Goal: Transaction & Acquisition: Purchase product/service

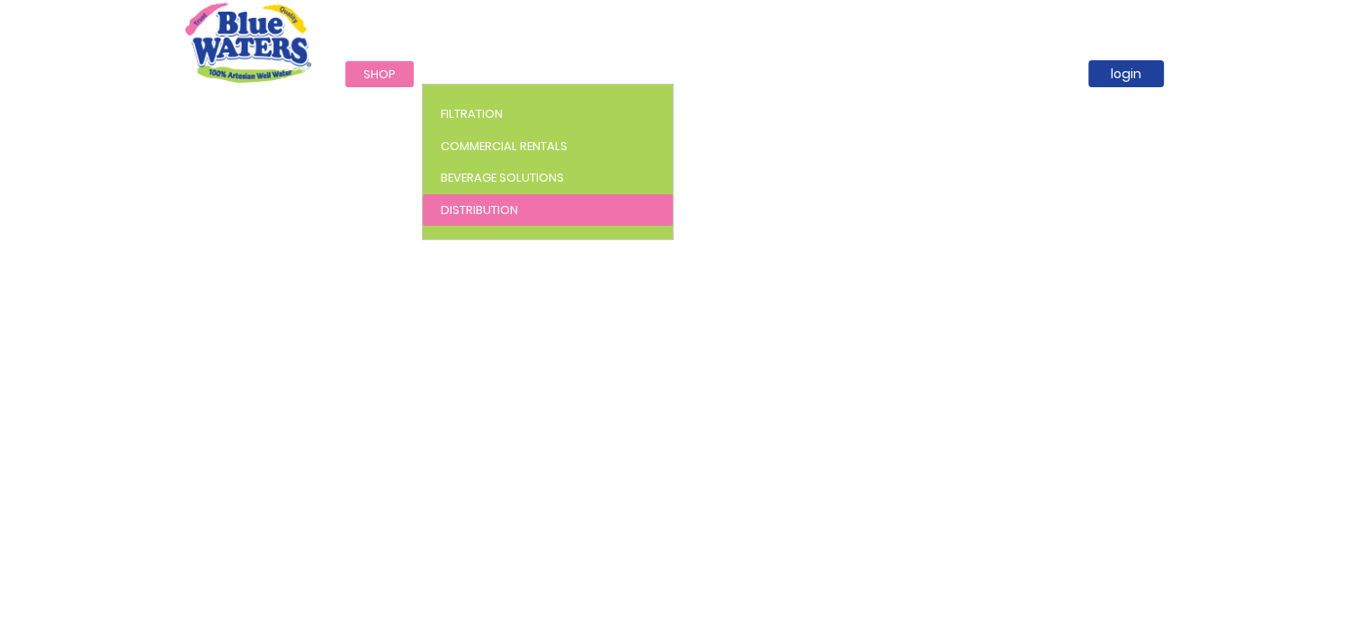
click at [496, 199] on link "Distribution" at bounding box center [548, 210] width 250 height 32
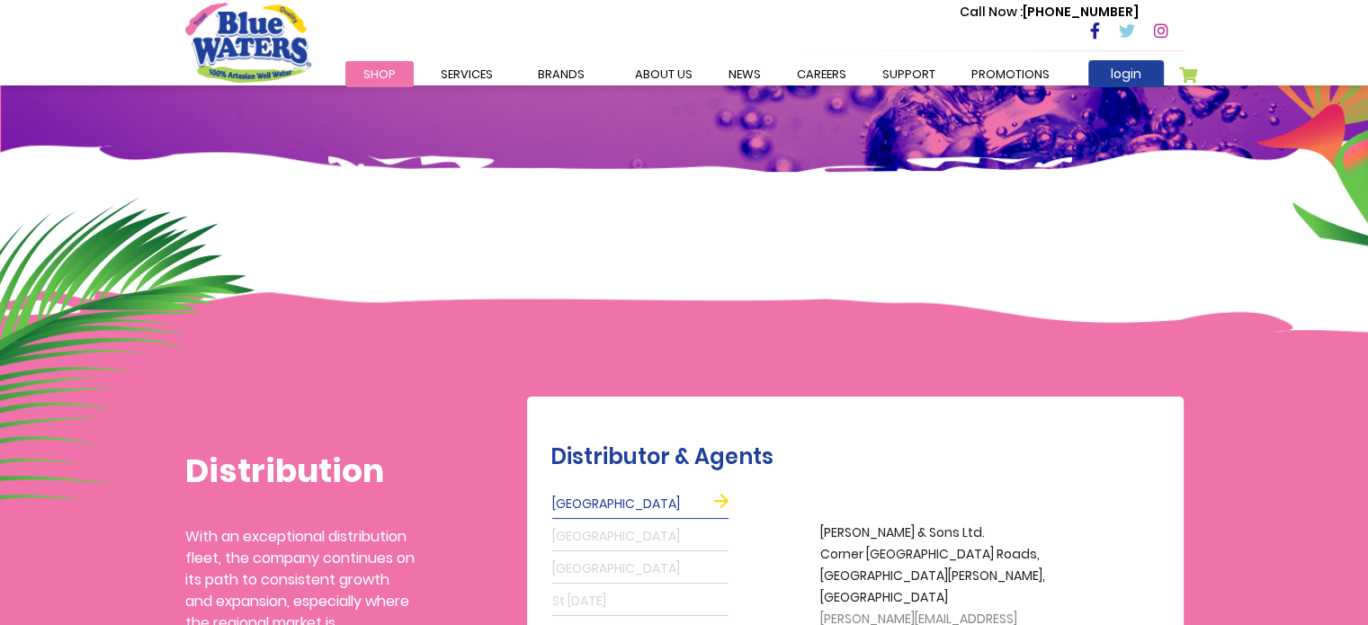
scroll to position [158, 0]
click at [909, 68] on link "support" at bounding box center [908, 74] width 89 height 26
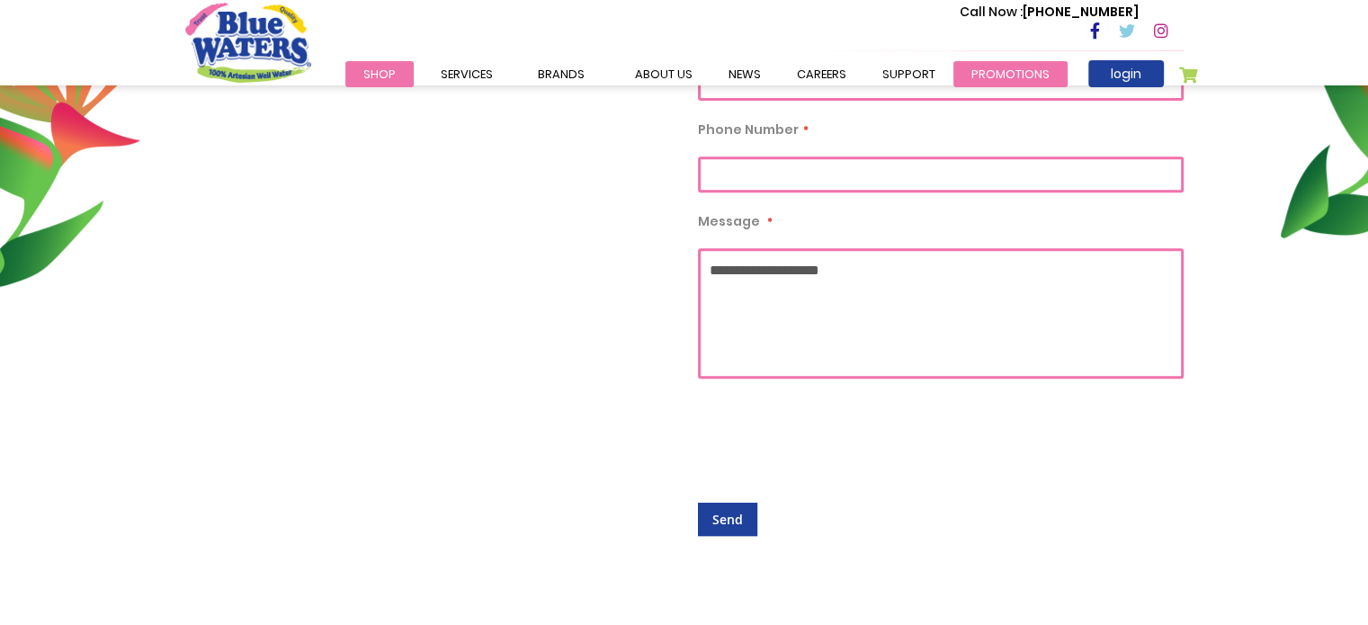
scroll to position [720, 0]
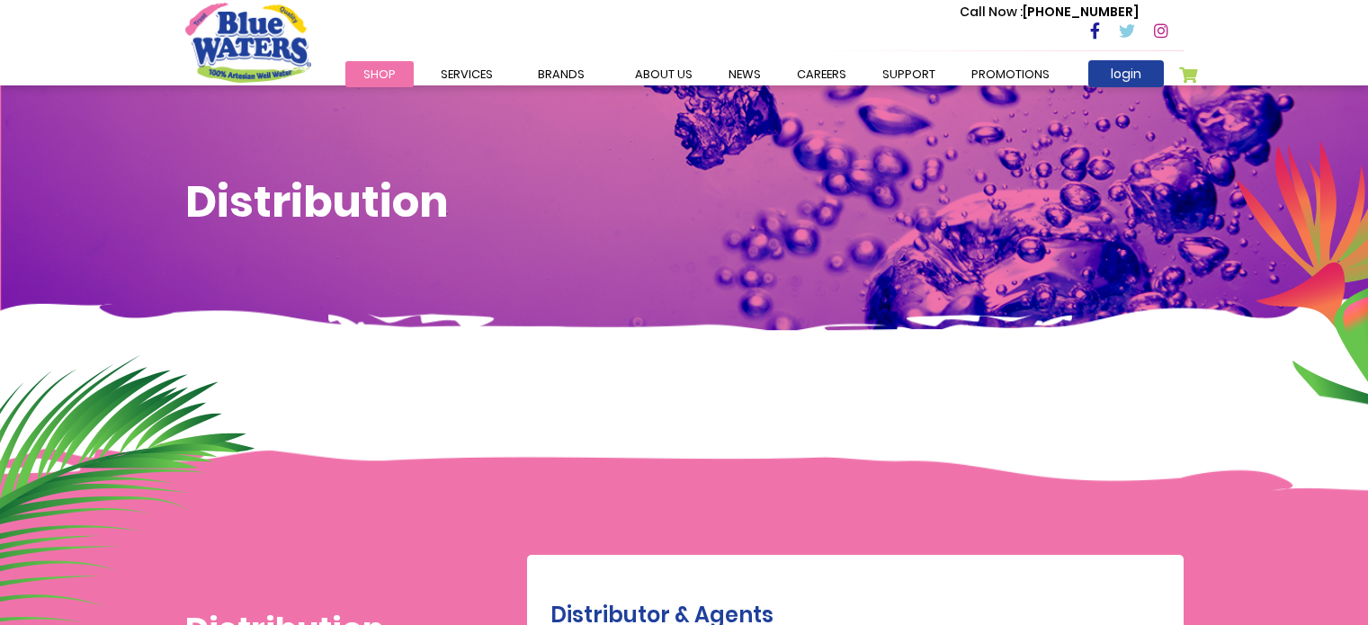
scroll to position [158, 0]
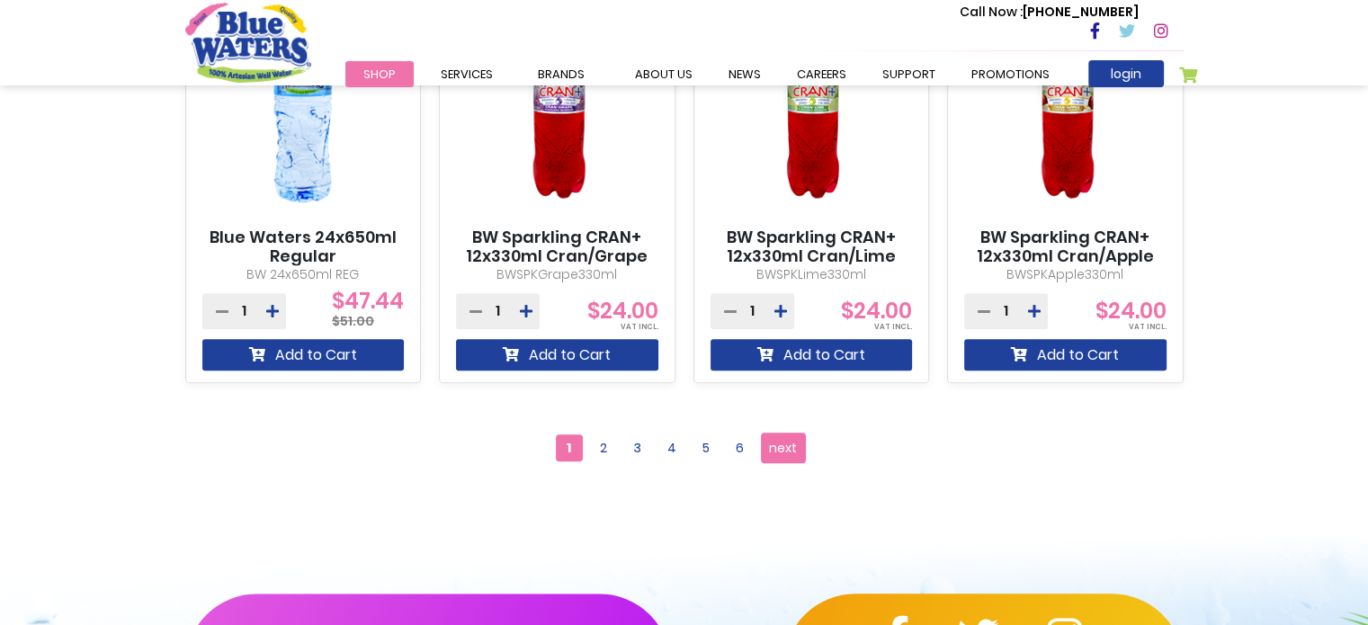
scroll to position [1687, 0]
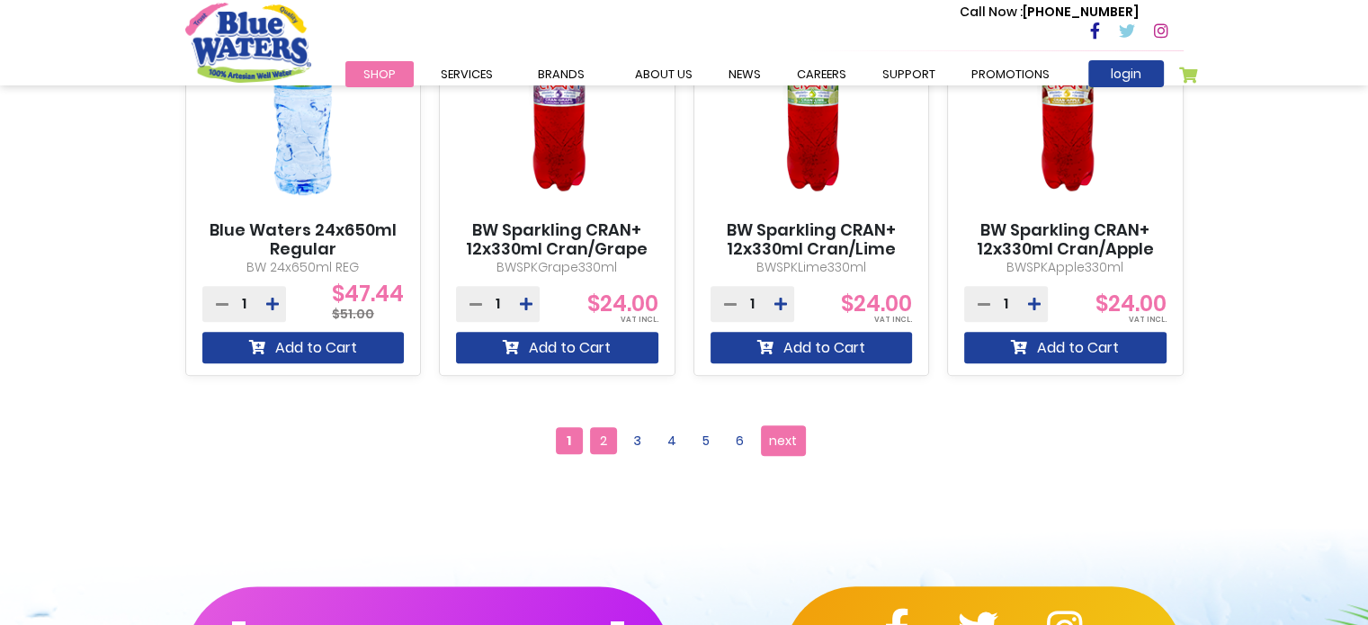
click at [602, 446] on span "2" at bounding box center [603, 440] width 27 height 27
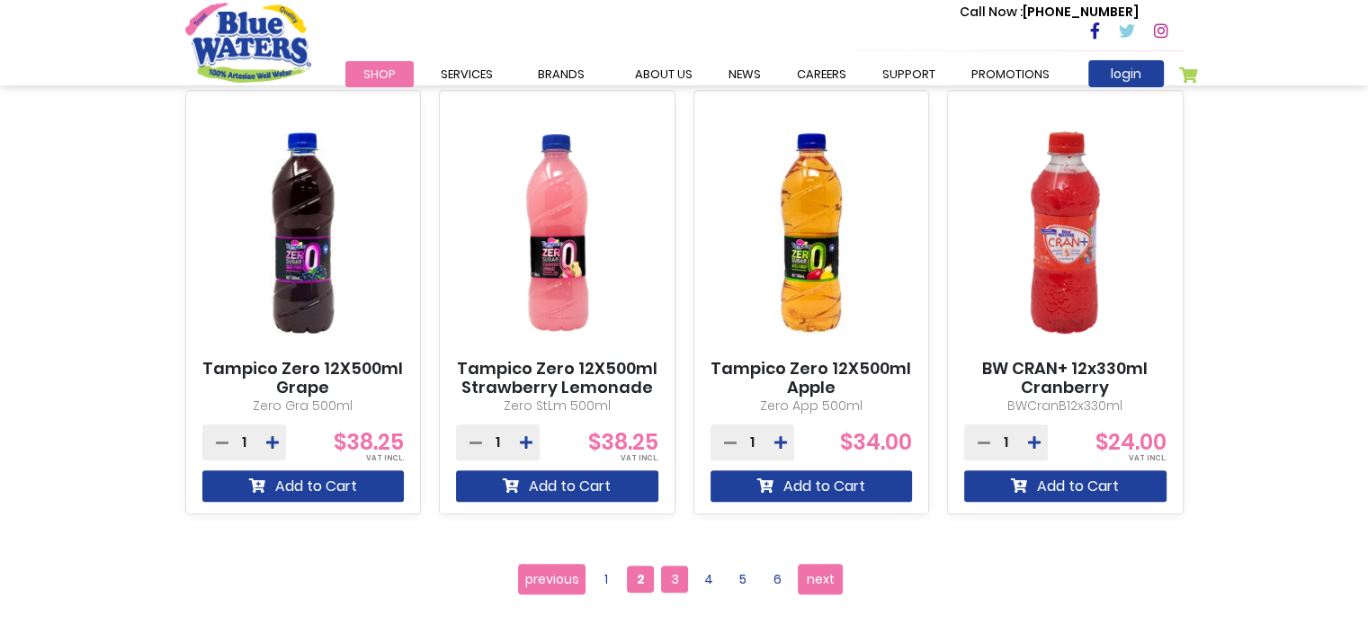
scroll to position [1547, 0]
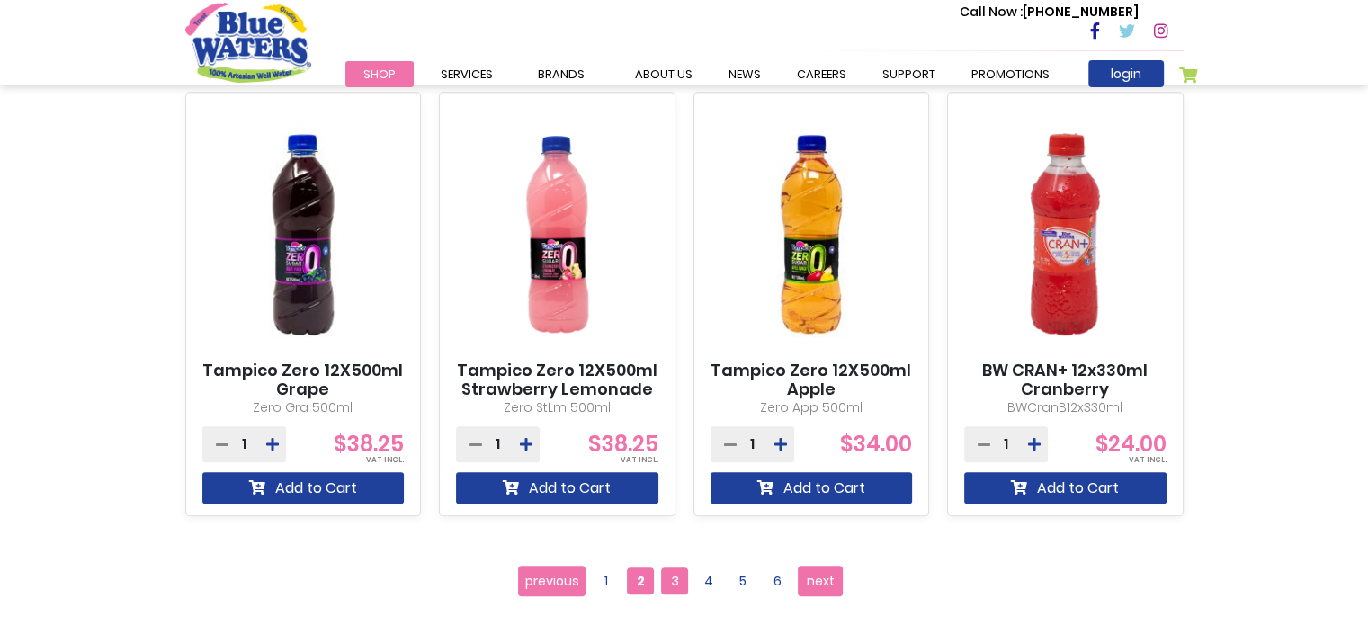
click at [676, 577] on span "3" at bounding box center [674, 581] width 27 height 27
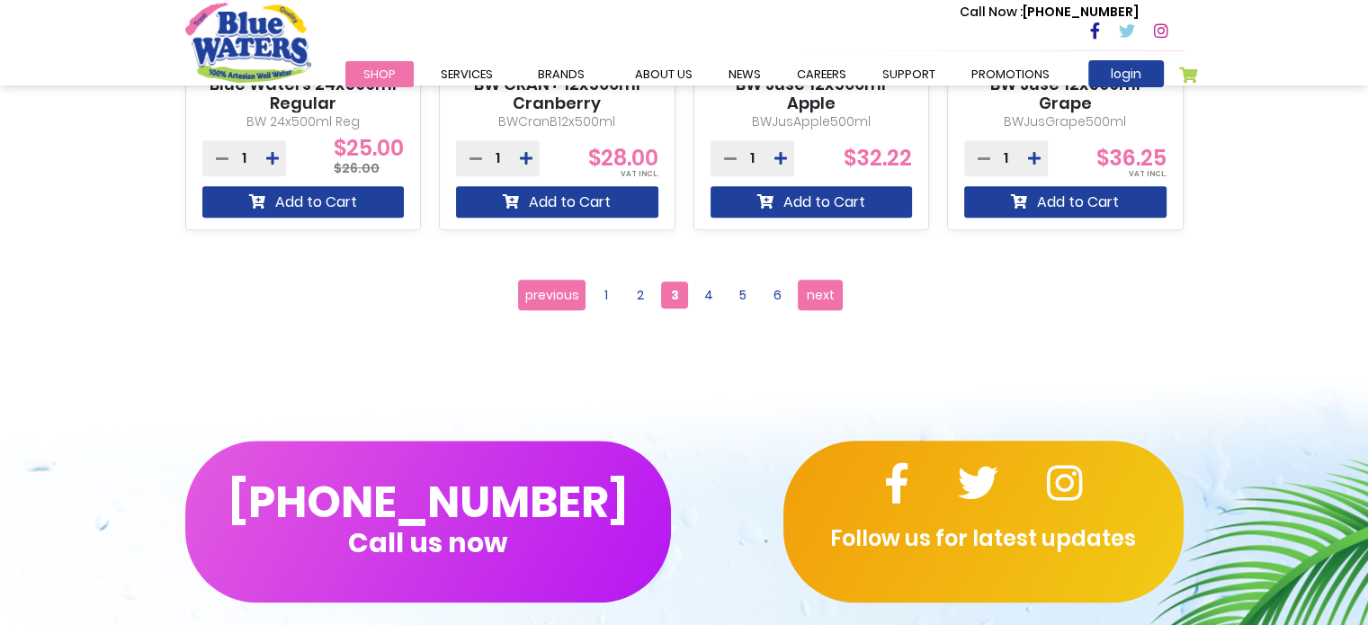
scroll to position [1767, 0]
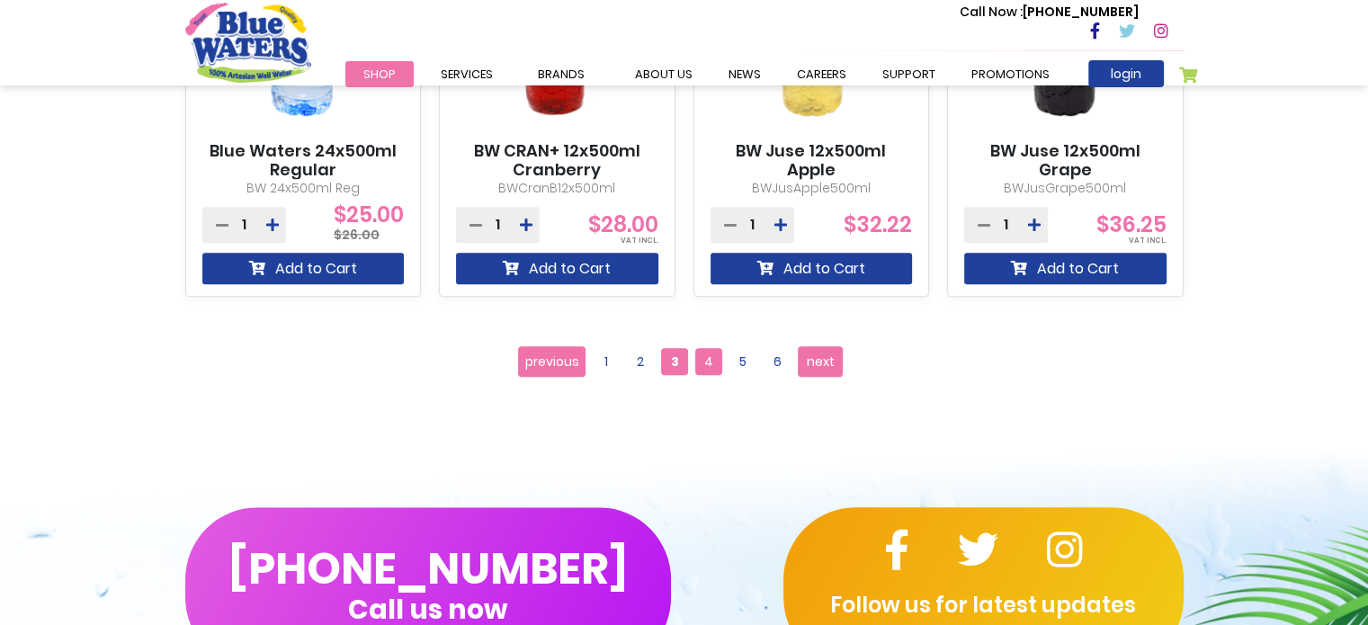
click at [716, 355] on span "4" at bounding box center [708, 361] width 27 height 27
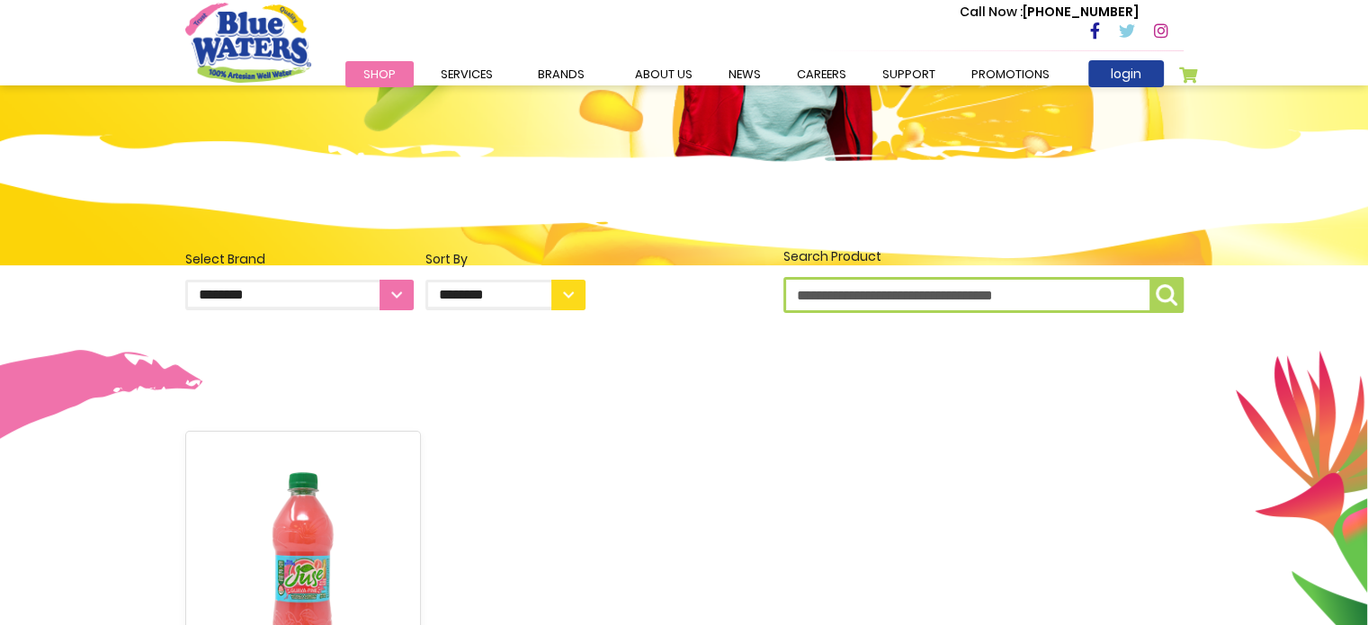
scroll to position [312, 0]
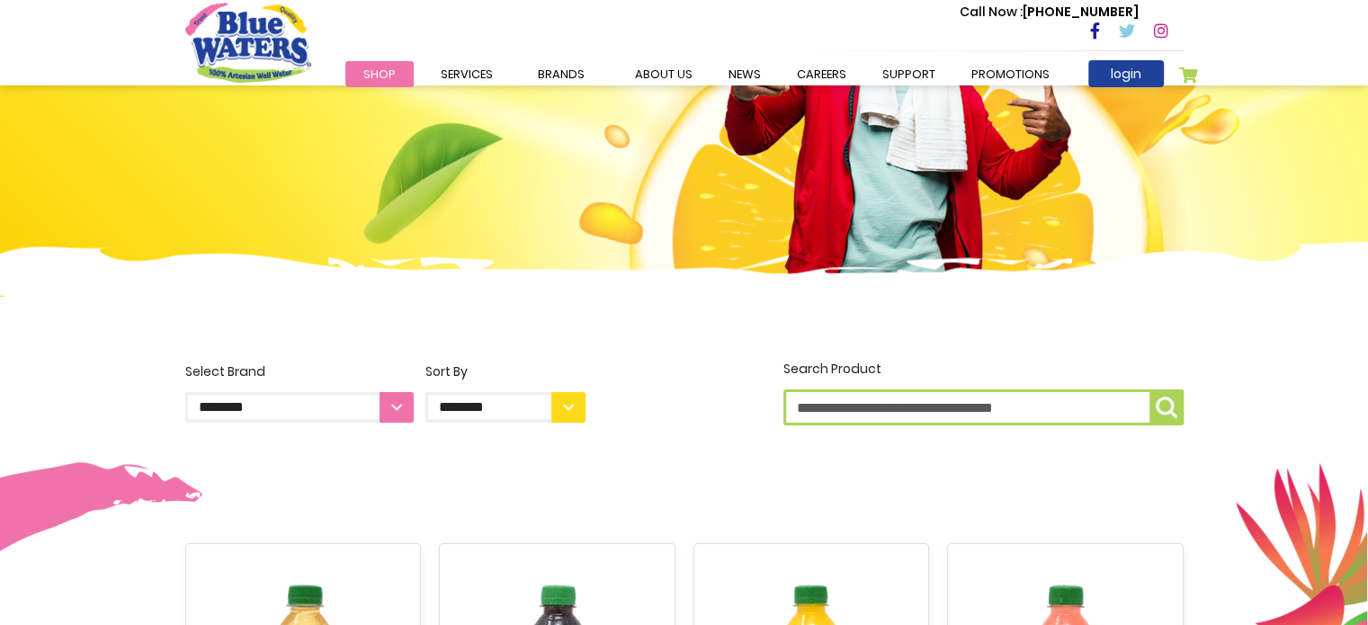
scroll to position [210, 0]
click at [568, 412] on select "**********" at bounding box center [505, 408] width 160 height 31
select select "****"
click at [425, 393] on select "**********" at bounding box center [505, 408] width 160 height 31
click at [819, 403] on input "Search Product" at bounding box center [983, 408] width 400 height 36
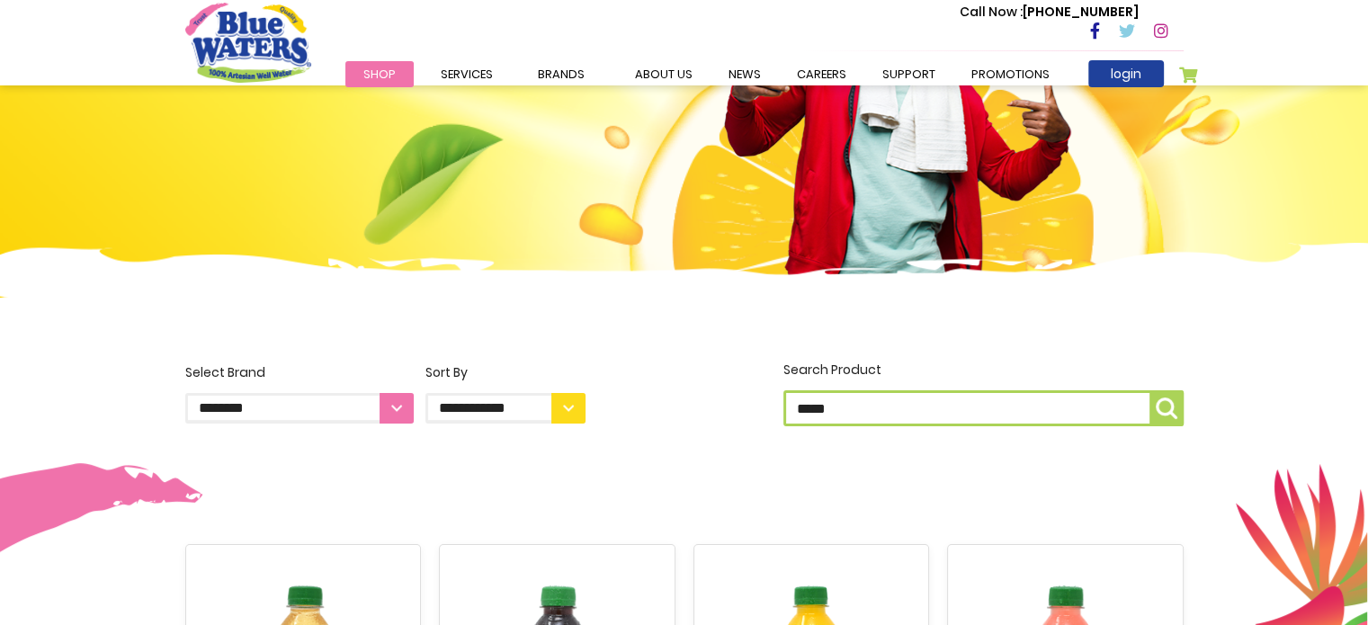
type input "*****"
click at [1150, 390] on button "Search Product *****" at bounding box center [1167, 408] width 34 height 36
click at [1173, 416] on img "submit" at bounding box center [1167, 409] width 22 height 22
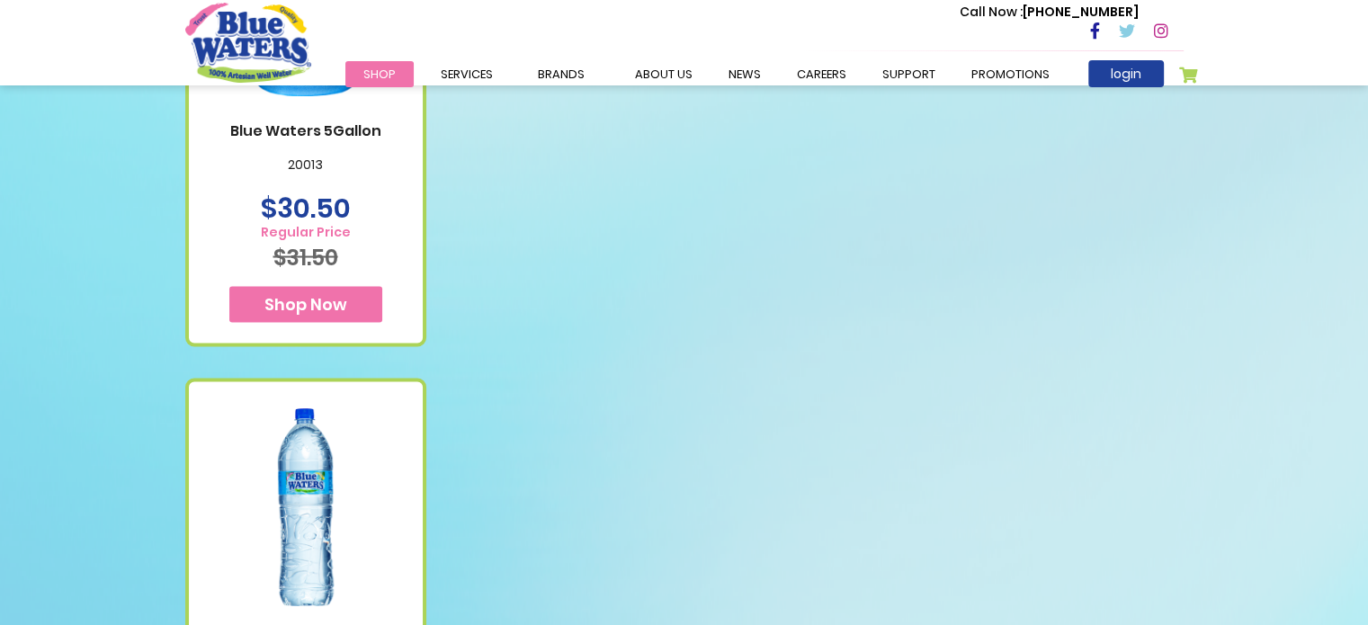
scroll to position [3078, 0]
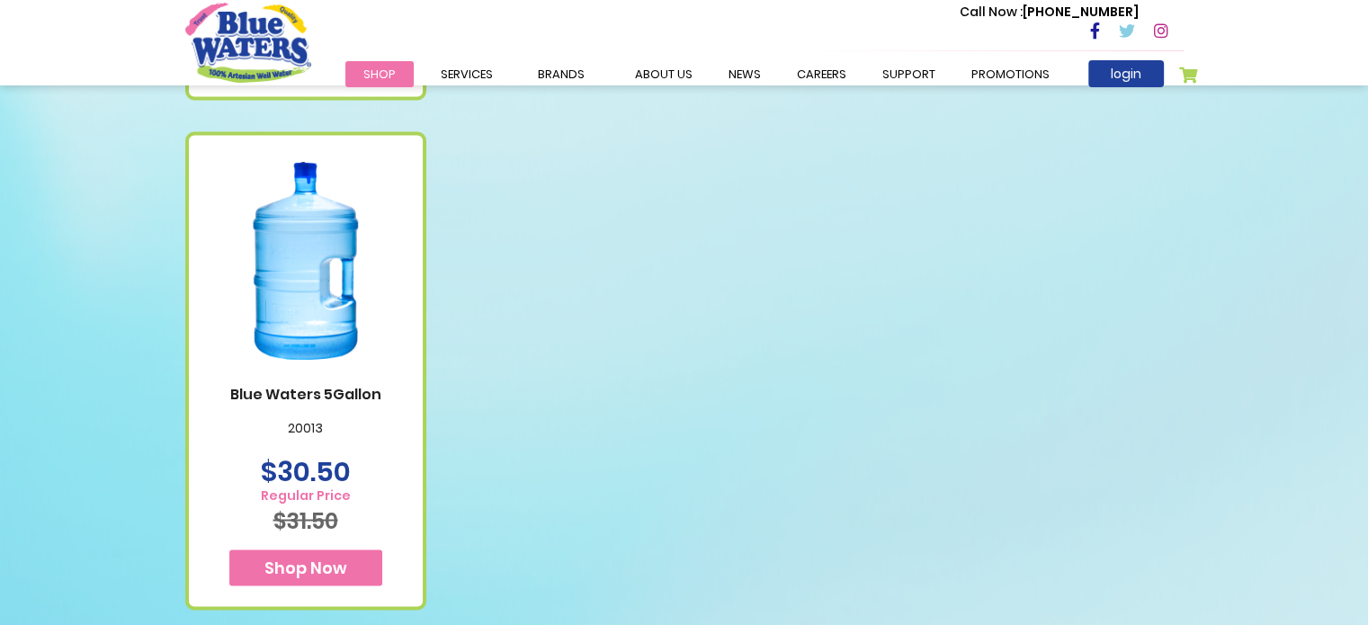
click at [294, 556] on span "Shop Now" at bounding box center [305, 567] width 83 height 22
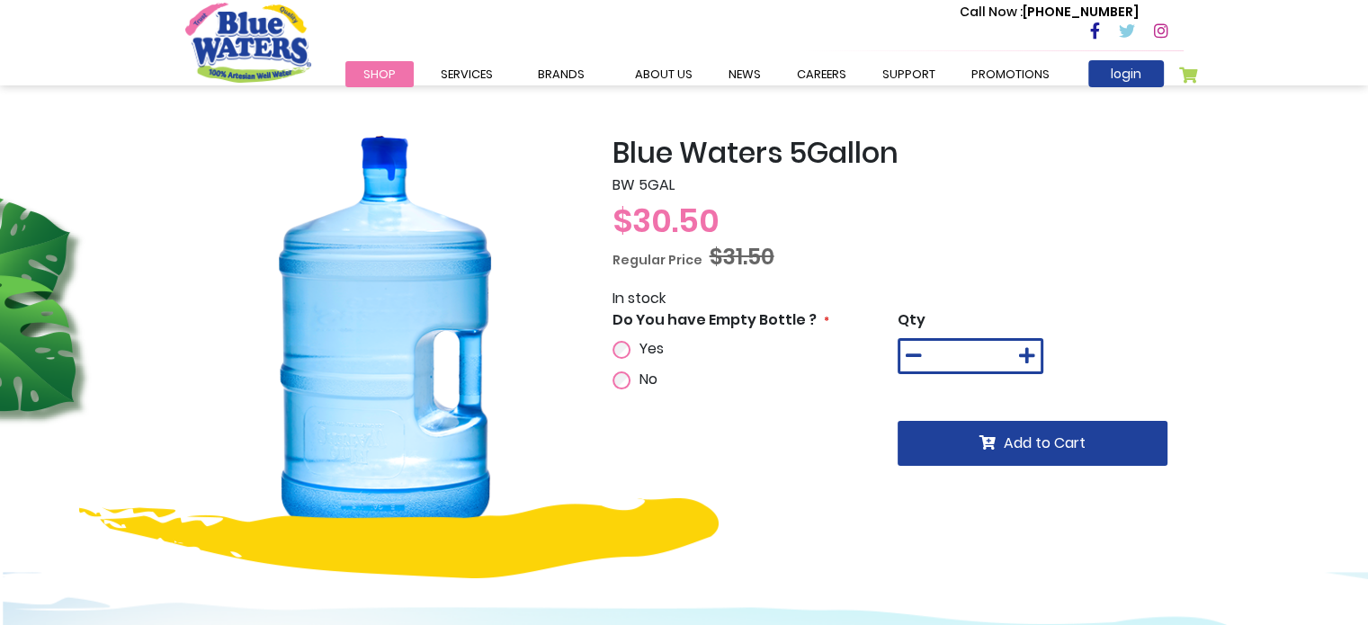
click at [635, 345] on label "Yes" at bounding box center [649, 349] width 29 height 22
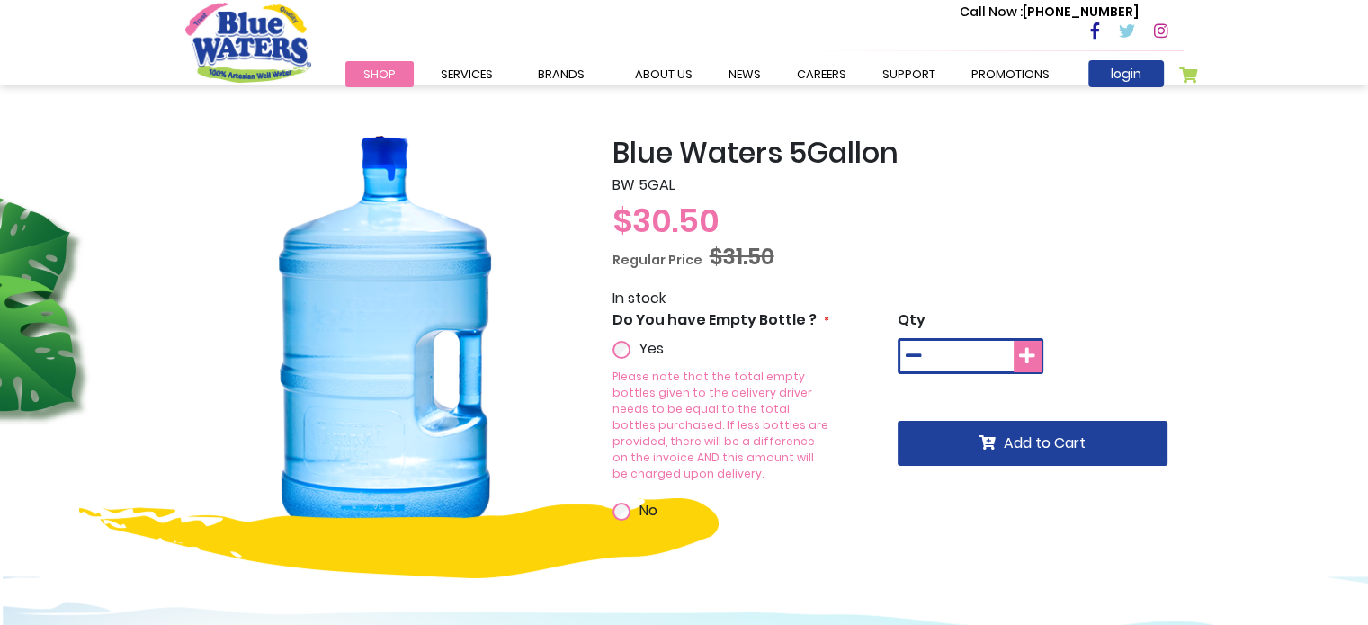
click at [1035, 354] on icon at bounding box center [1027, 356] width 16 height 18
type input "*"
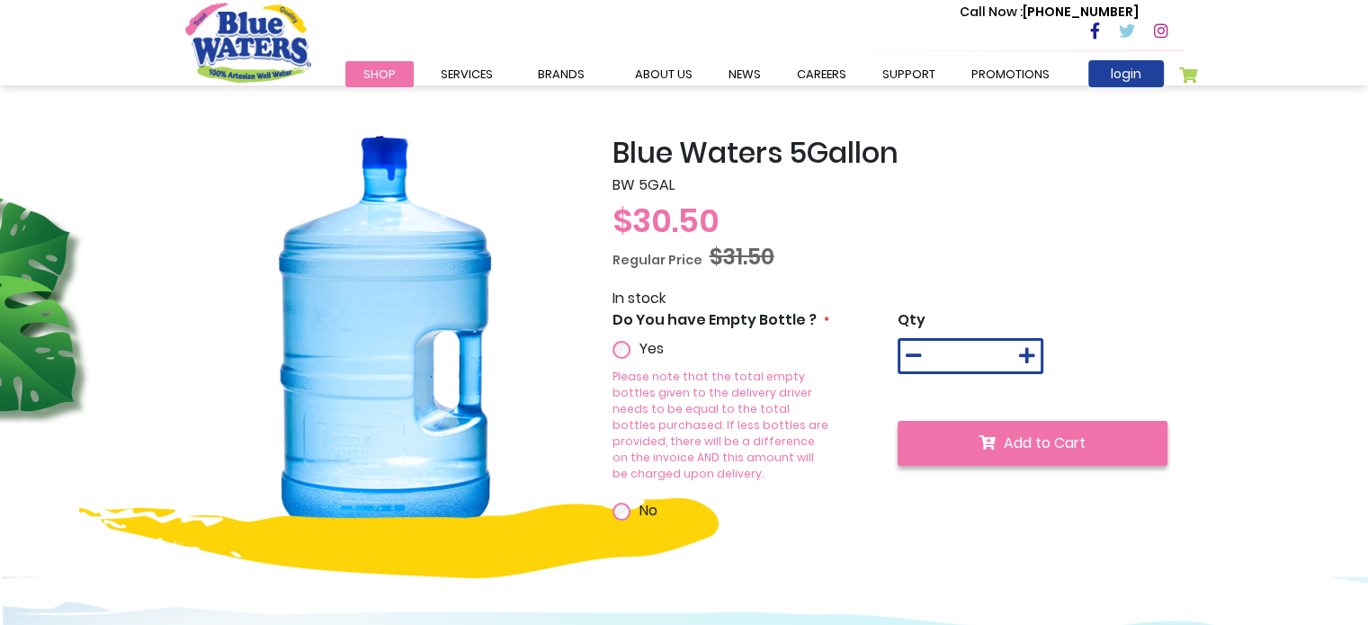
click at [1025, 449] on span "Add to Cart" at bounding box center [1045, 443] width 82 height 21
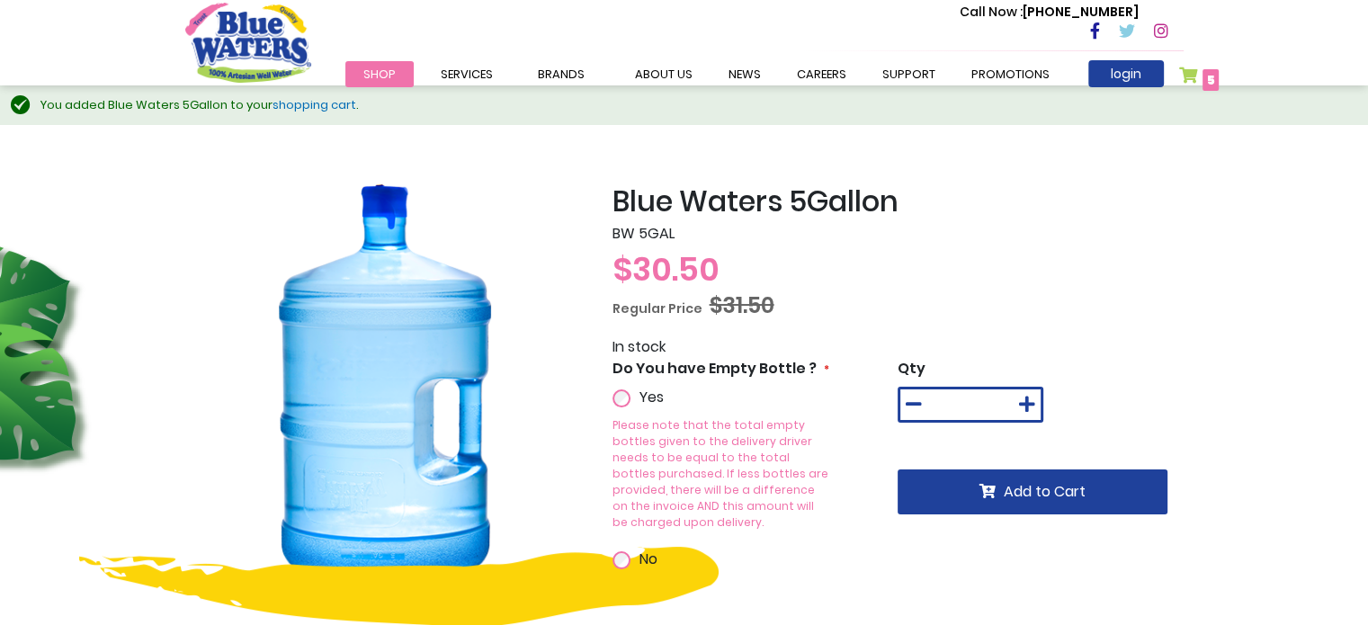
click at [1184, 77] on link "My Cart 5 5 items" at bounding box center [1199, 80] width 40 height 26
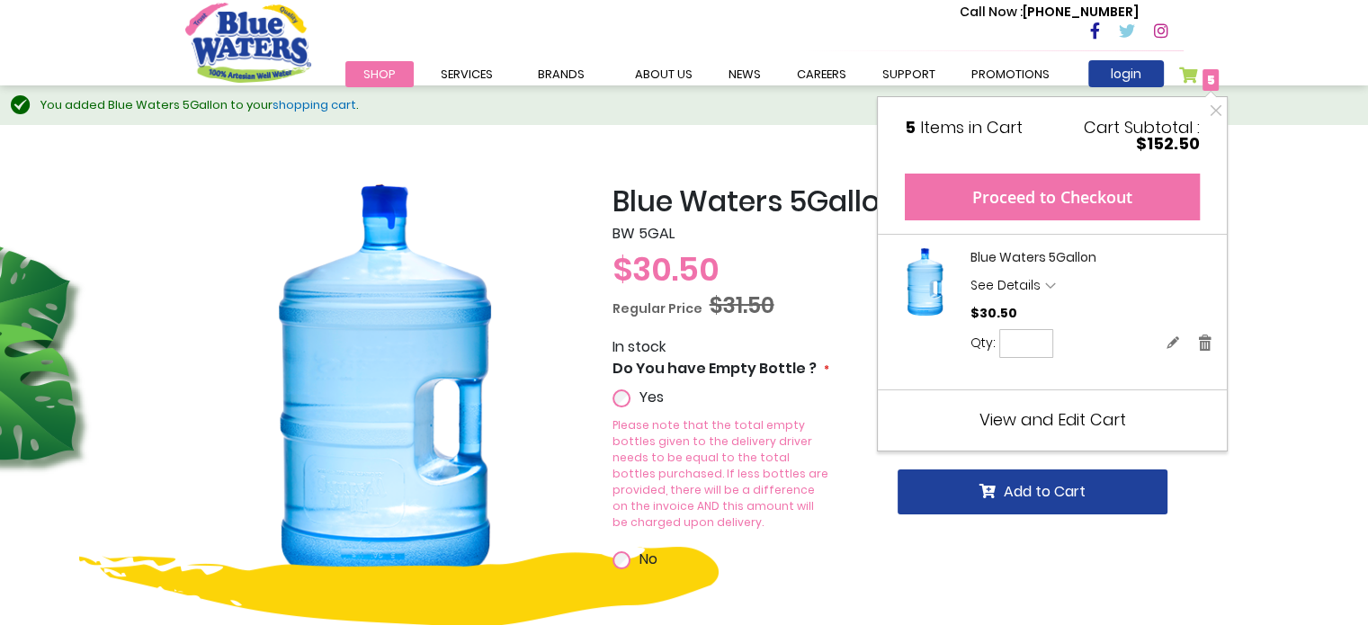
click at [1114, 187] on button "Proceed to Checkout" at bounding box center [1052, 197] width 295 height 47
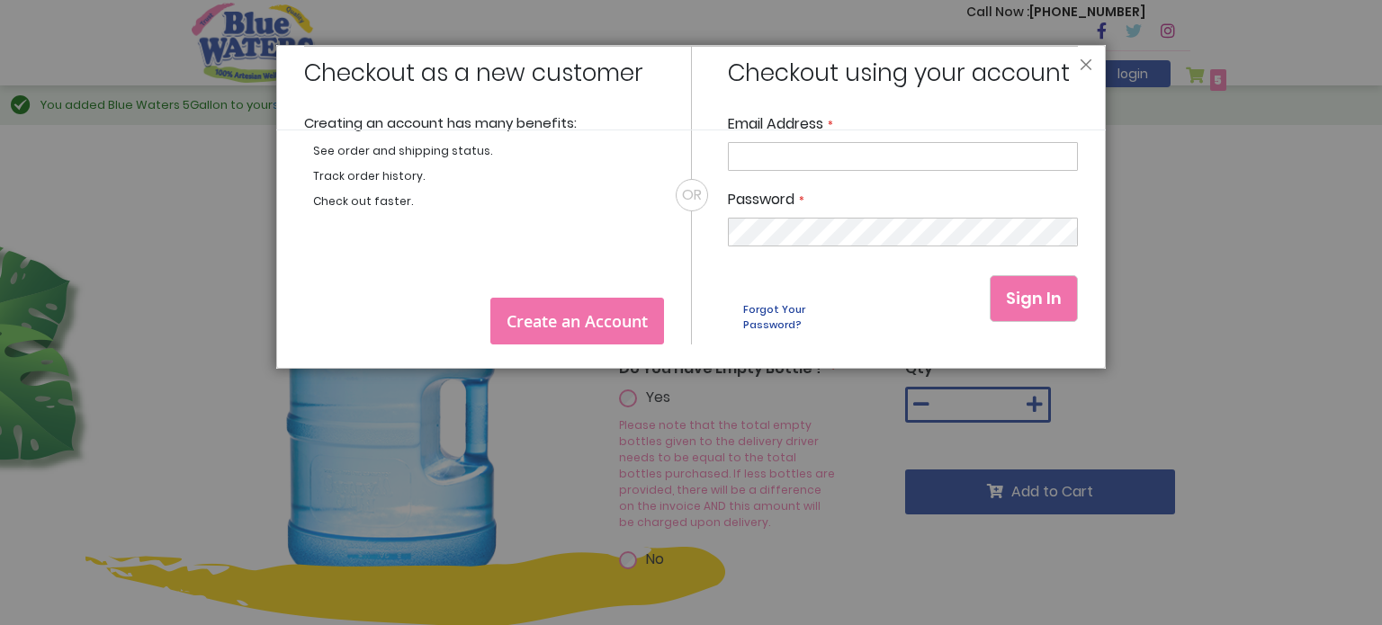
click at [1097, 64] on header "Close" at bounding box center [690, 87] width 829 height 85
click at [1089, 64] on button "Close" at bounding box center [1085, 69] width 13 height 22
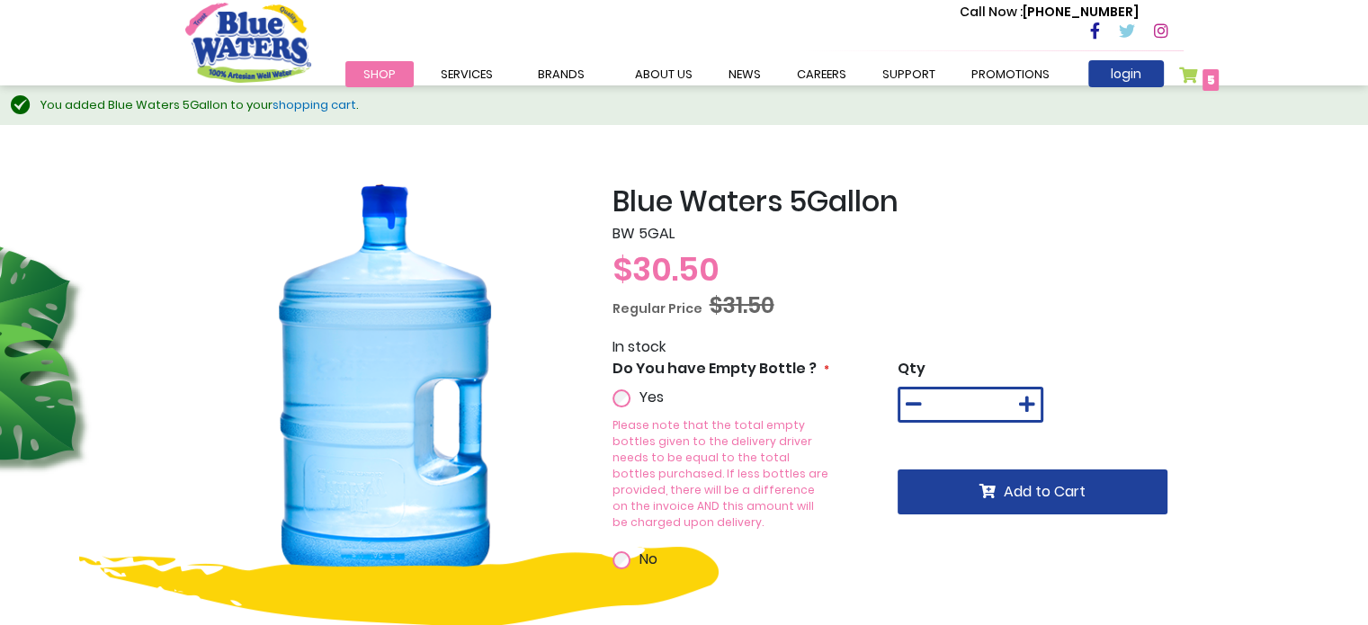
click at [1186, 76] on link "My Cart 5 5 items" at bounding box center [1199, 80] width 40 height 26
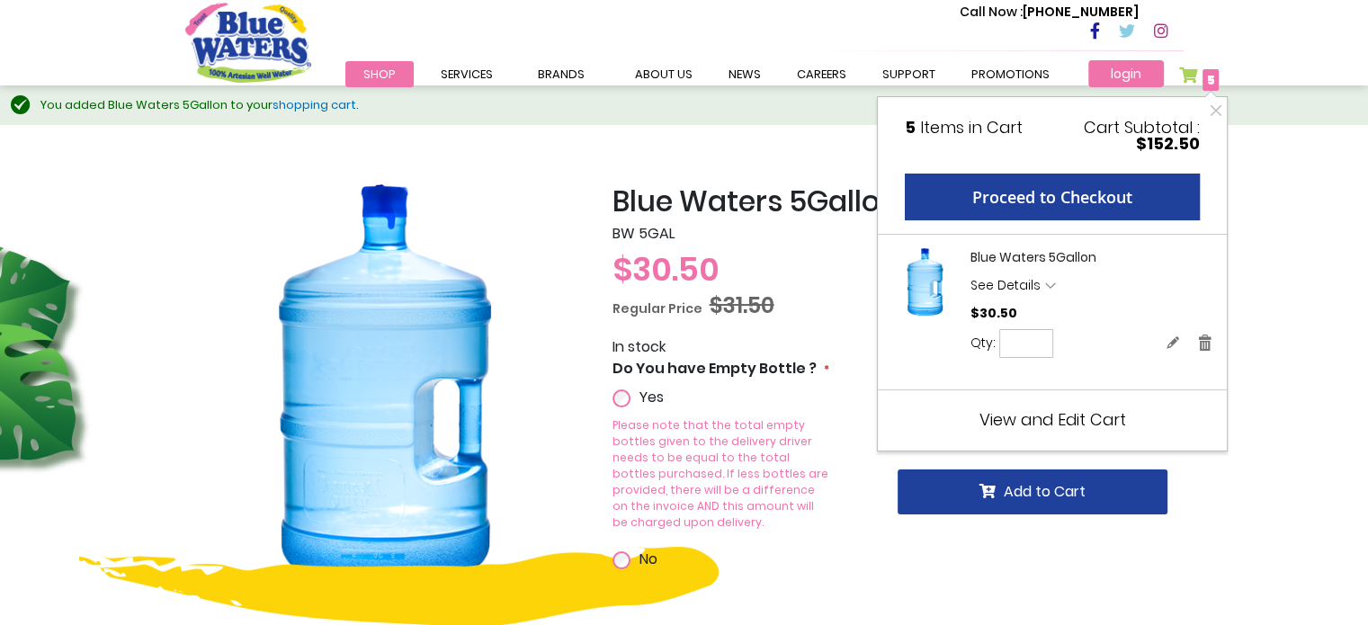
click at [1130, 82] on link "login" at bounding box center [1126, 73] width 76 height 27
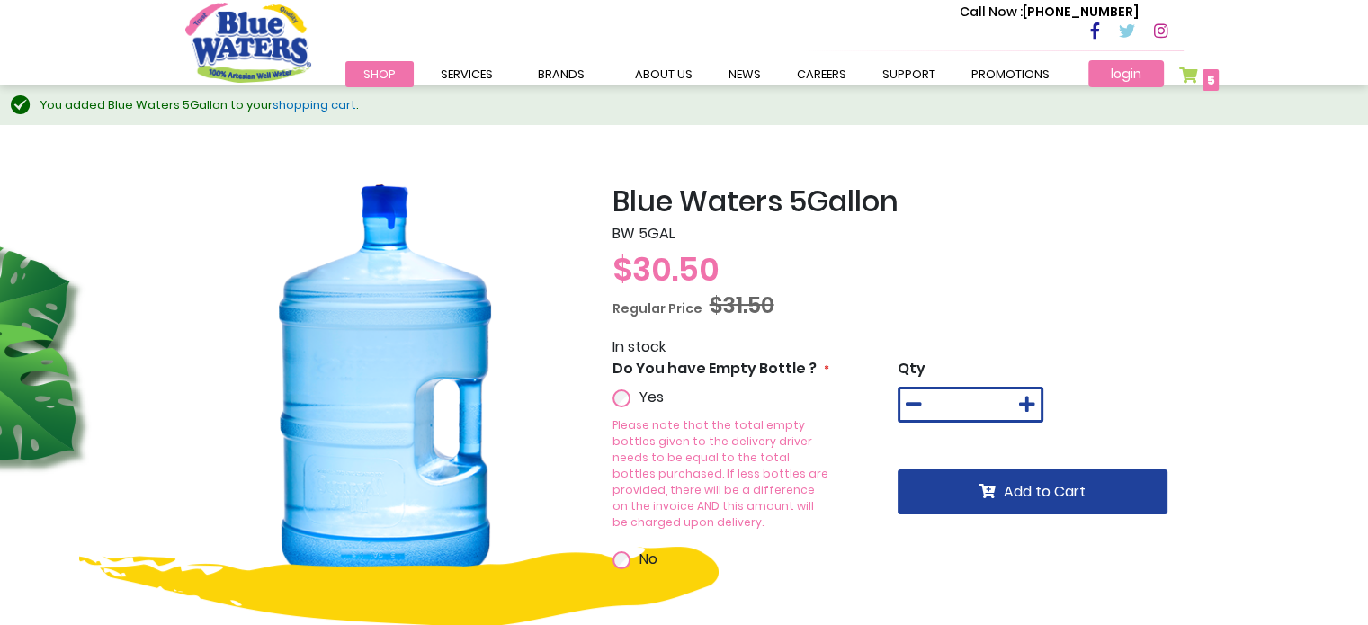
click at [1121, 65] on link "login" at bounding box center [1126, 73] width 76 height 27
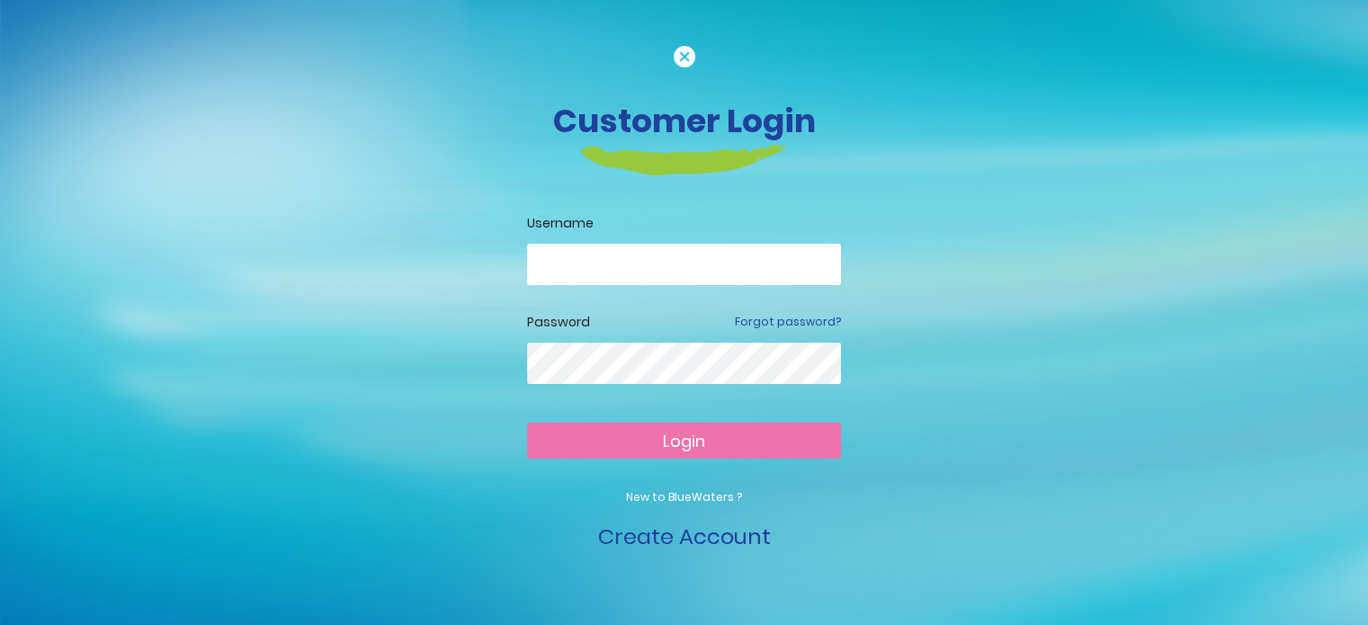
click at [691, 498] on p "New to BlueWaters ?" at bounding box center [684, 497] width 314 height 16
click at [686, 533] on link "Create Account" at bounding box center [684, 537] width 173 height 30
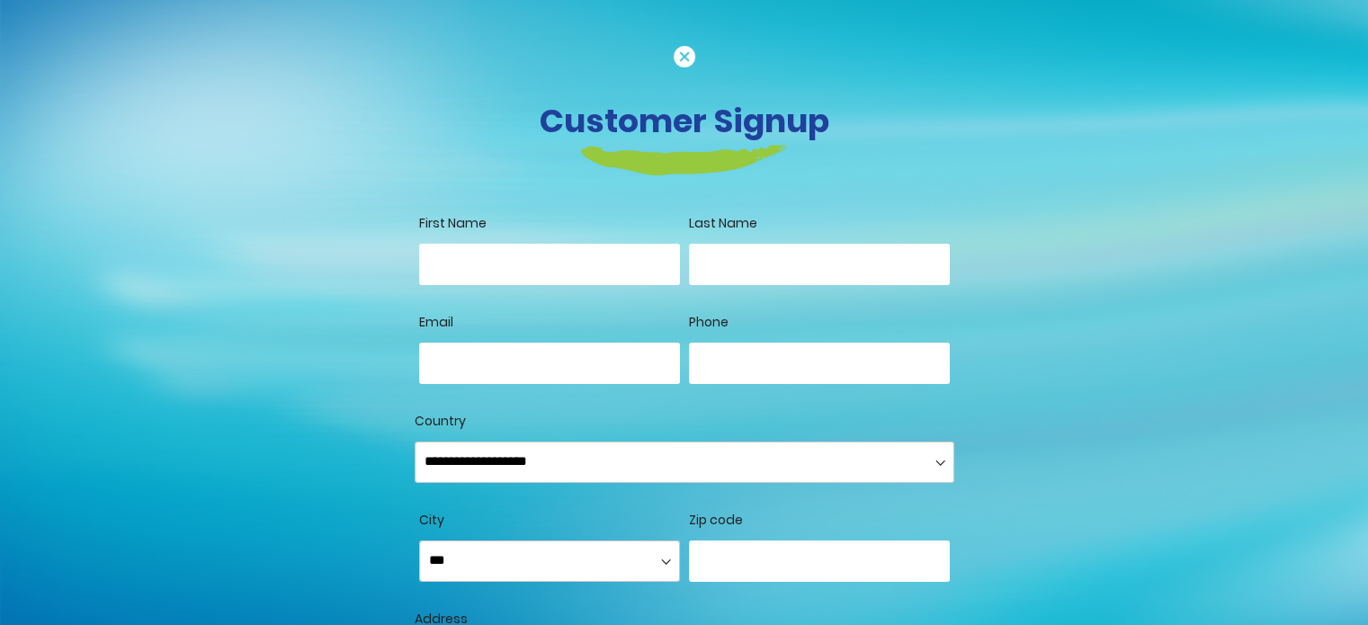
click at [533, 264] on input "First Name" at bounding box center [549, 264] width 261 height 41
type input "******"
type input "*********"
click at [446, 372] on input "Email" at bounding box center [549, 363] width 261 height 41
type input "**********"
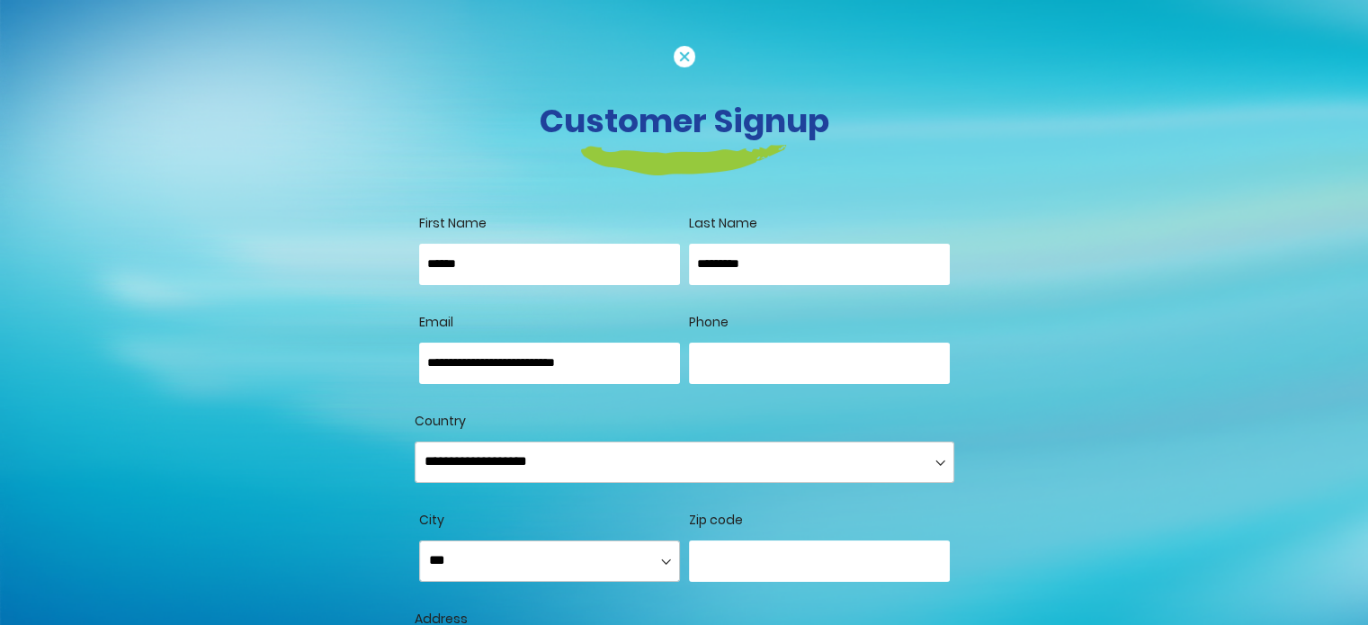
click at [758, 368] on input "Phone" at bounding box center [819, 363] width 261 height 41
type input "**********"
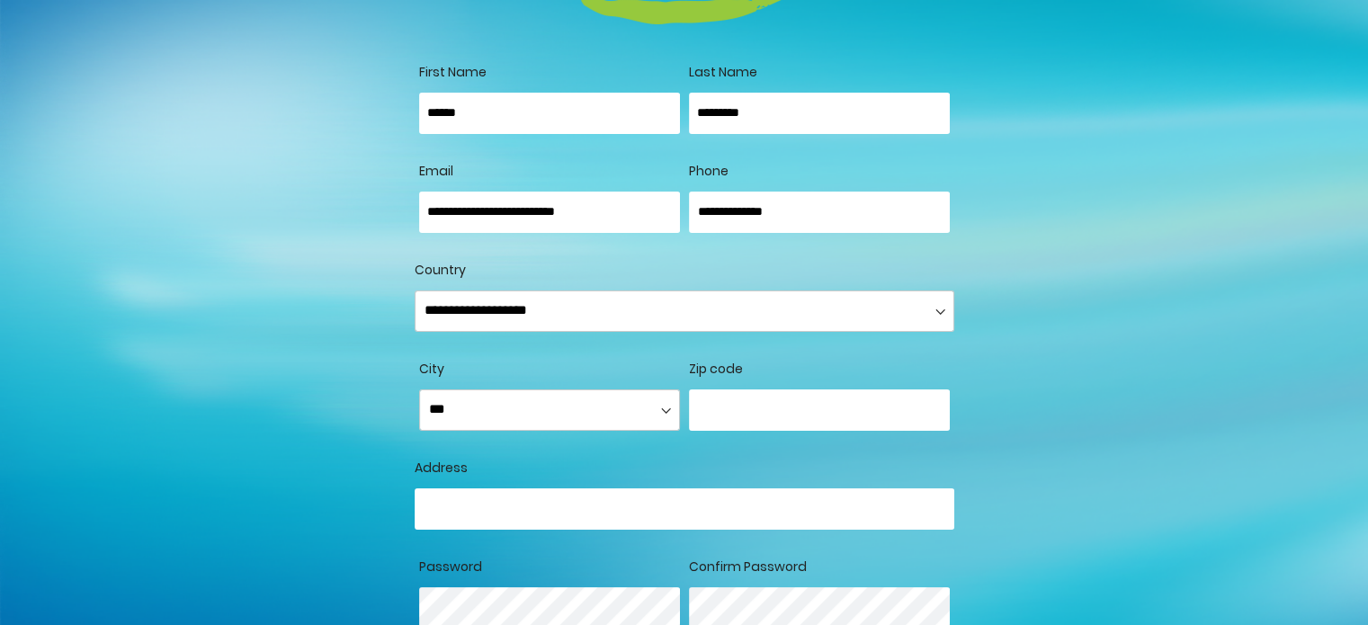
scroll to position [207, 0]
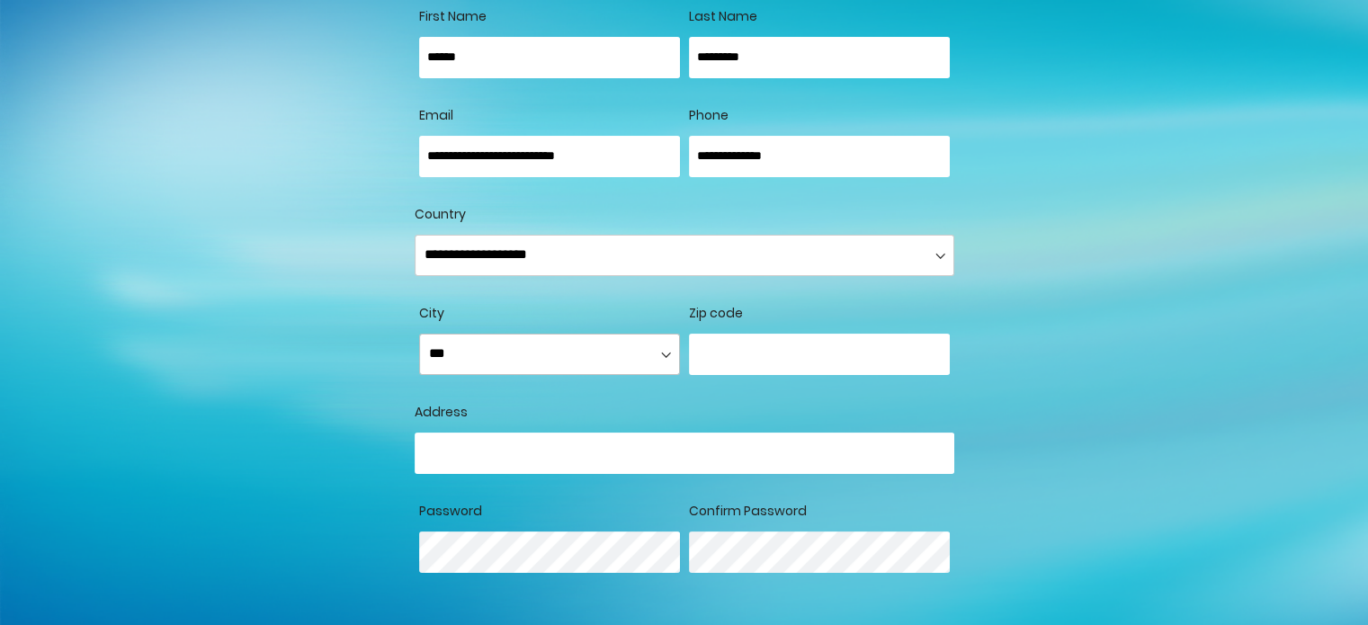
click at [648, 359] on select "**********" at bounding box center [549, 354] width 261 height 41
select select "**********"
click at [419, 334] on select "**********" at bounding box center [549, 354] width 261 height 41
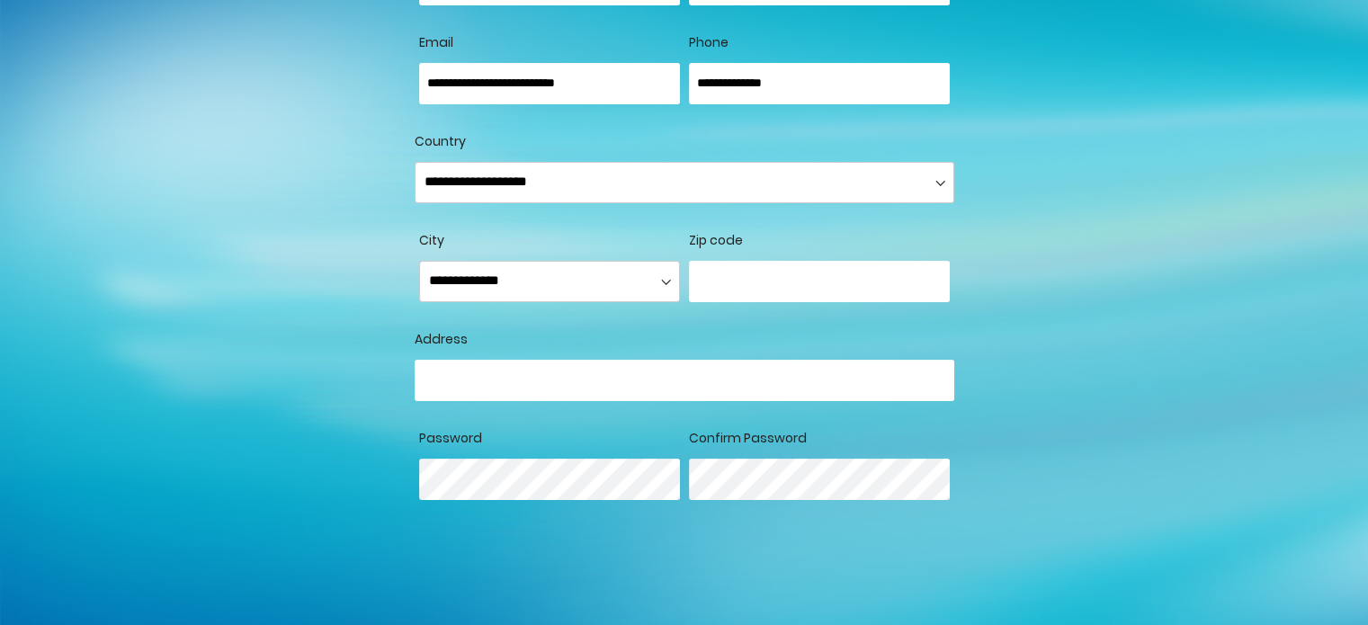
click at [649, 389] on input "Country" at bounding box center [685, 380] width 540 height 41
type input "**********"
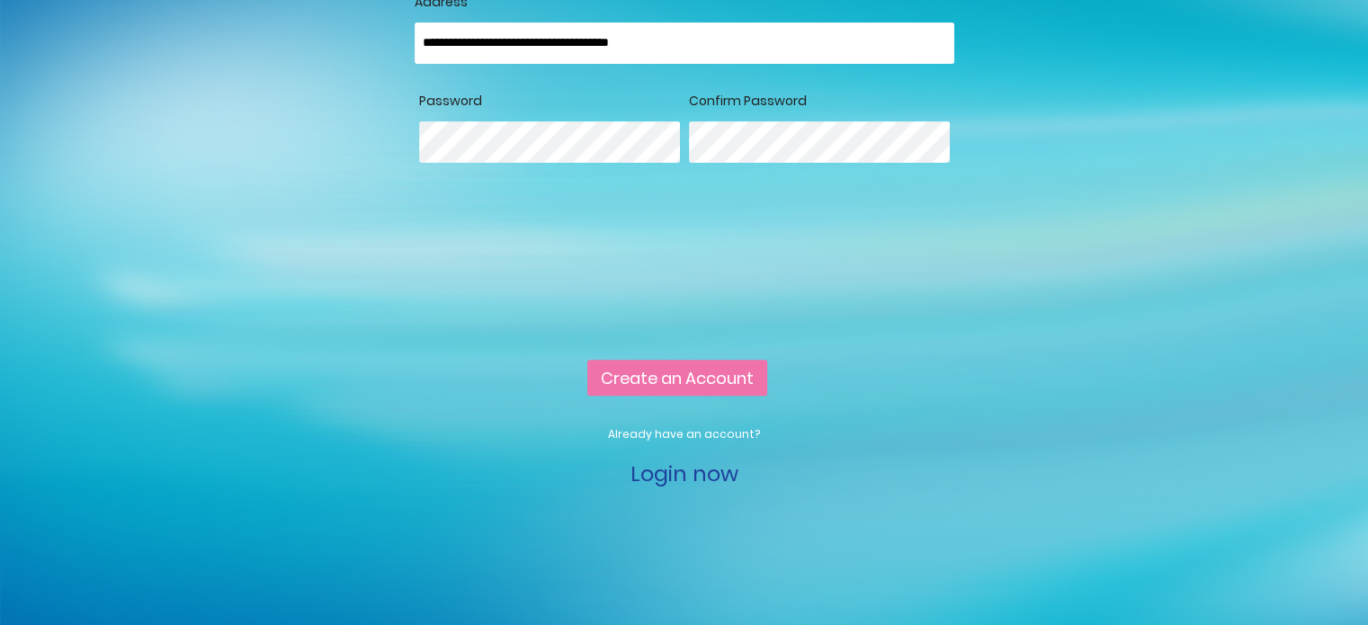
scroll to position [640, 0]
click at [716, 385] on span "Create an Account" at bounding box center [677, 378] width 153 height 22
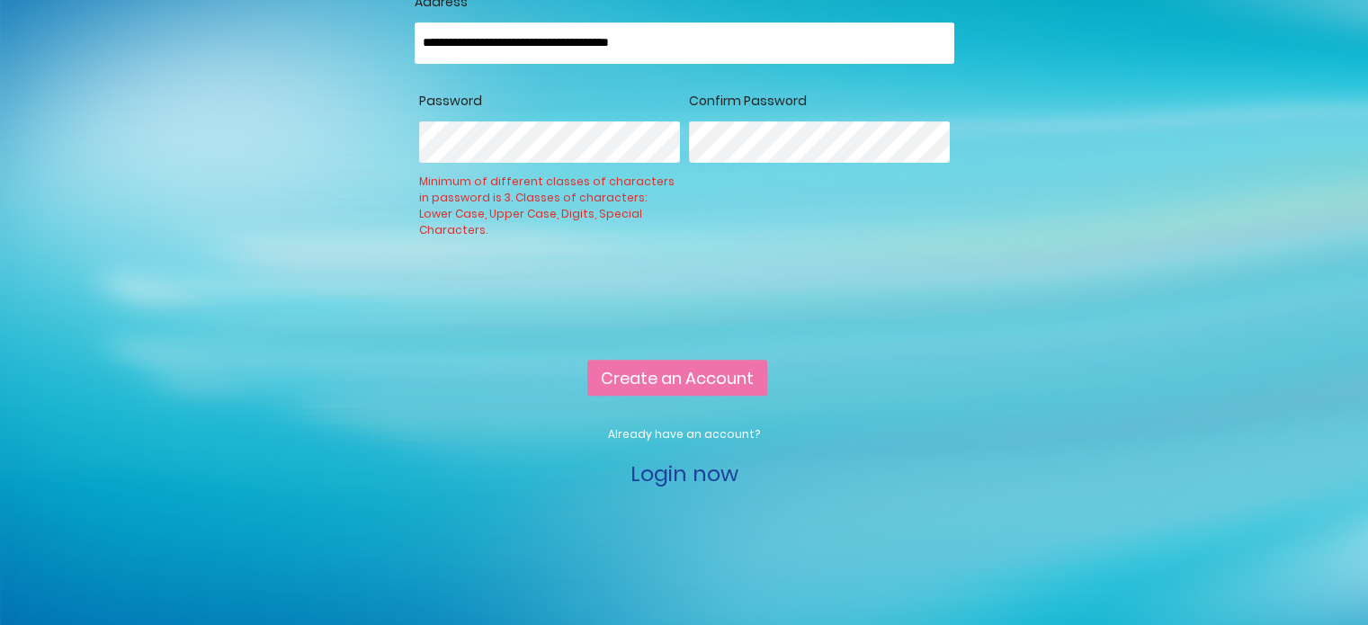
click at [690, 389] on button "Create an Account" at bounding box center [677, 378] width 180 height 36
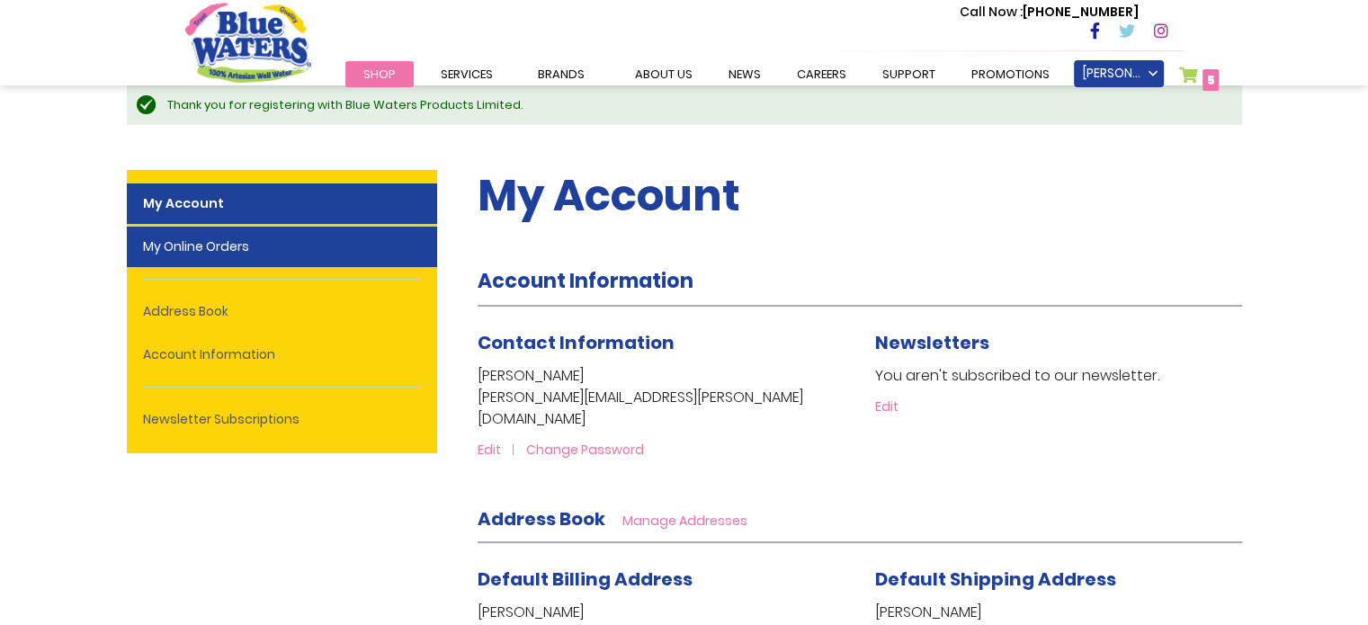
click at [295, 249] on link "My Online Orders" at bounding box center [282, 247] width 310 height 40
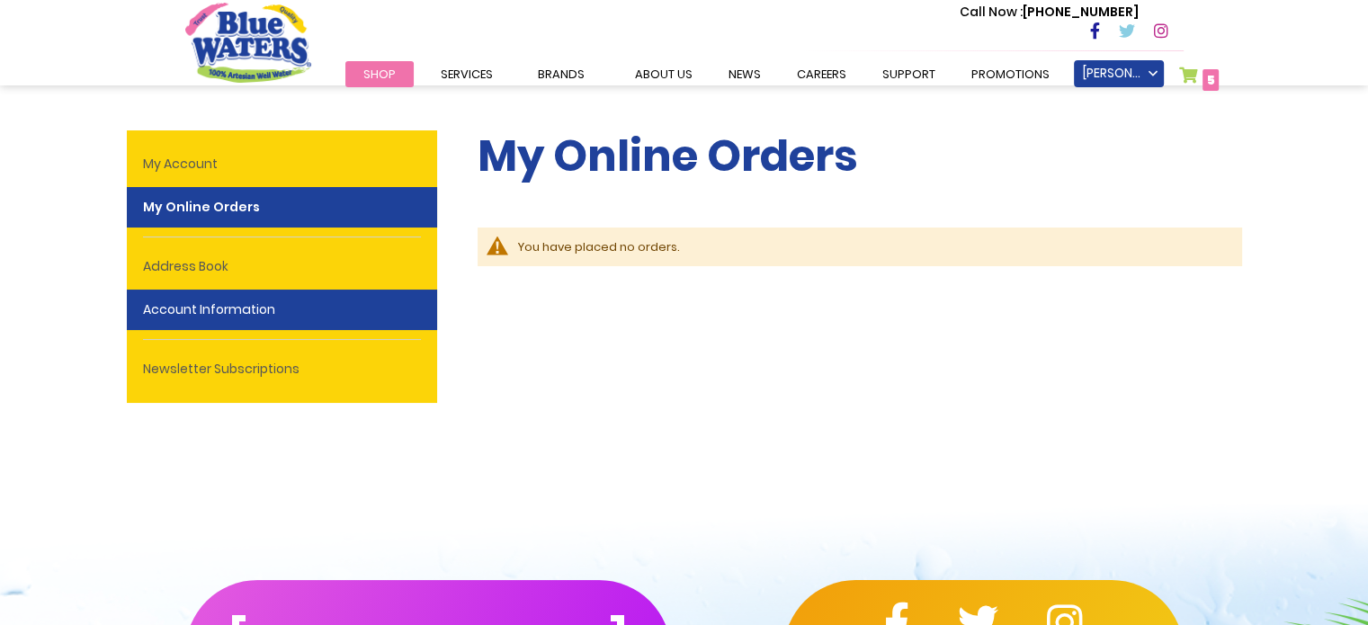
click at [291, 291] on link "Account Information" at bounding box center [282, 310] width 310 height 40
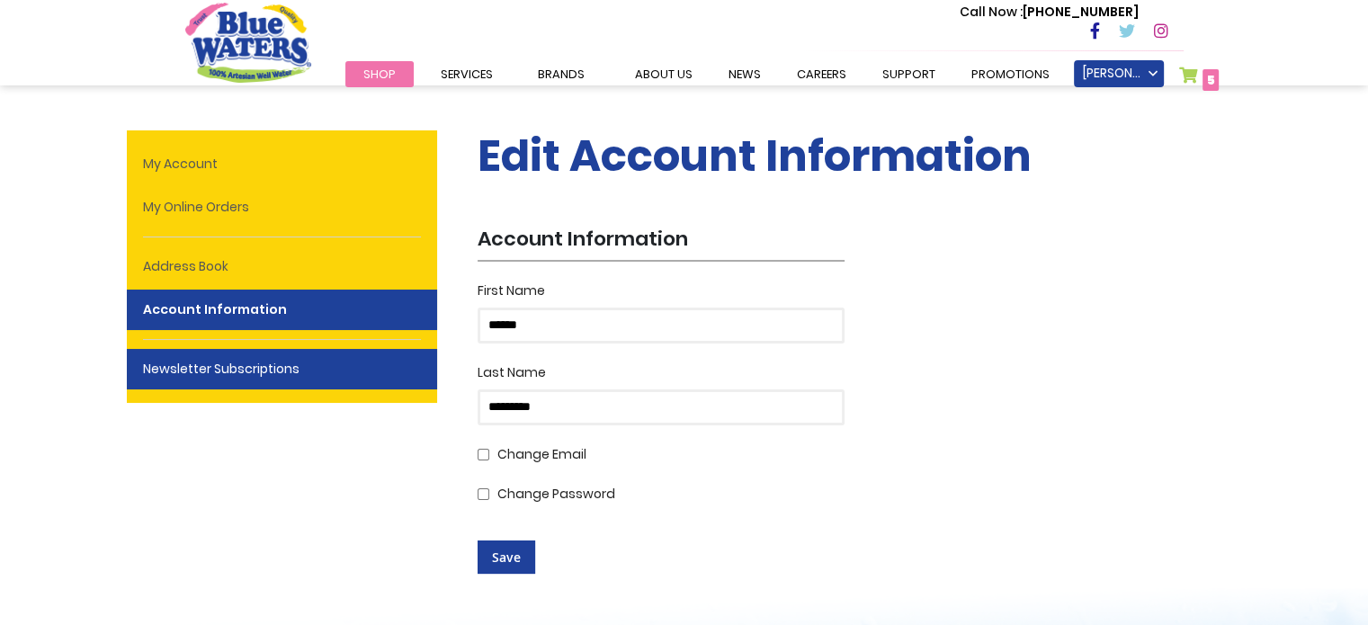
click at [302, 356] on link "Newsletter Subscriptions" at bounding box center [282, 369] width 310 height 40
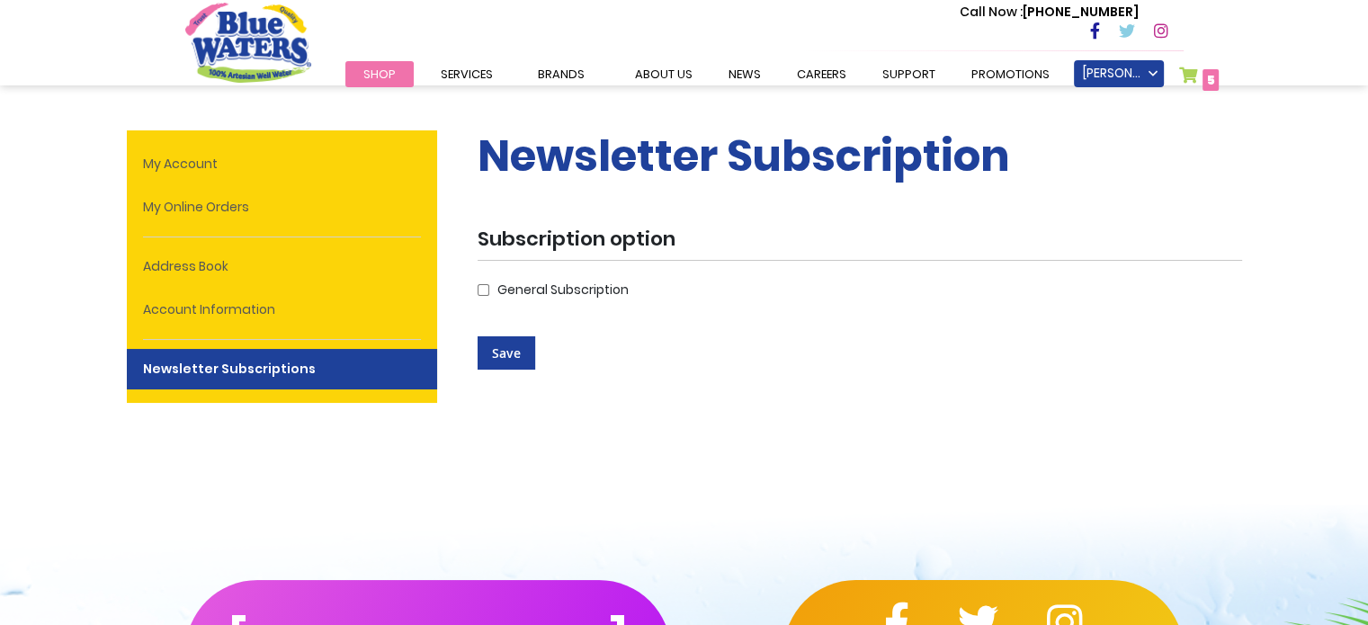
click at [299, 180] on link "My Account" at bounding box center [282, 164] width 310 height 40
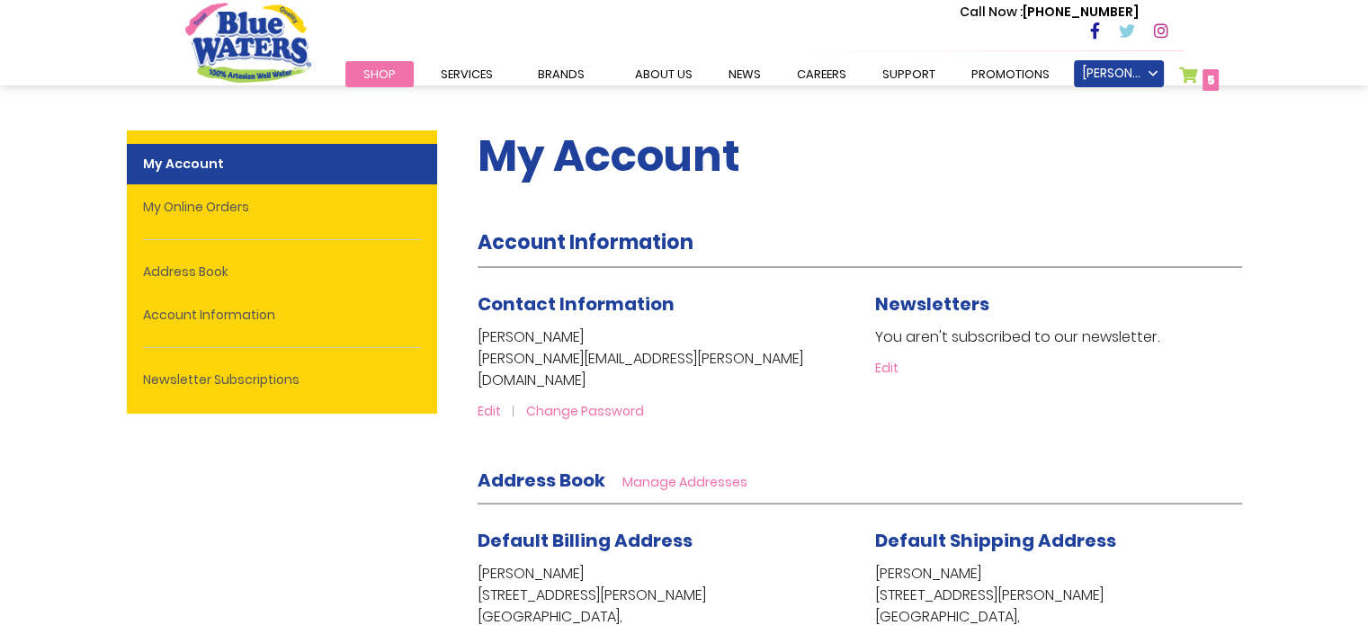
click at [1179, 82] on link "My Cart 5 5 items" at bounding box center [1199, 80] width 40 height 26
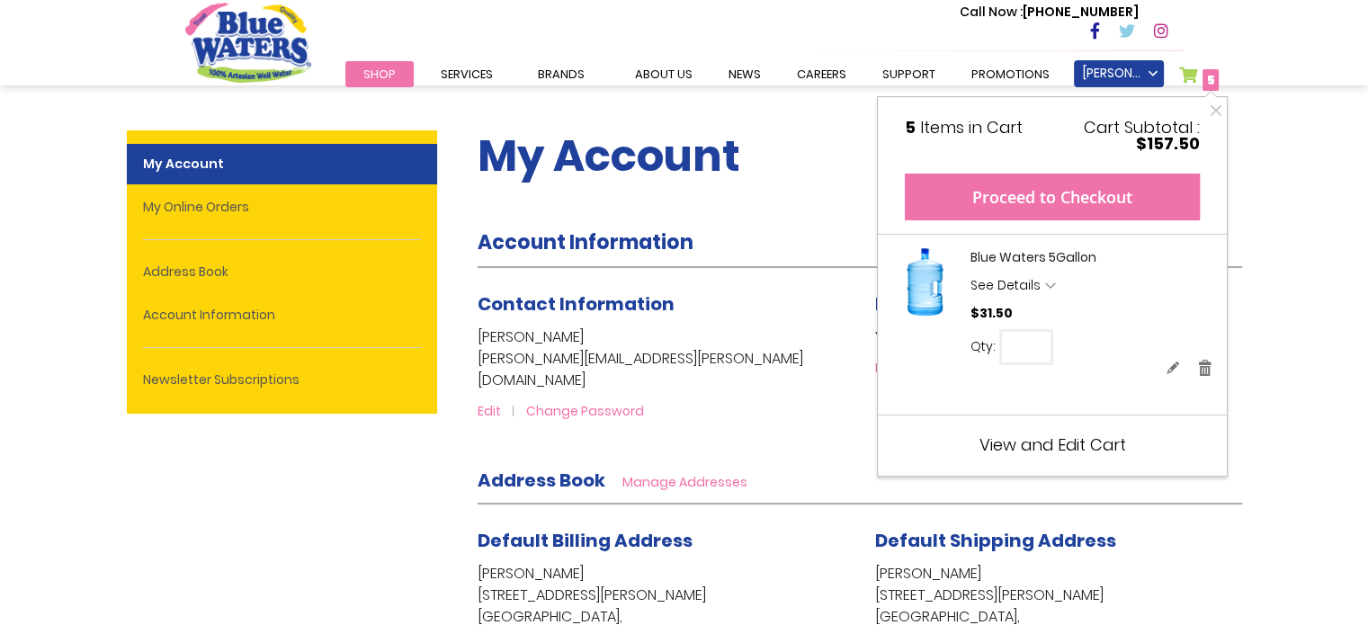
click at [1057, 210] on button "Proceed to Checkout" at bounding box center [1052, 197] width 295 height 47
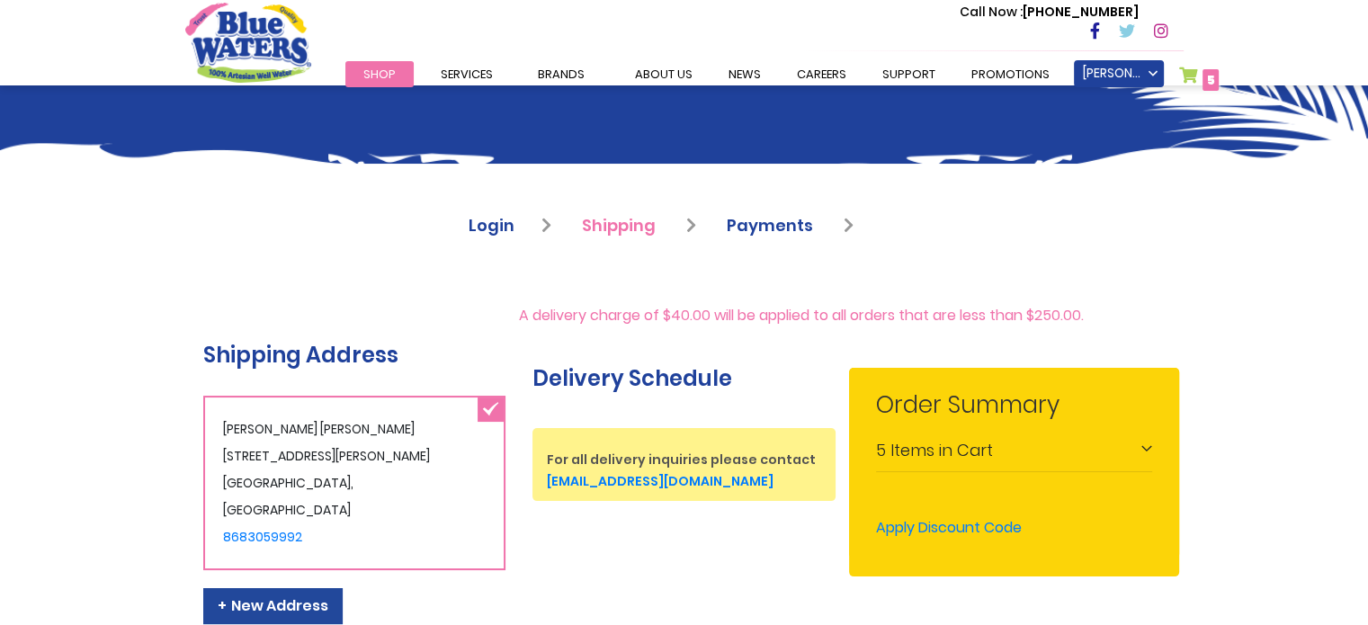
scroll to position [498, 0]
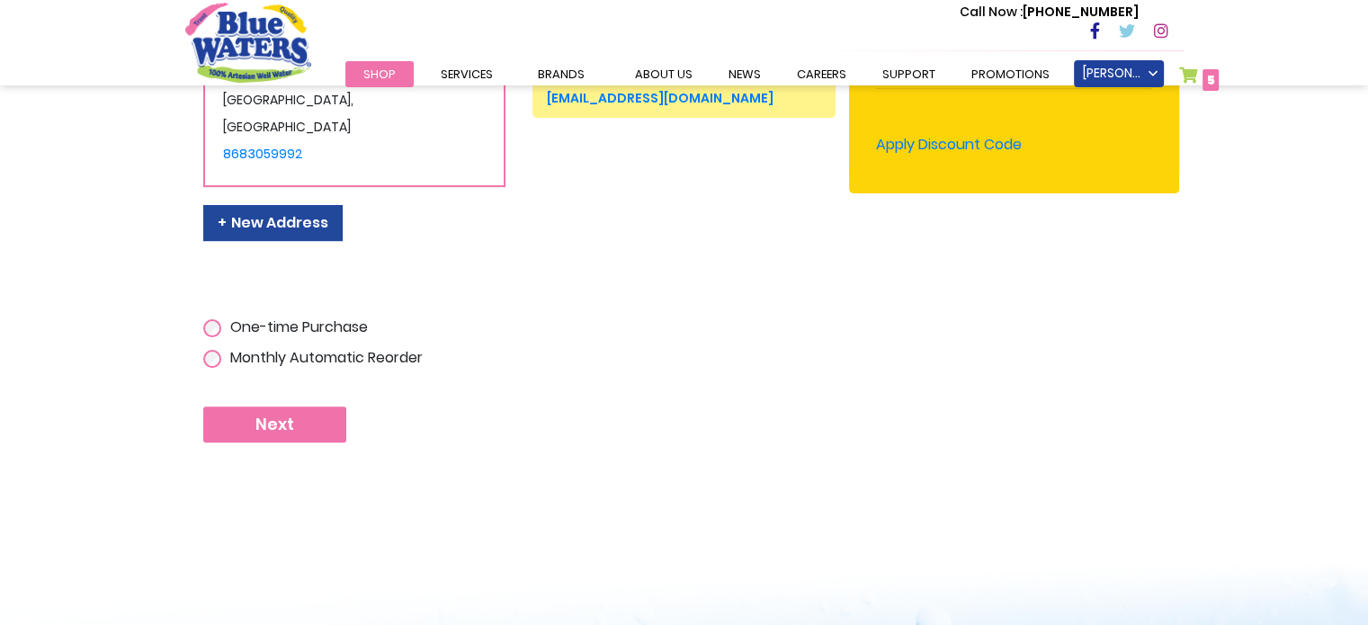
click at [313, 422] on button "Next" at bounding box center [274, 425] width 143 height 36
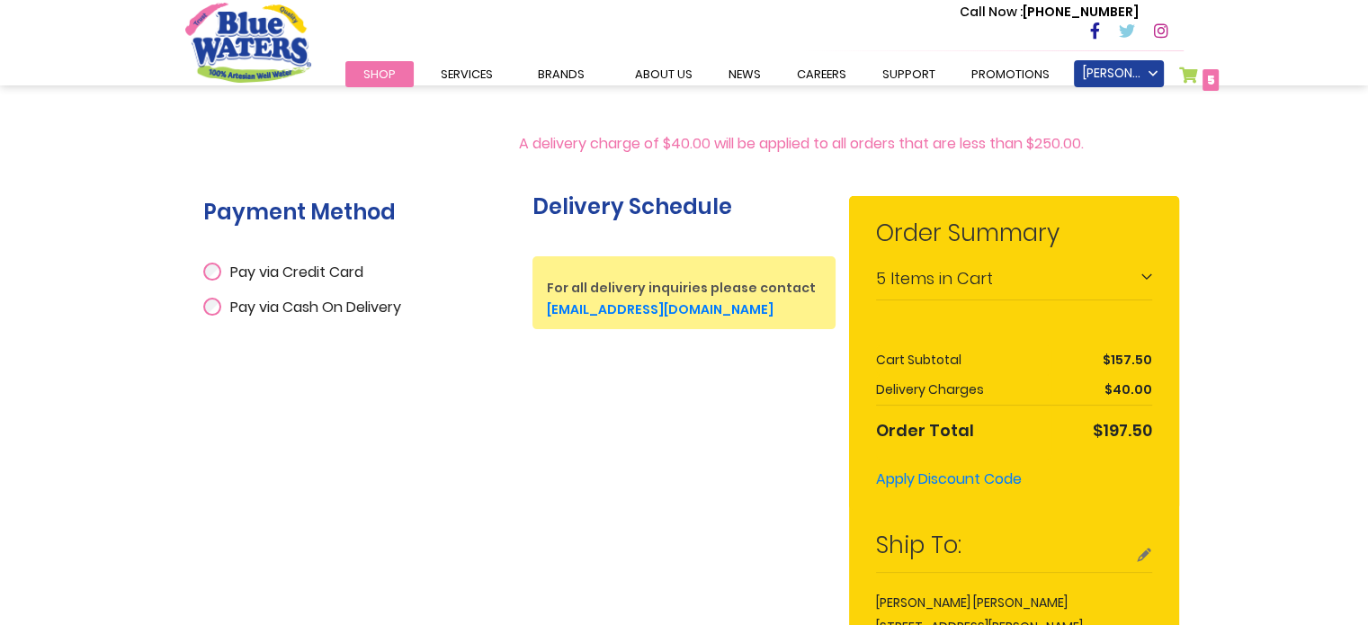
scroll to position [280, 0]
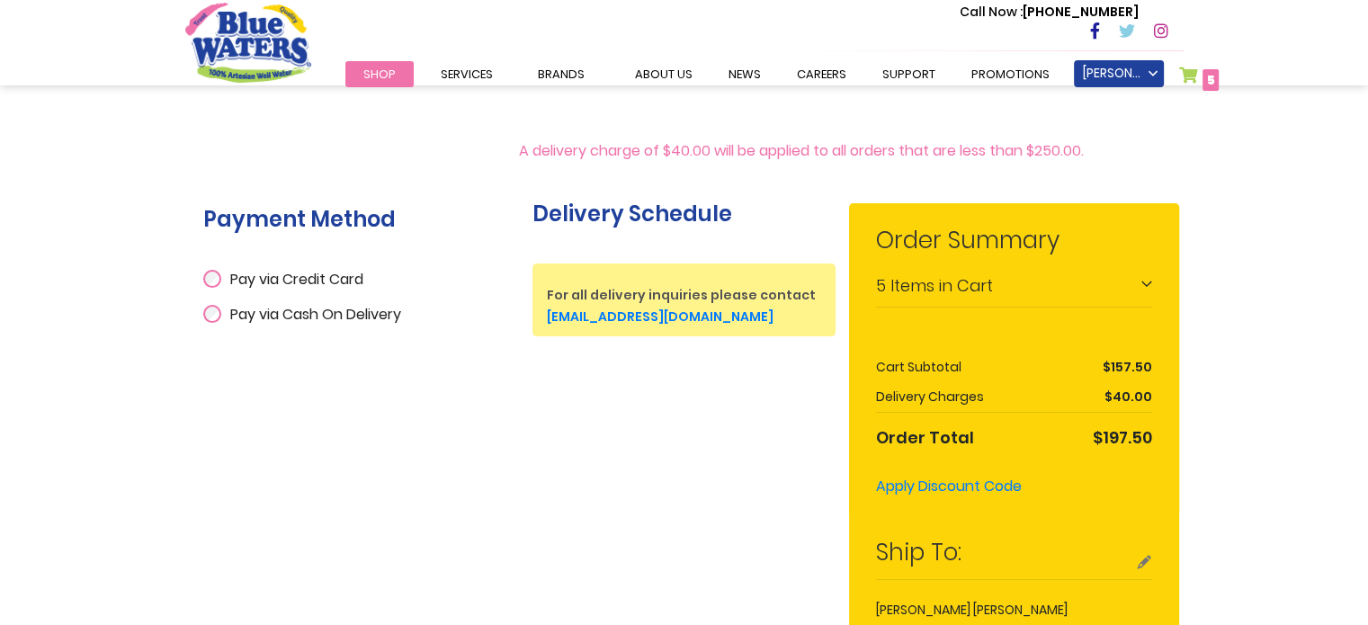
click at [331, 304] on span "Pay via Cash On Delivery" at bounding box center [315, 314] width 171 height 21
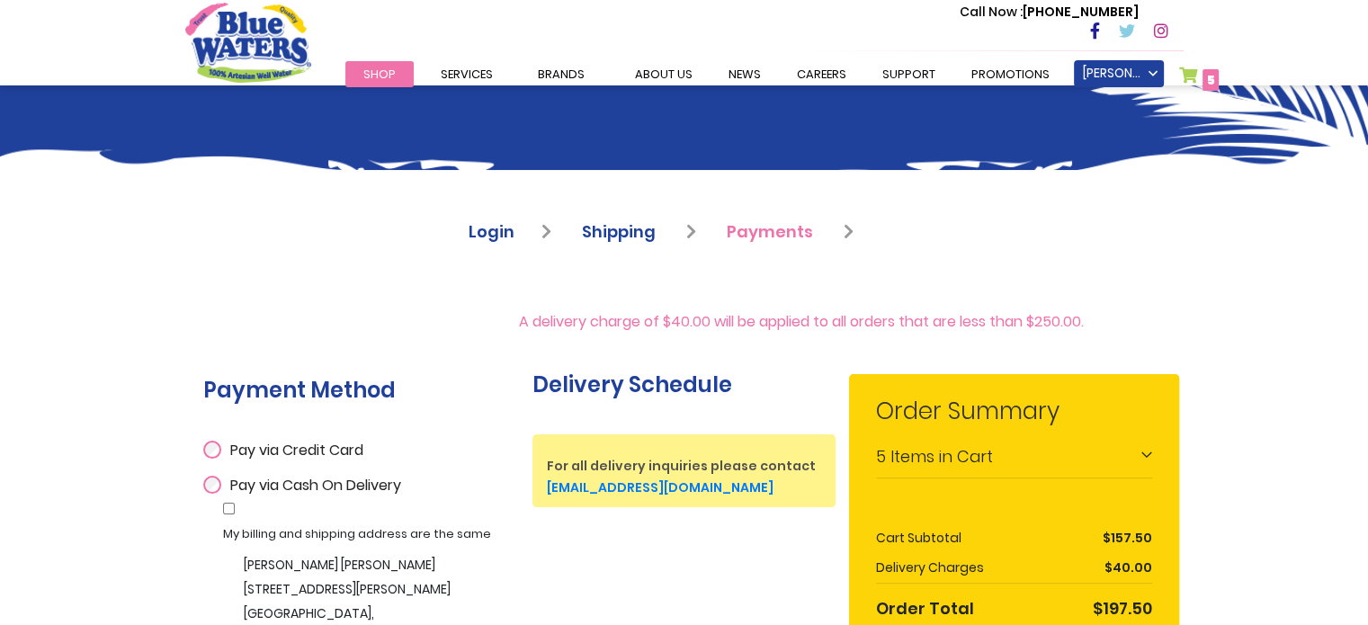
scroll to position [0, 0]
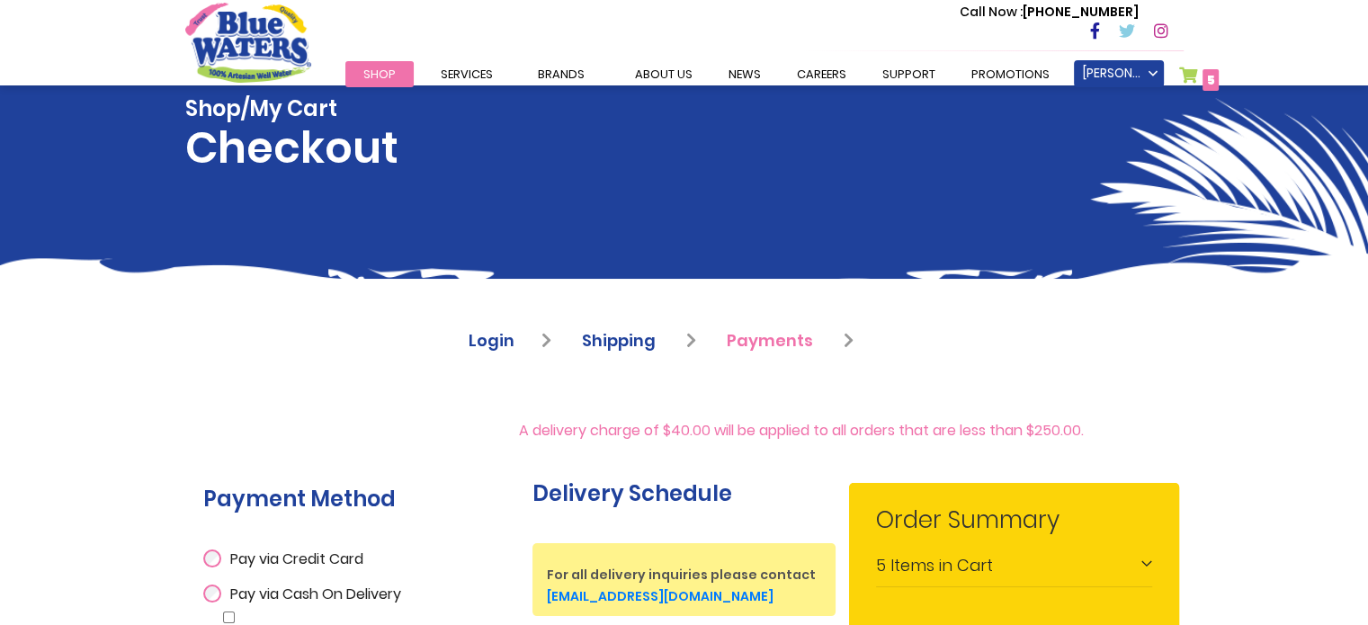
click at [397, 78] on link "Shop" at bounding box center [379, 74] width 68 height 26
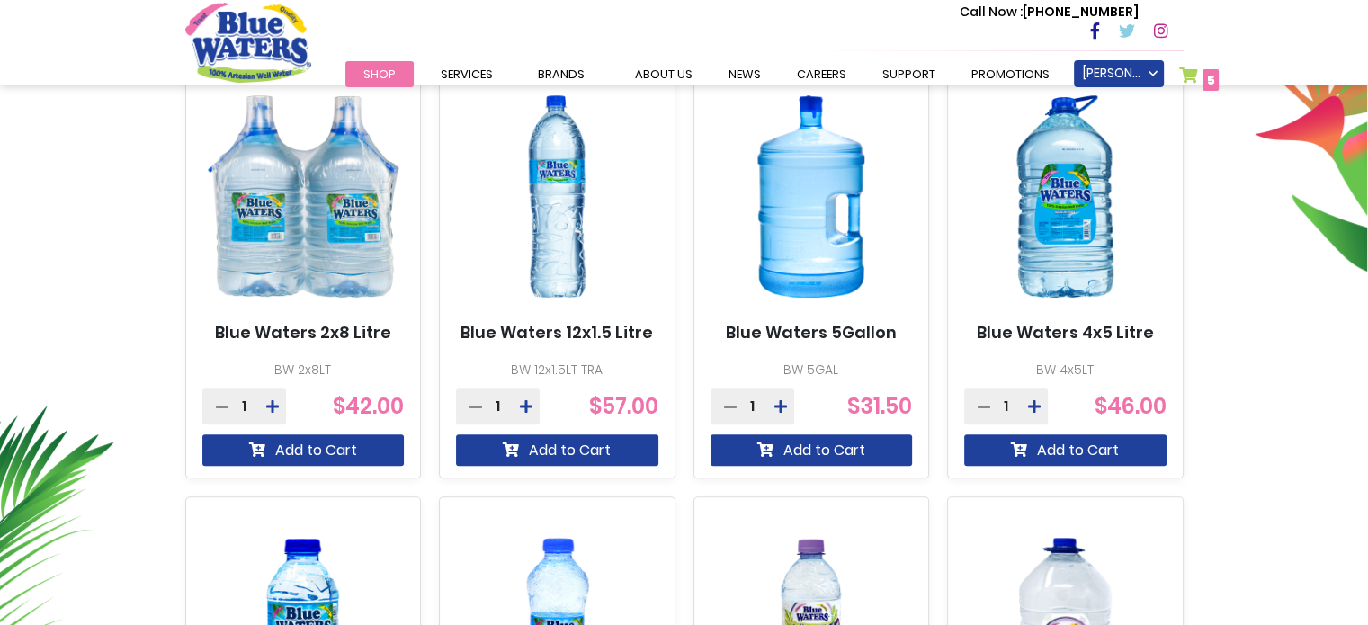
scroll to position [702, 0]
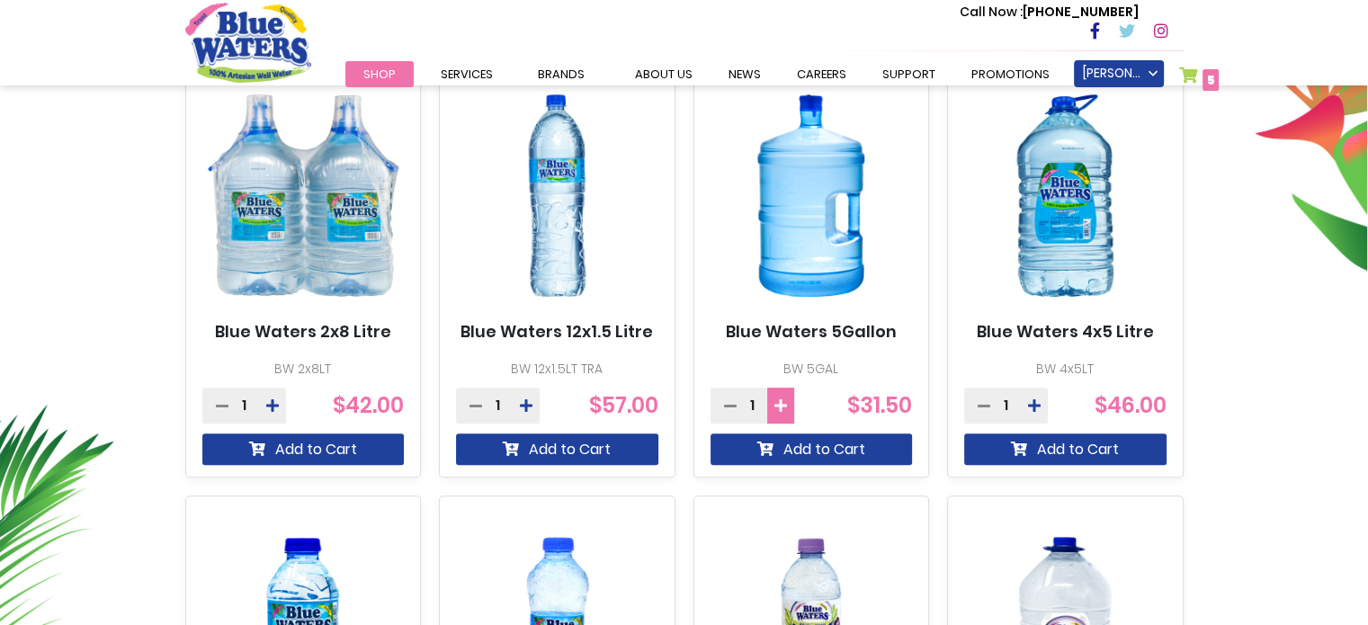
click at [780, 409] on icon at bounding box center [780, 405] width 13 height 14
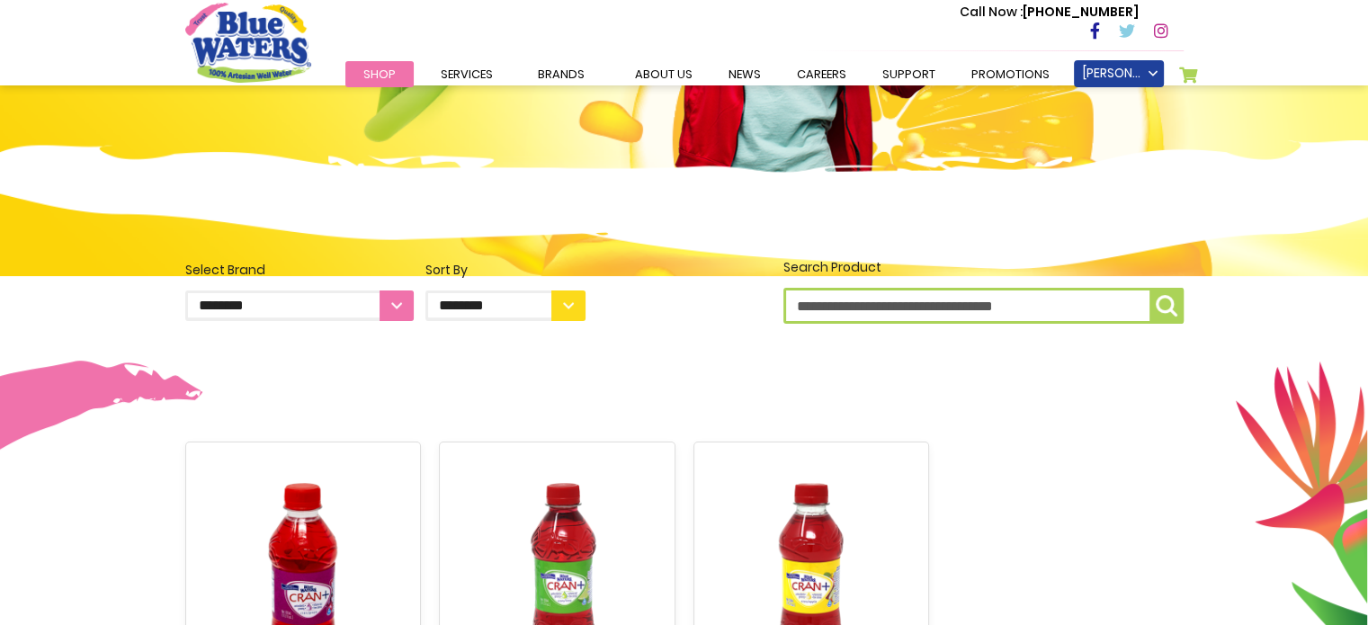
scroll to position [315, 0]
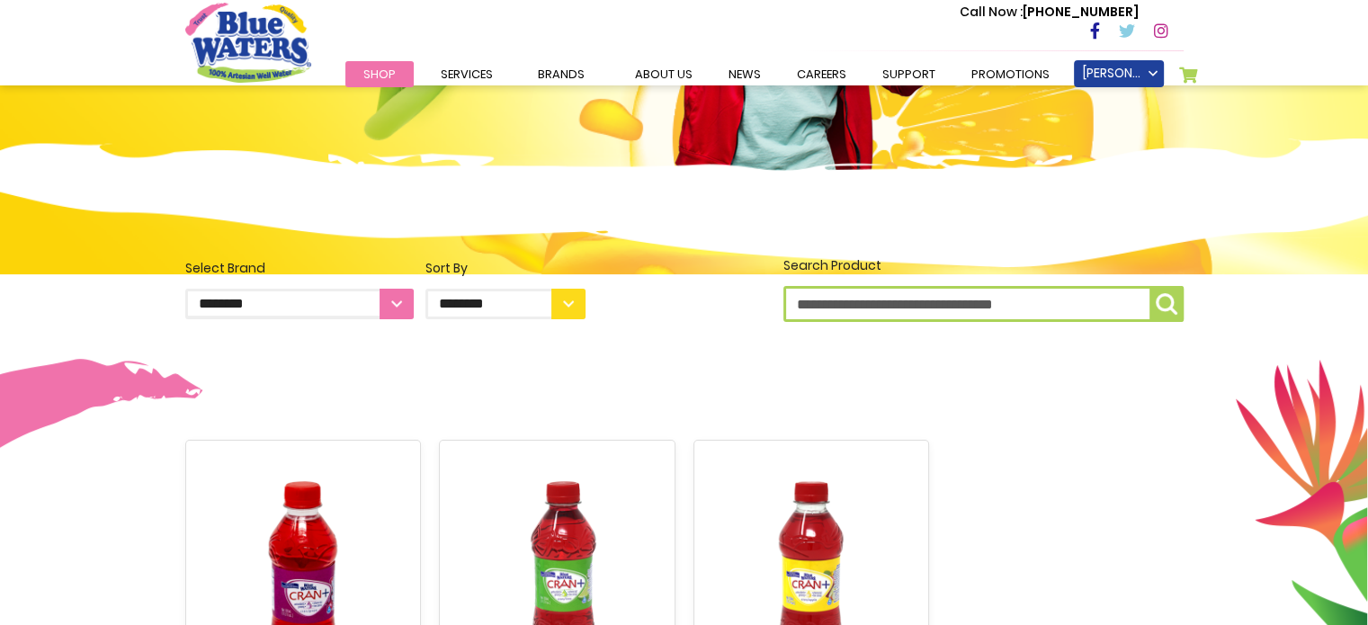
click at [565, 317] on select "**********" at bounding box center [505, 304] width 160 height 31
click at [401, 300] on select "**********" at bounding box center [299, 304] width 228 height 31
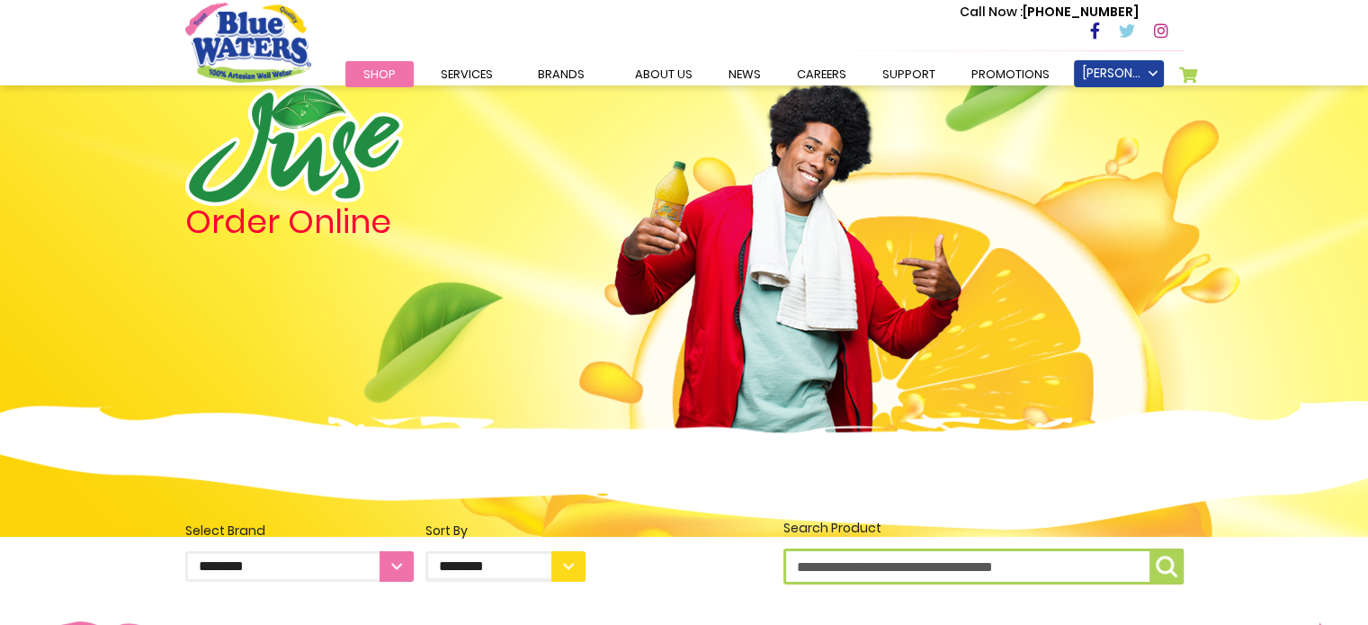
scroll to position [49, 0]
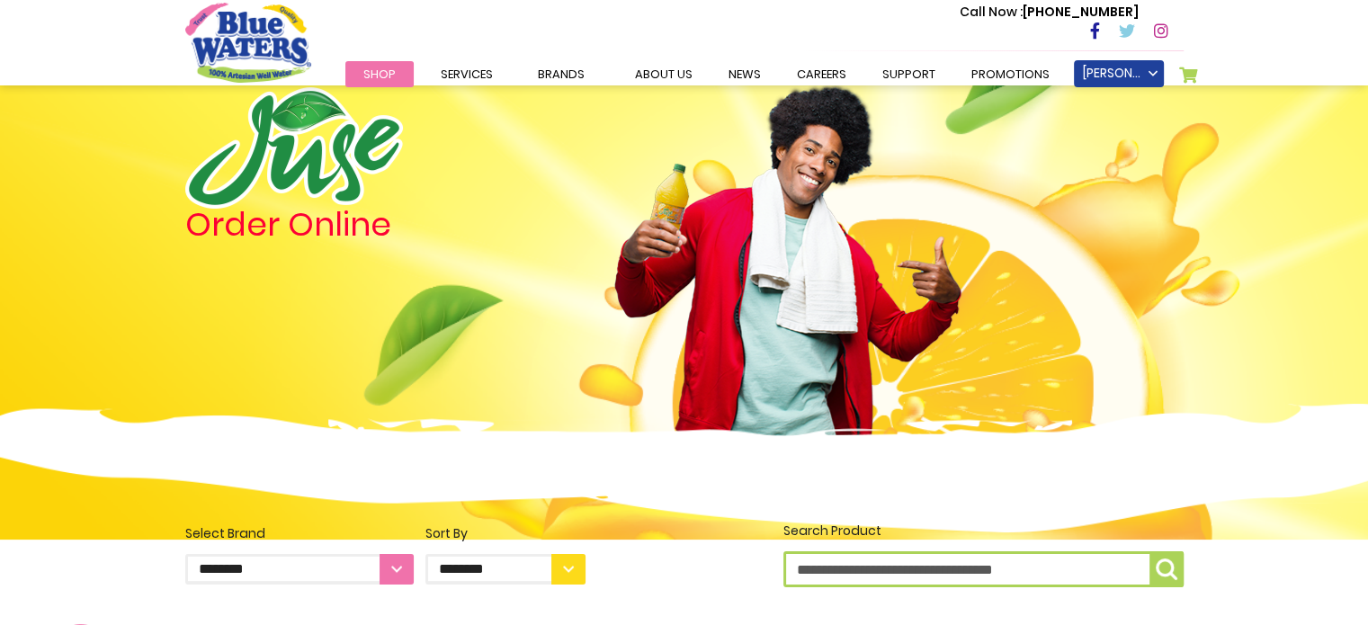
click at [395, 94] on img at bounding box center [294, 147] width 218 height 121
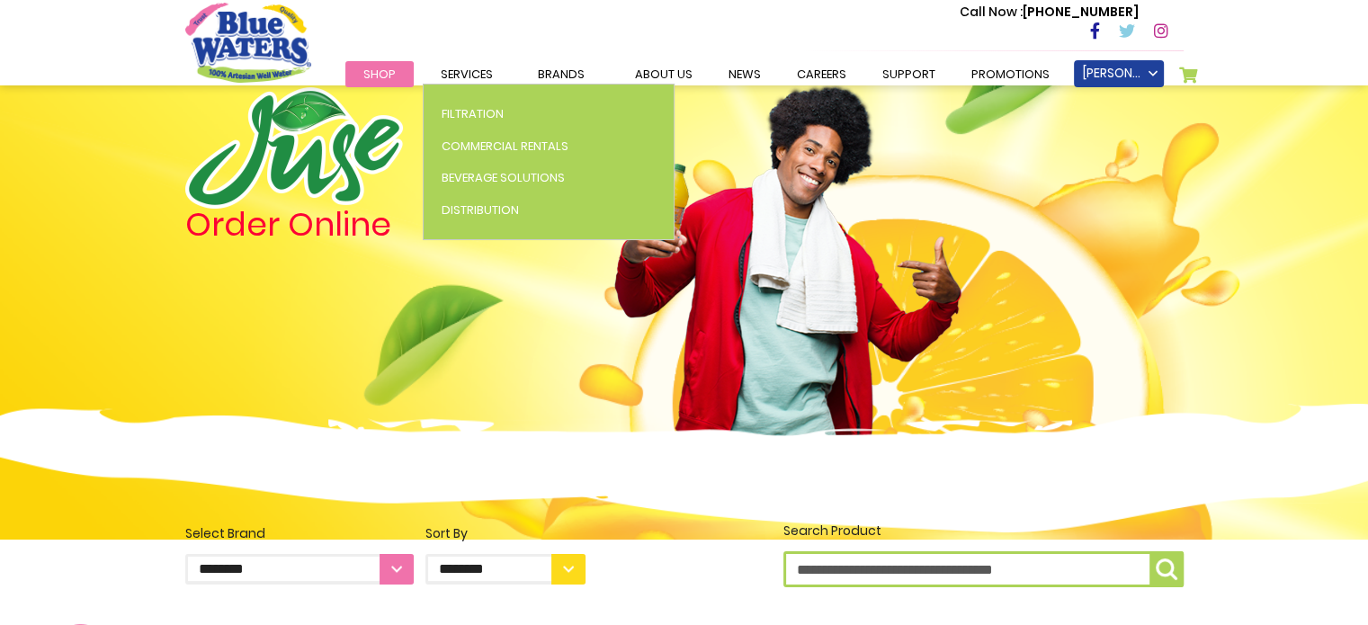
click at [434, 84] on ul "Filtration Commercial Rentals Beverage Solutions Distribution" at bounding box center [549, 162] width 252 height 157
click at [449, 76] on span "Services" at bounding box center [467, 74] width 52 height 17
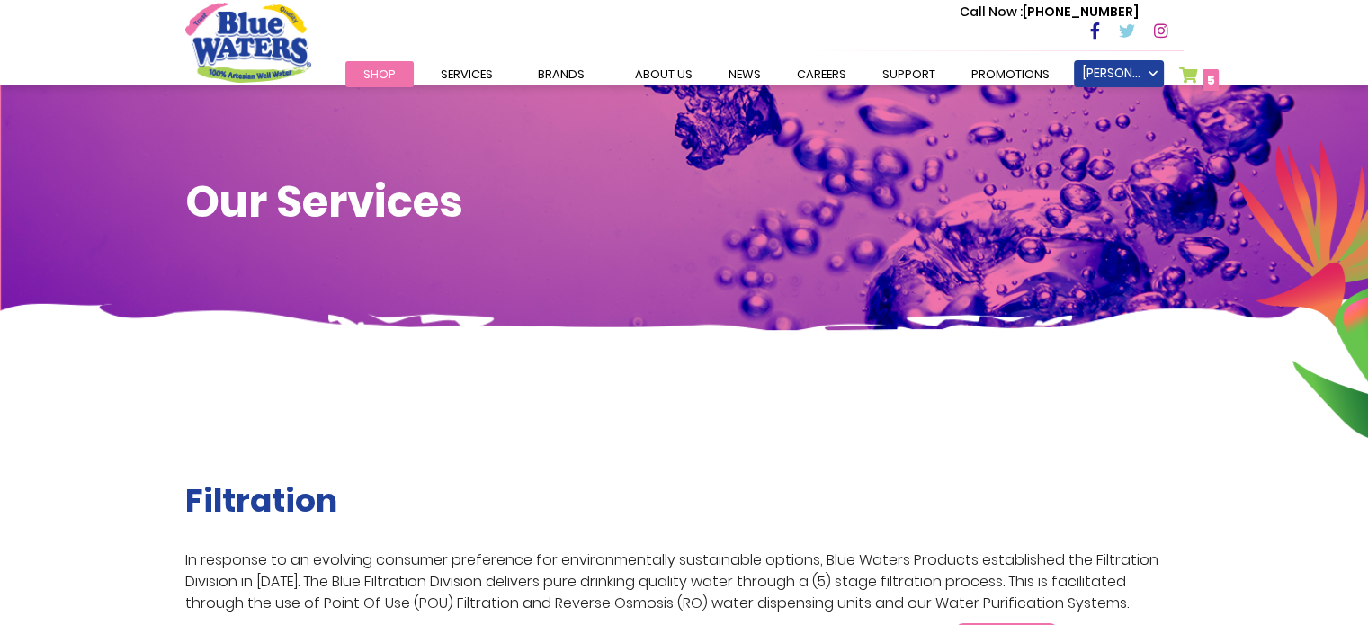
click at [380, 67] on span "Shop" at bounding box center [379, 74] width 32 height 17
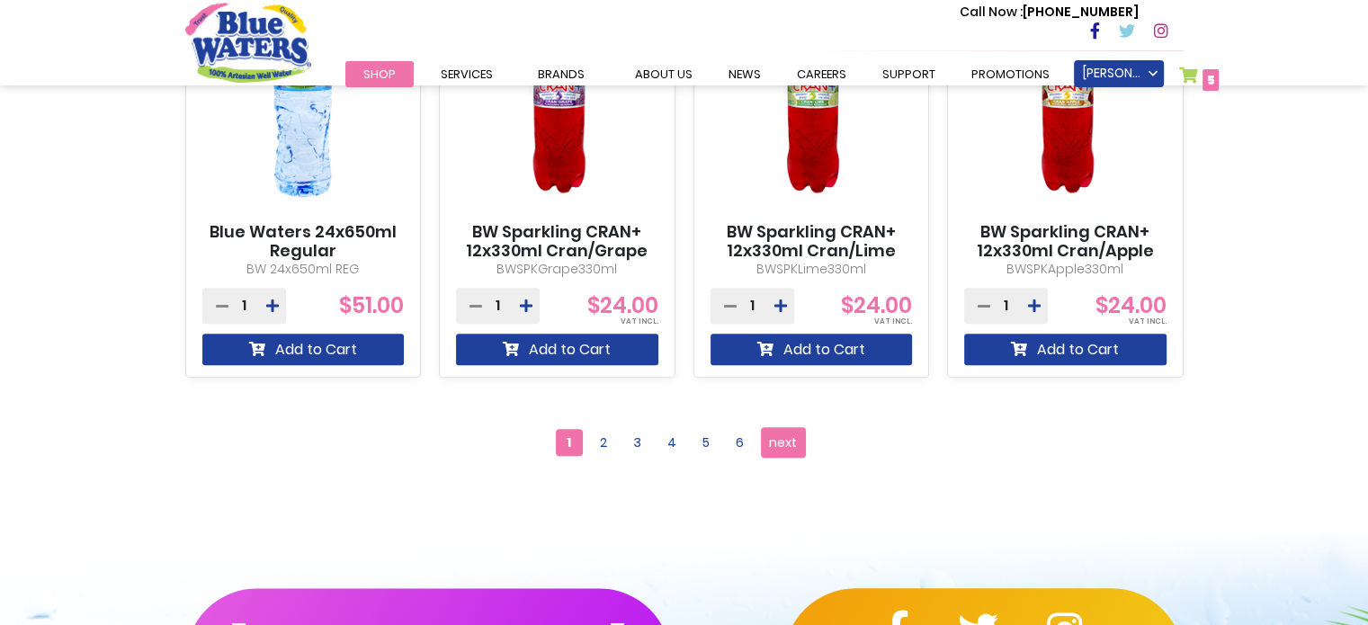
scroll to position [1684, 0]
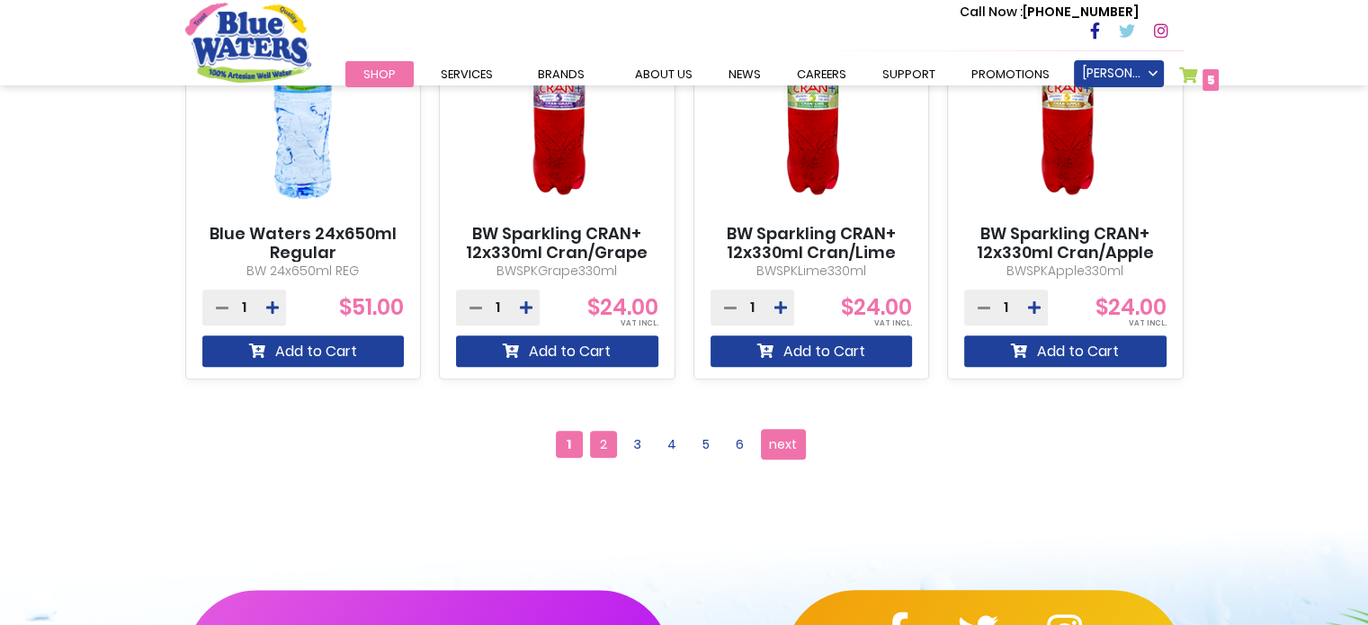
click at [608, 438] on span "2" at bounding box center [603, 444] width 27 height 27
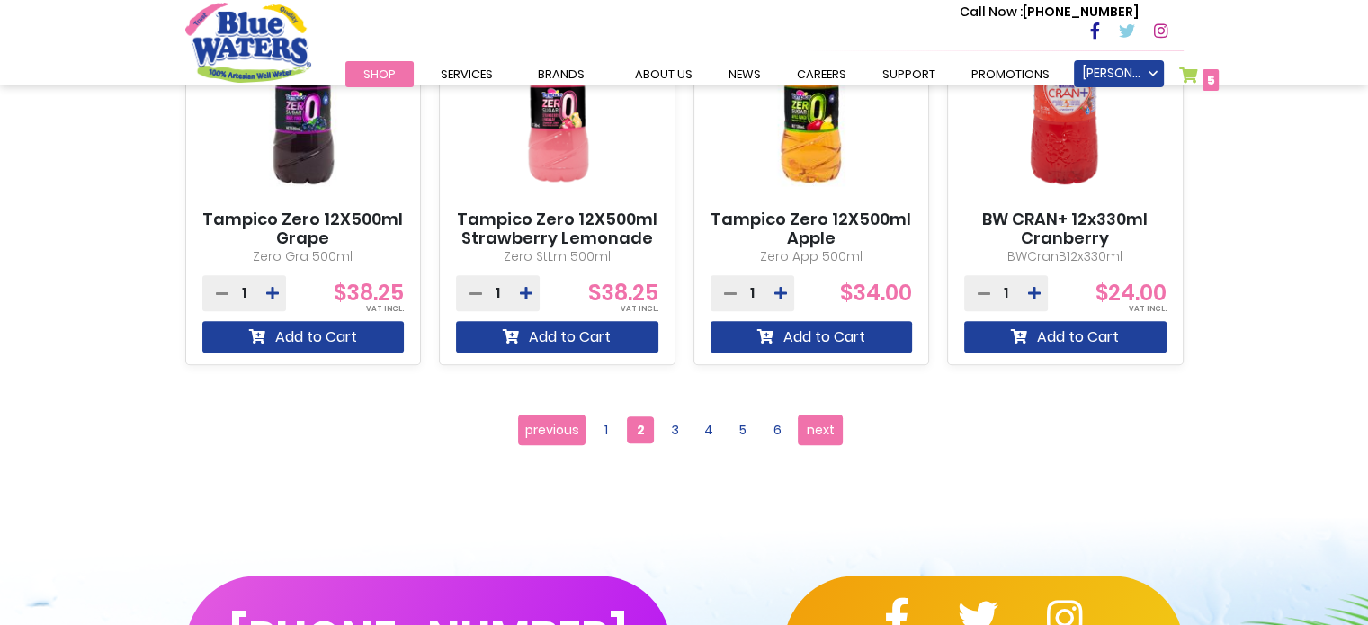
scroll to position [1694, 0]
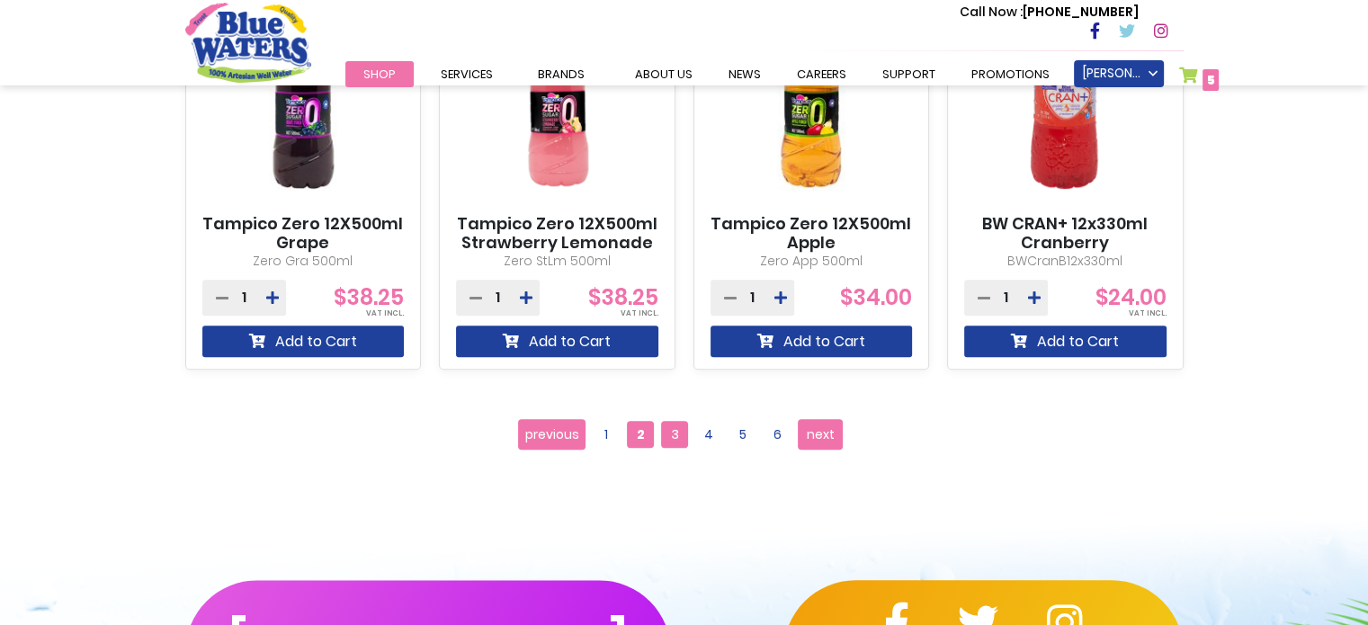
click at [676, 427] on span "3" at bounding box center [674, 434] width 27 height 27
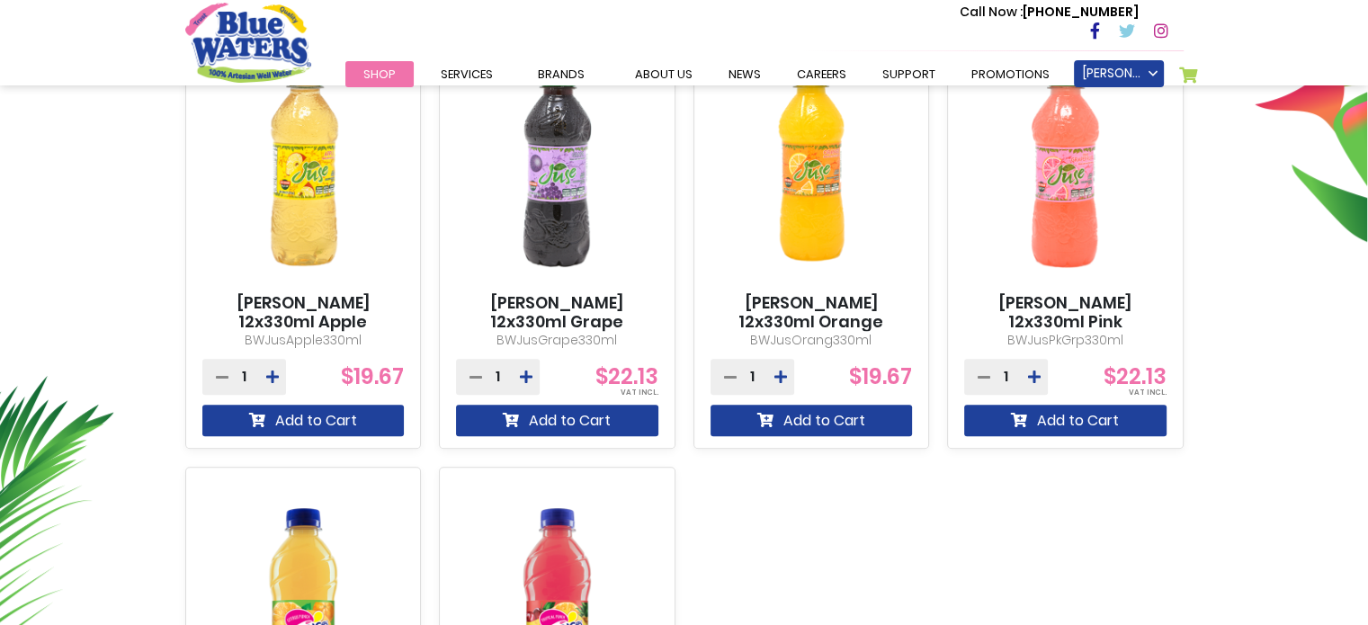
scroll to position [1059, 0]
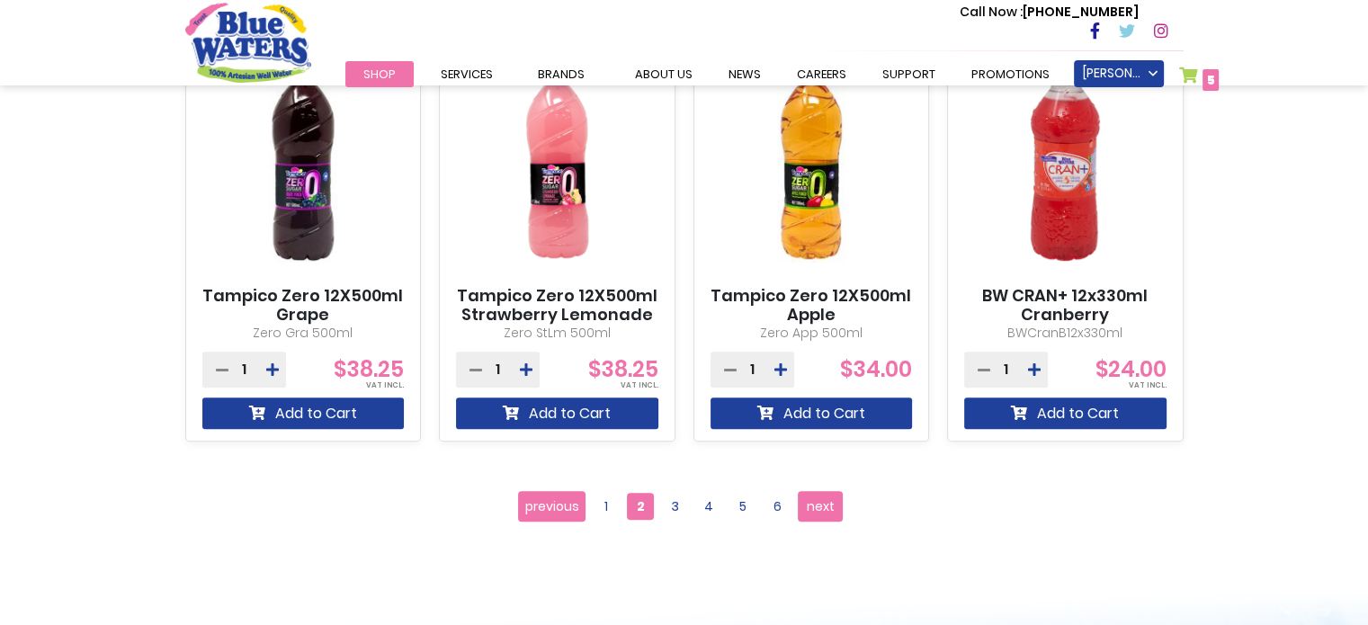
scroll to position [1621, 0]
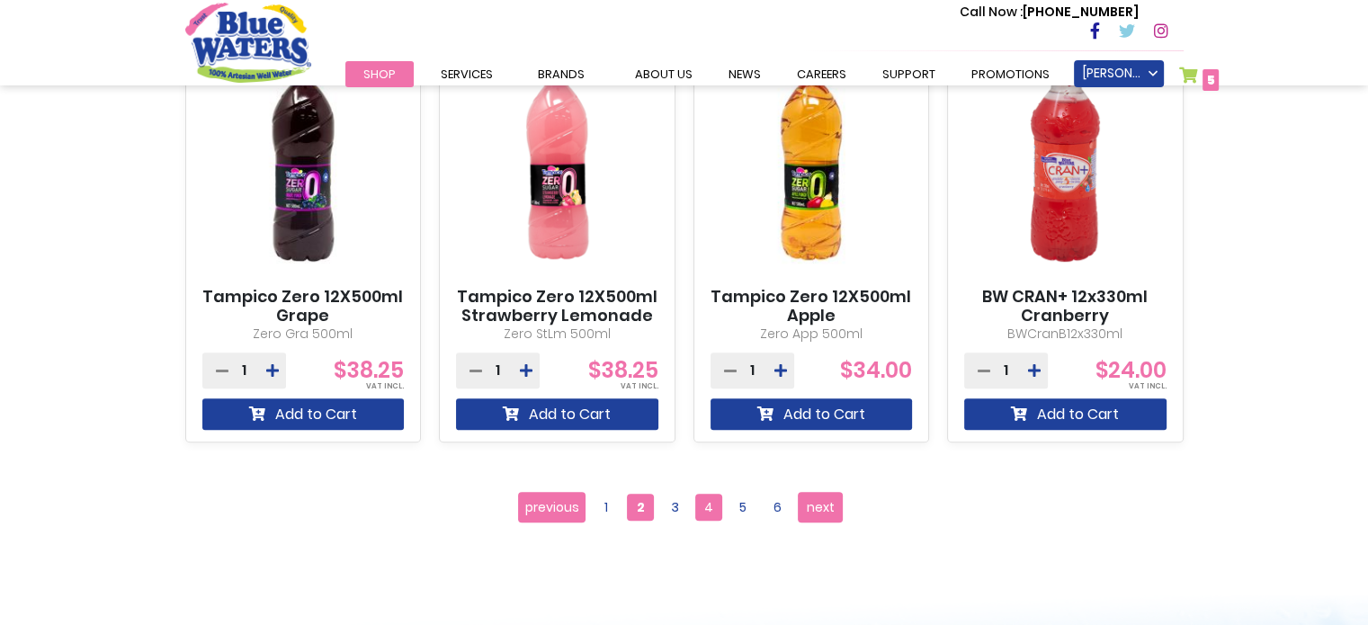
click at [712, 506] on span "4" at bounding box center [708, 507] width 27 height 27
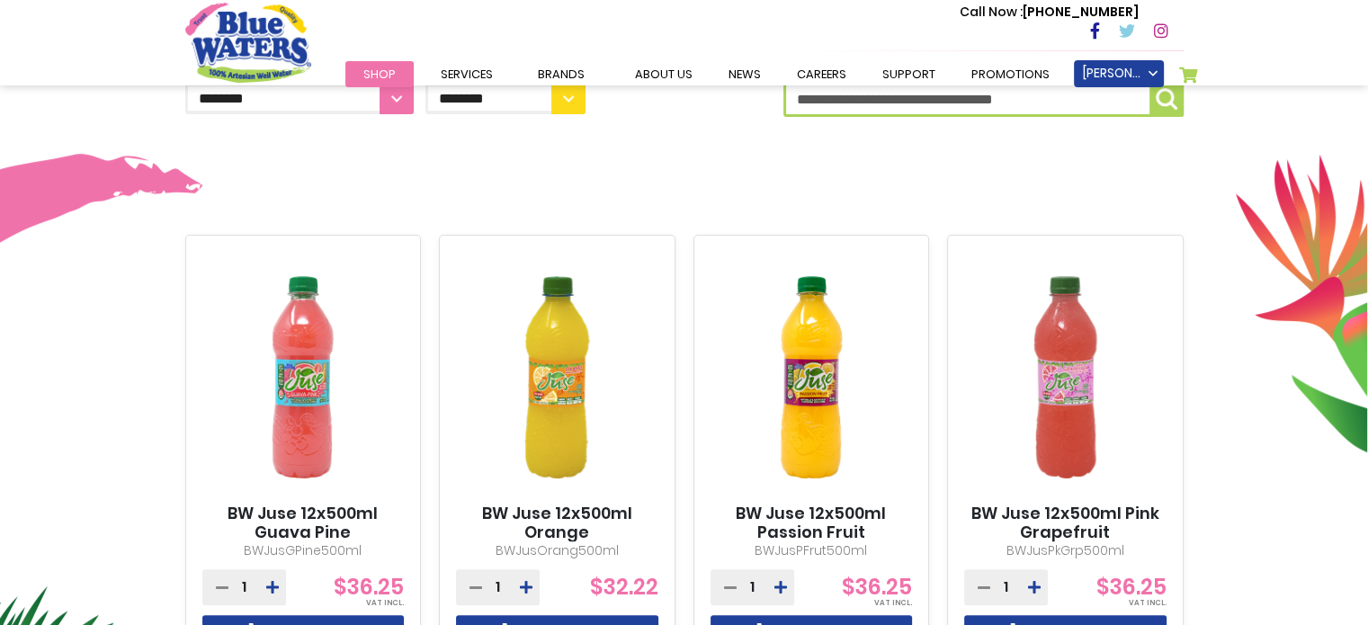
scroll to position [518, 0]
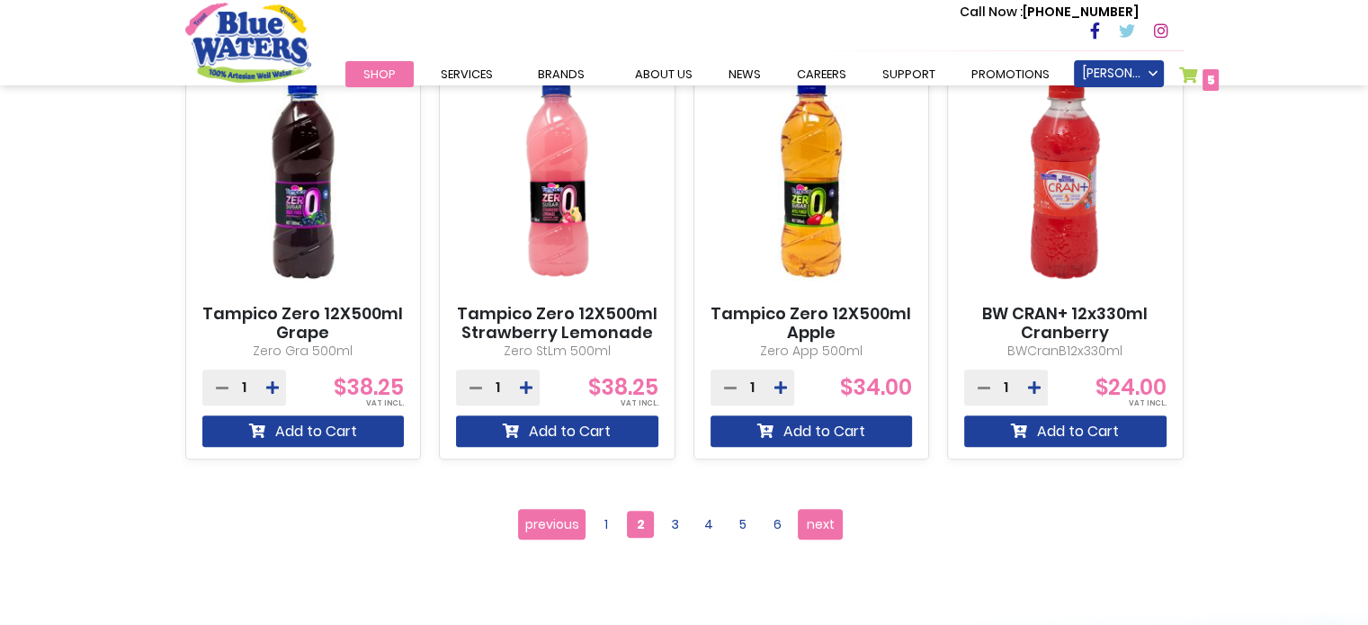
scroll to position [1602, 0]
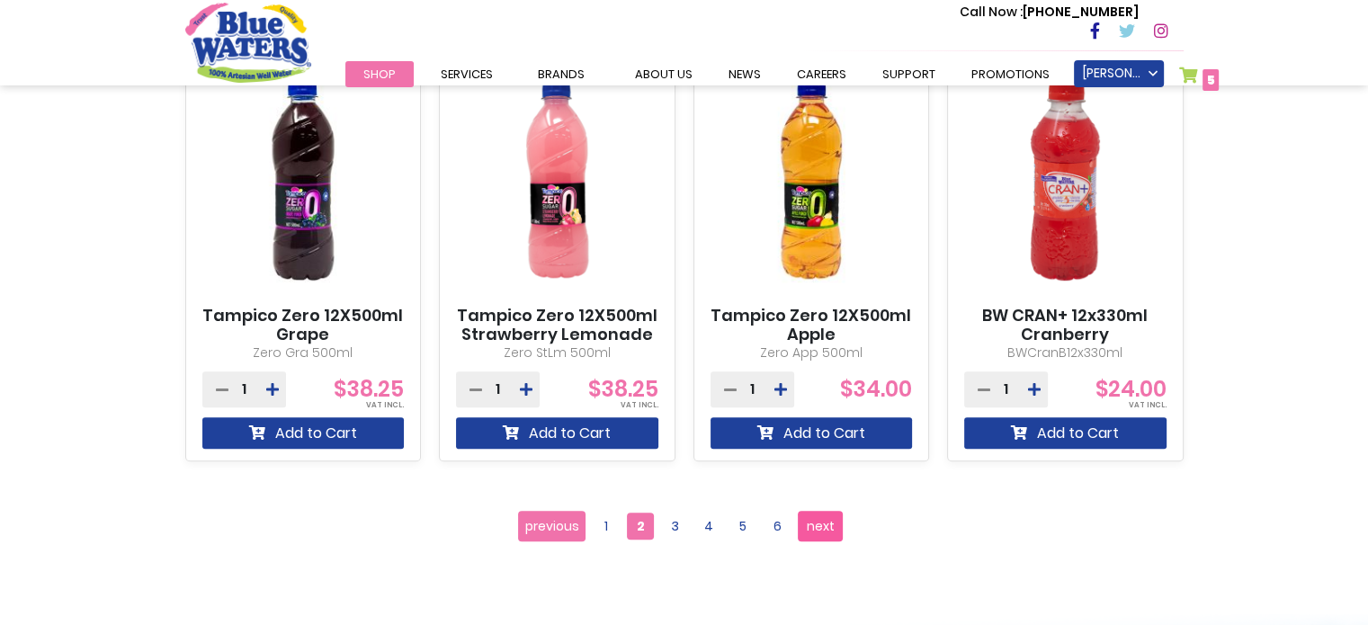
click at [820, 524] on span "next" at bounding box center [821, 526] width 28 height 27
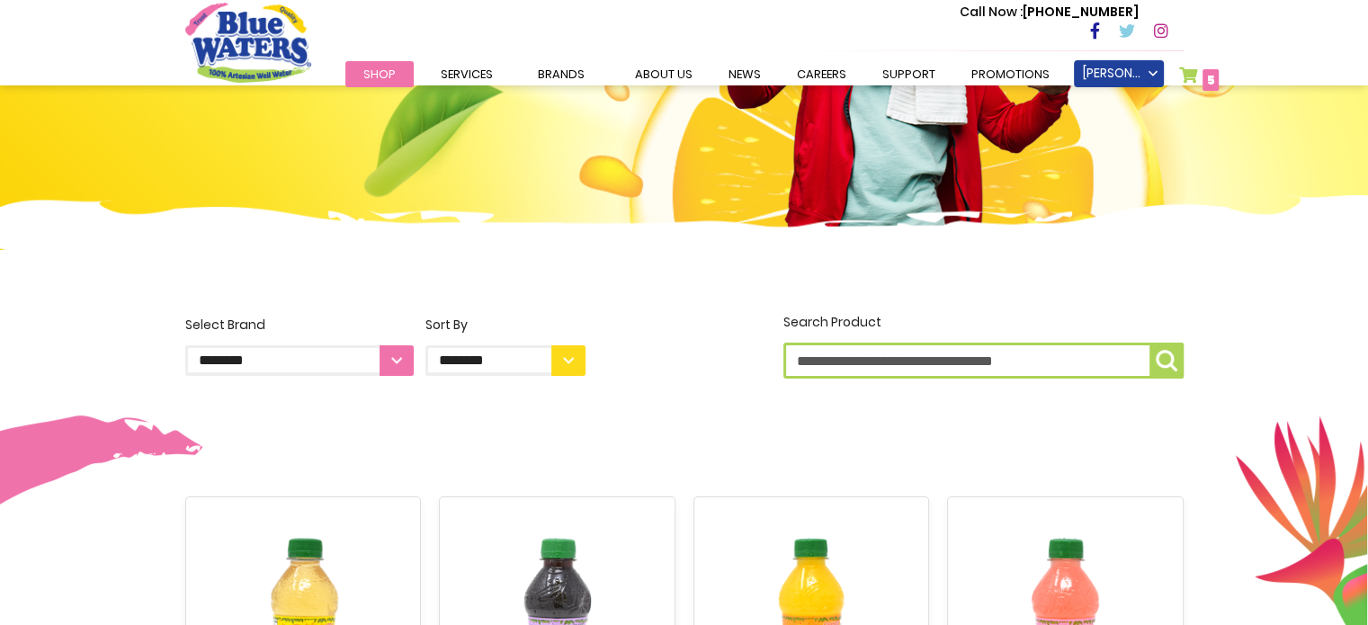
scroll to position [259, 0]
click at [1197, 67] on link "My Cart 5 5 items" at bounding box center [1199, 80] width 40 height 26
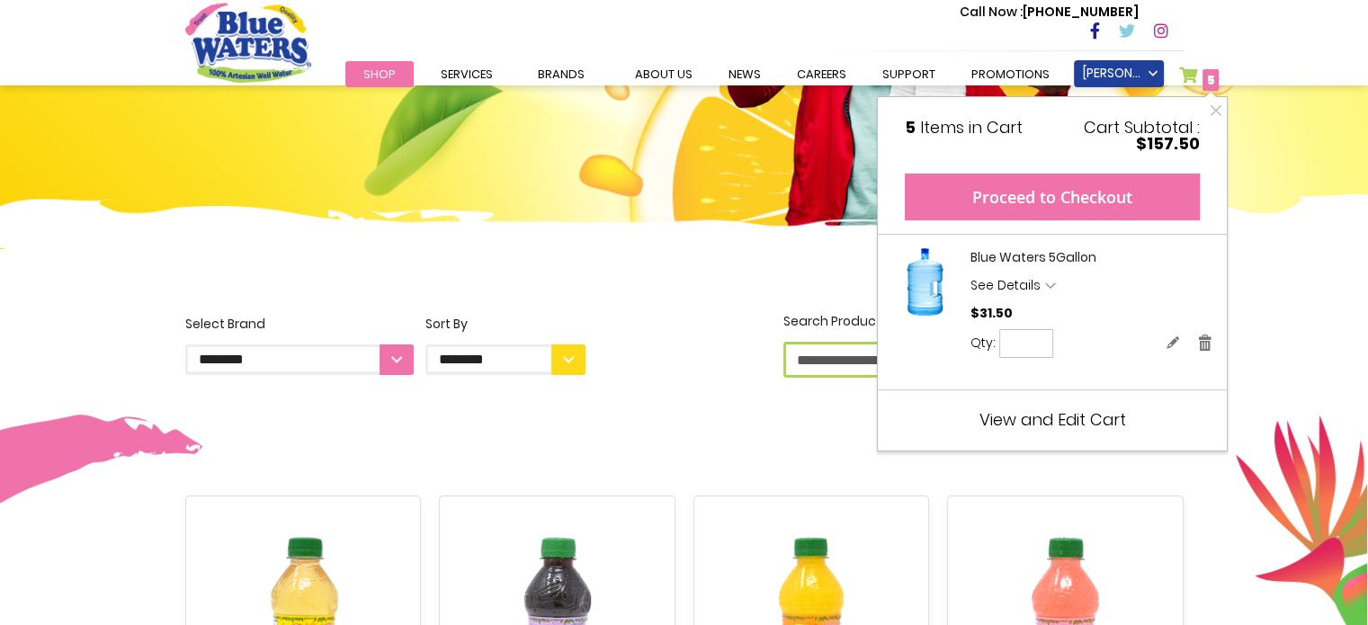
click at [1064, 190] on button "Proceed to Checkout" at bounding box center [1052, 197] width 295 height 47
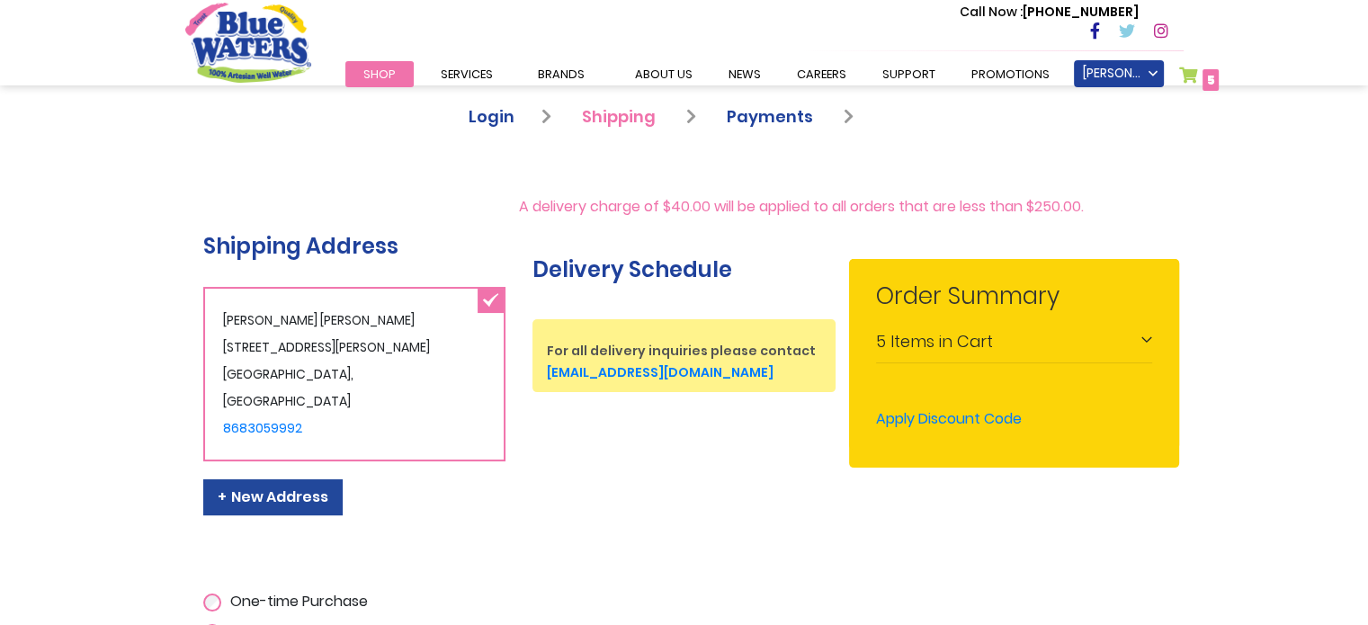
scroll to position [225, 0]
click at [1150, 328] on div "5 Items in Cart" at bounding box center [1014, 342] width 276 height 40
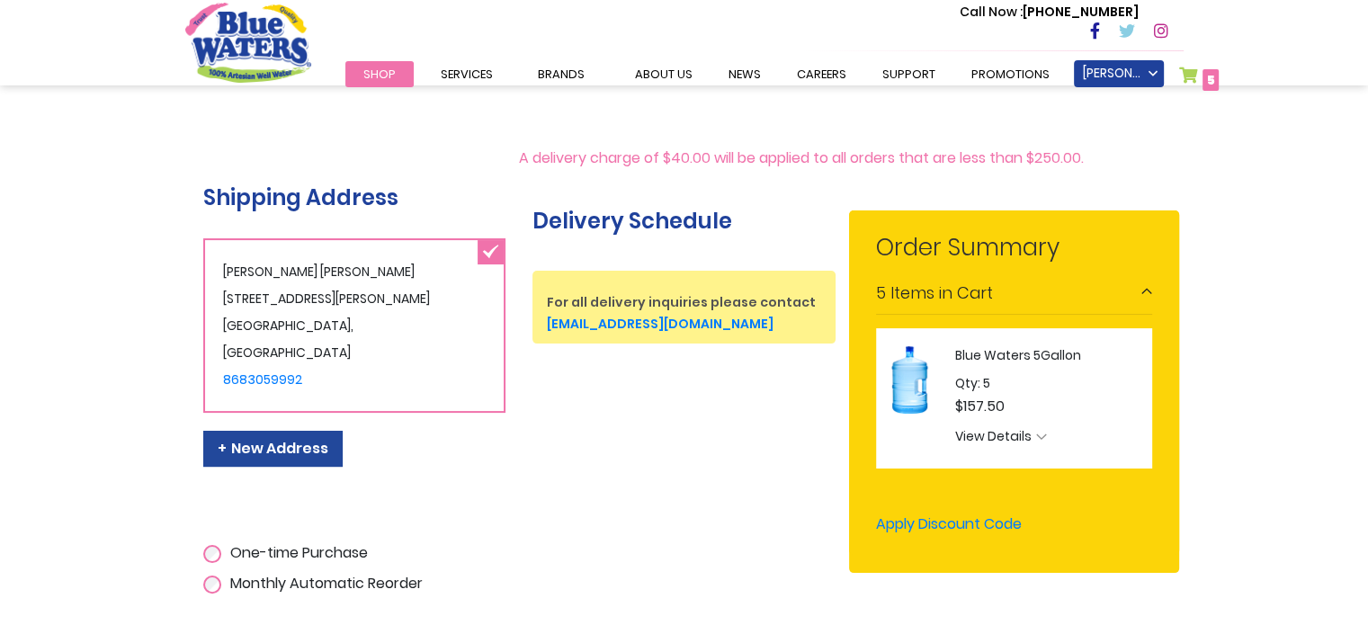
scroll to position [270, 0]
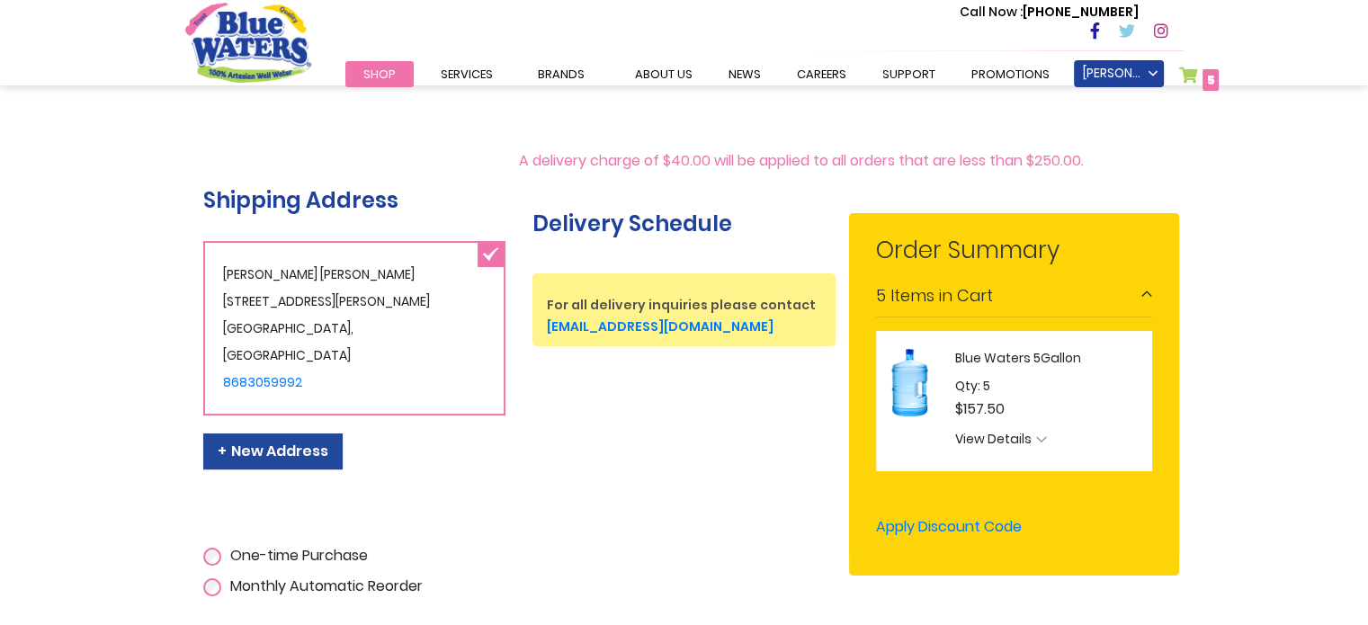
click at [389, 82] on span "Shop" at bounding box center [379, 74] width 32 height 17
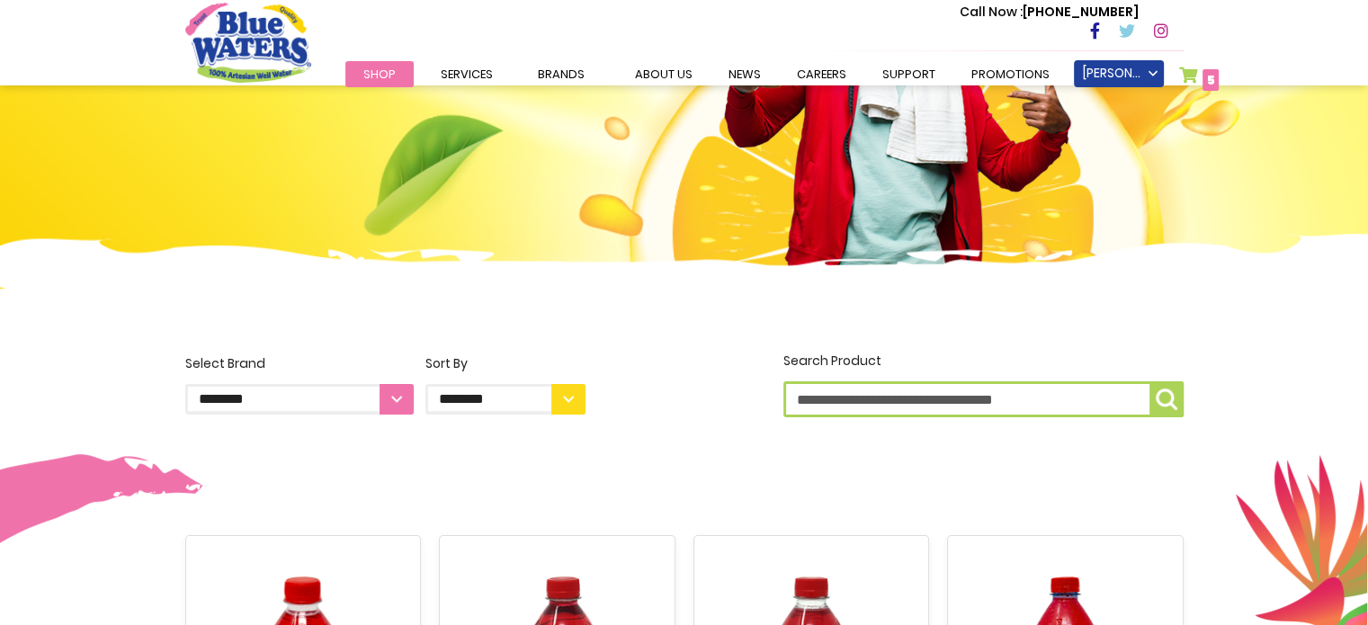
scroll to position [201, 0]
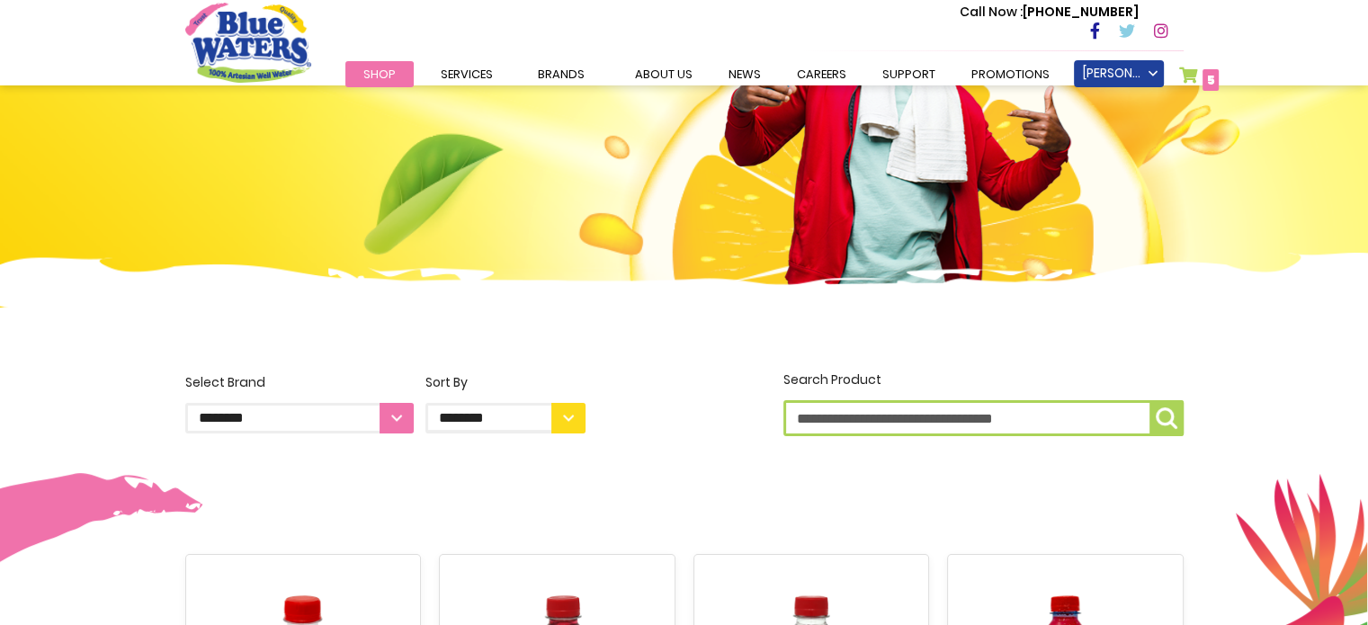
click at [381, 424] on select "**********" at bounding box center [299, 418] width 228 height 31
select select "**********"
click at [185, 403] on select "**********" at bounding box center [299, 418] width 228 height 31
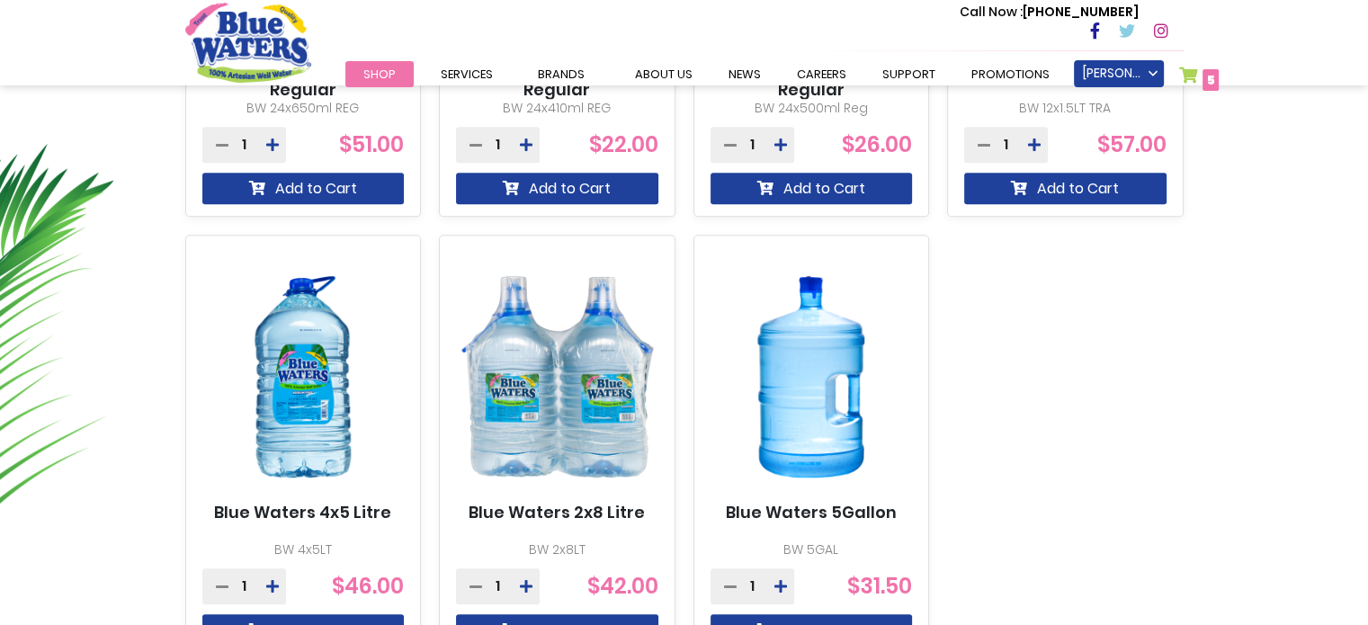
scroll to position [1169, 0]
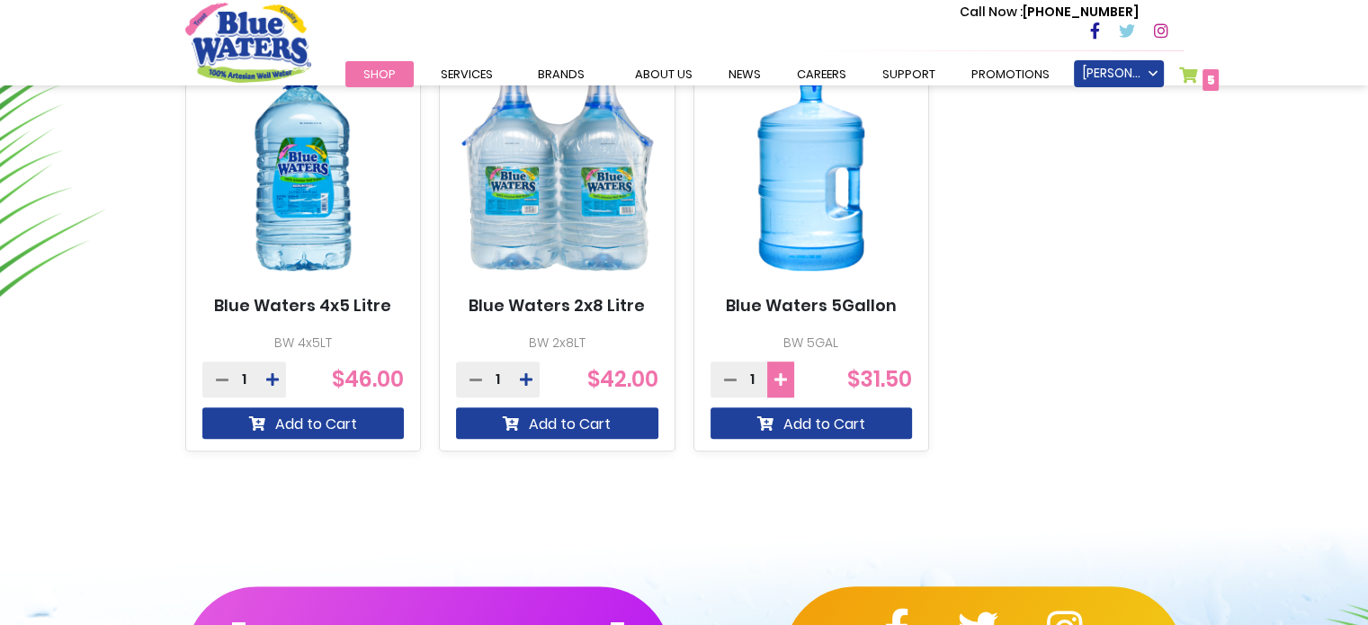
click at [784, 388] on button at bounding box center [780, 380] width 27 height 36
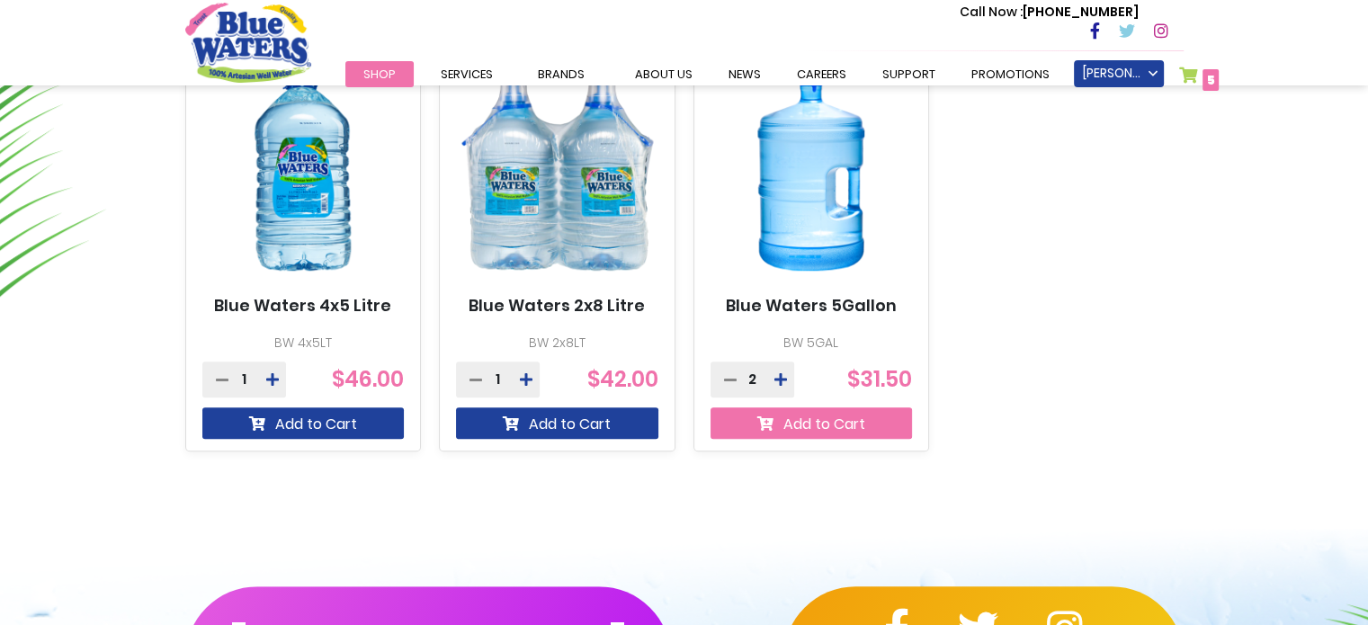
click at [800, 427] on button "Add to Cart" at bounding box center [812, 422] width 202 height 31
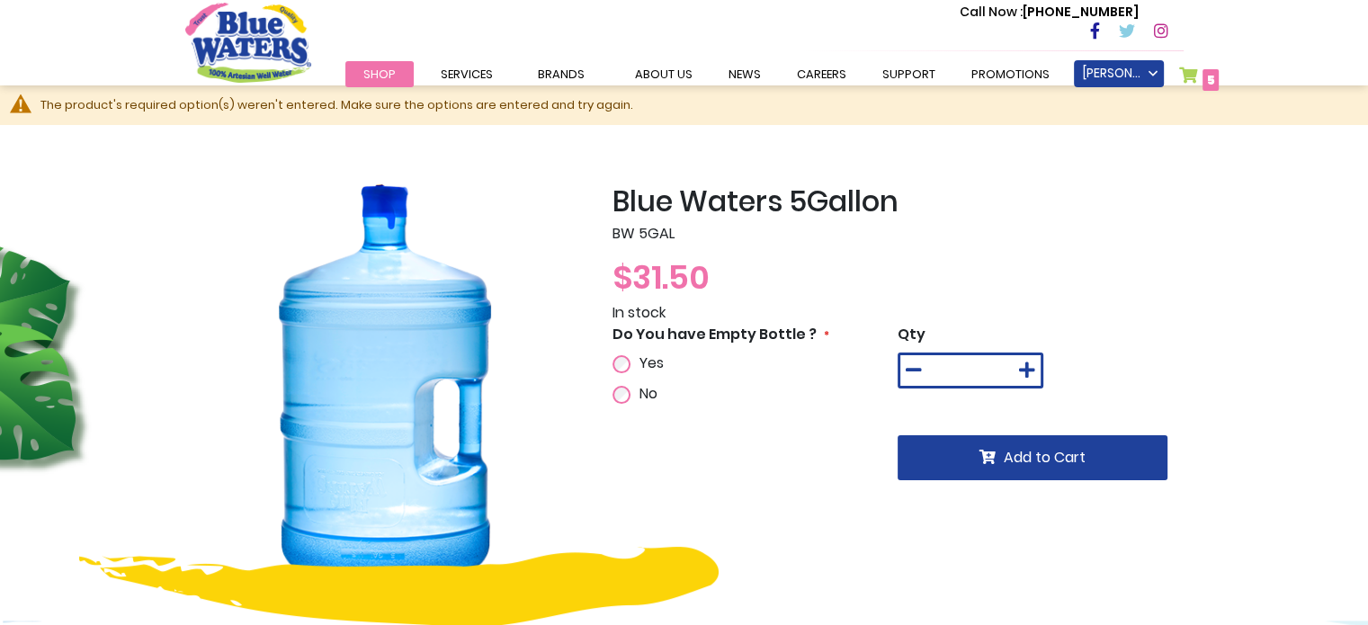
click at [1186, 82] on link "My Cart 5 5 items" at bounding box center [1199, 80] width 40 height 26
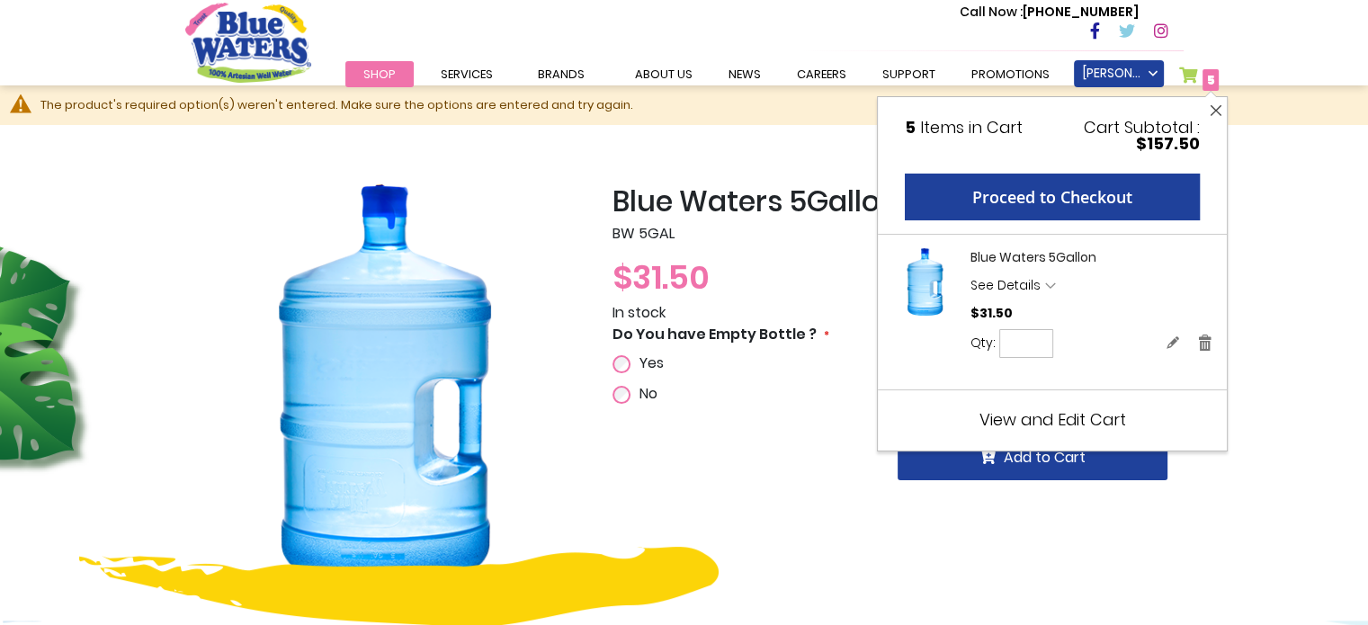
click at [1214, 104] on button "Close" at bounding box center [1215, 110] width 22 height 27
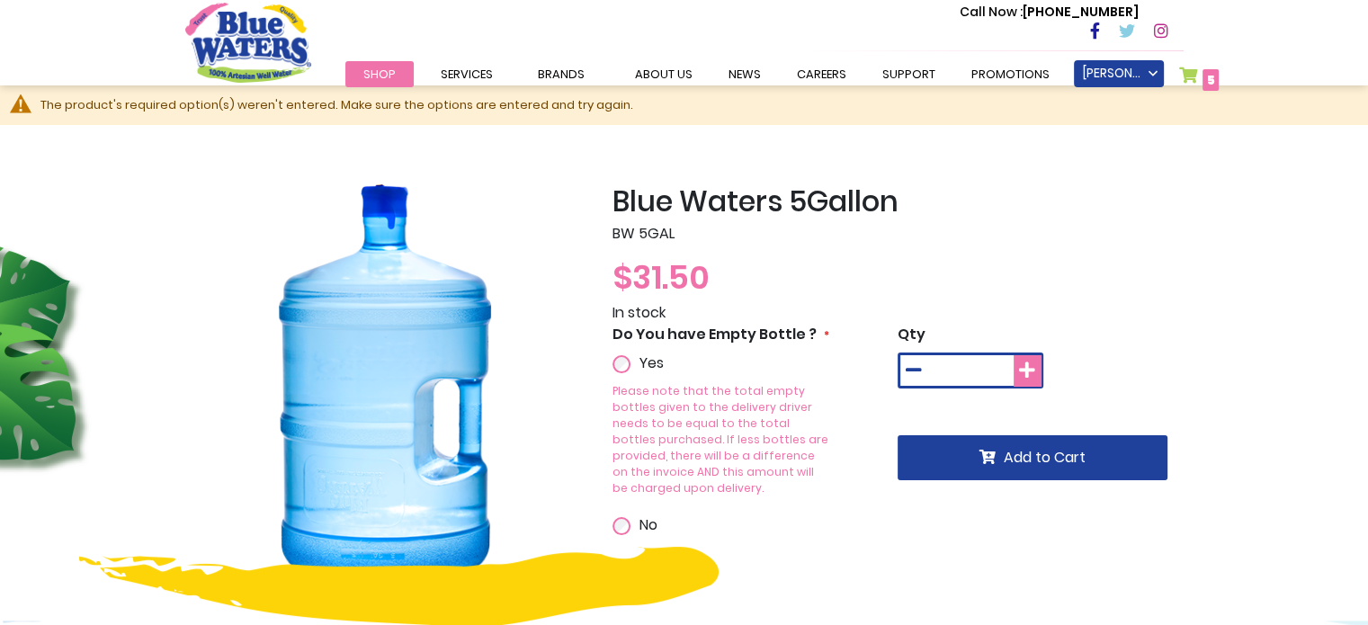
click at [1026, 359] on button at bounding box center [1027, 370] width 27 height 31
type input "*"
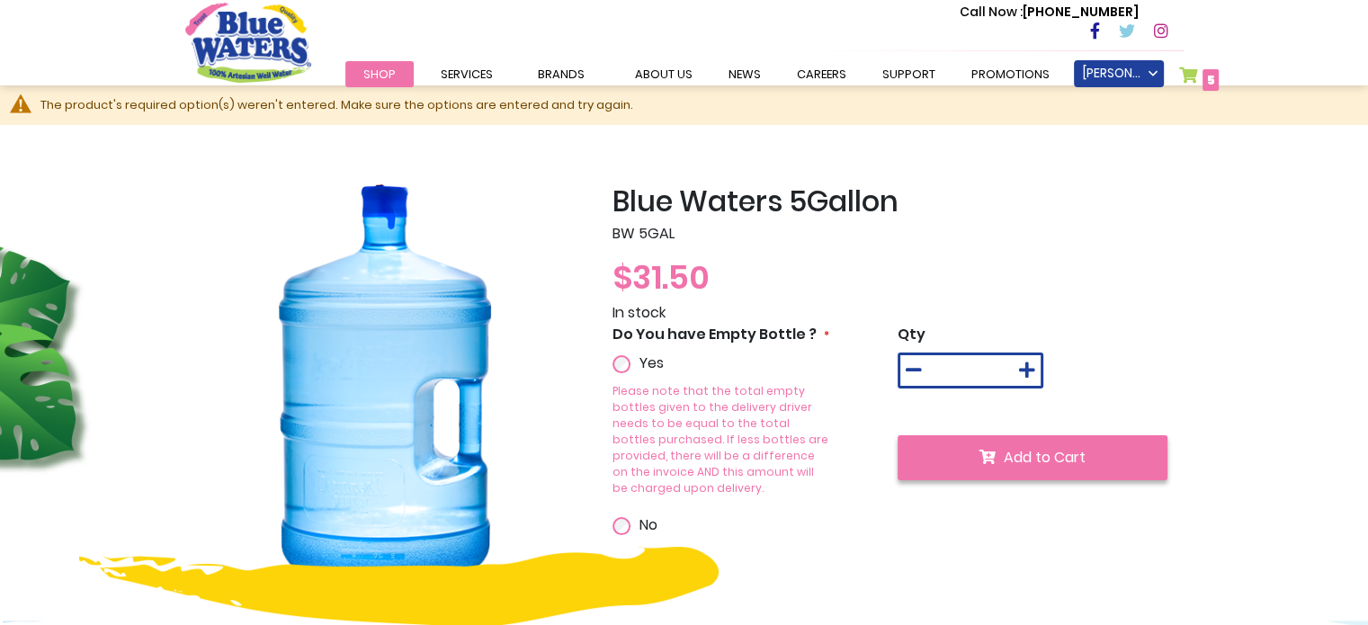
click at [1009, 452] on span "Add to Cart" at bounding box center [1045, 457] width 82 height 21
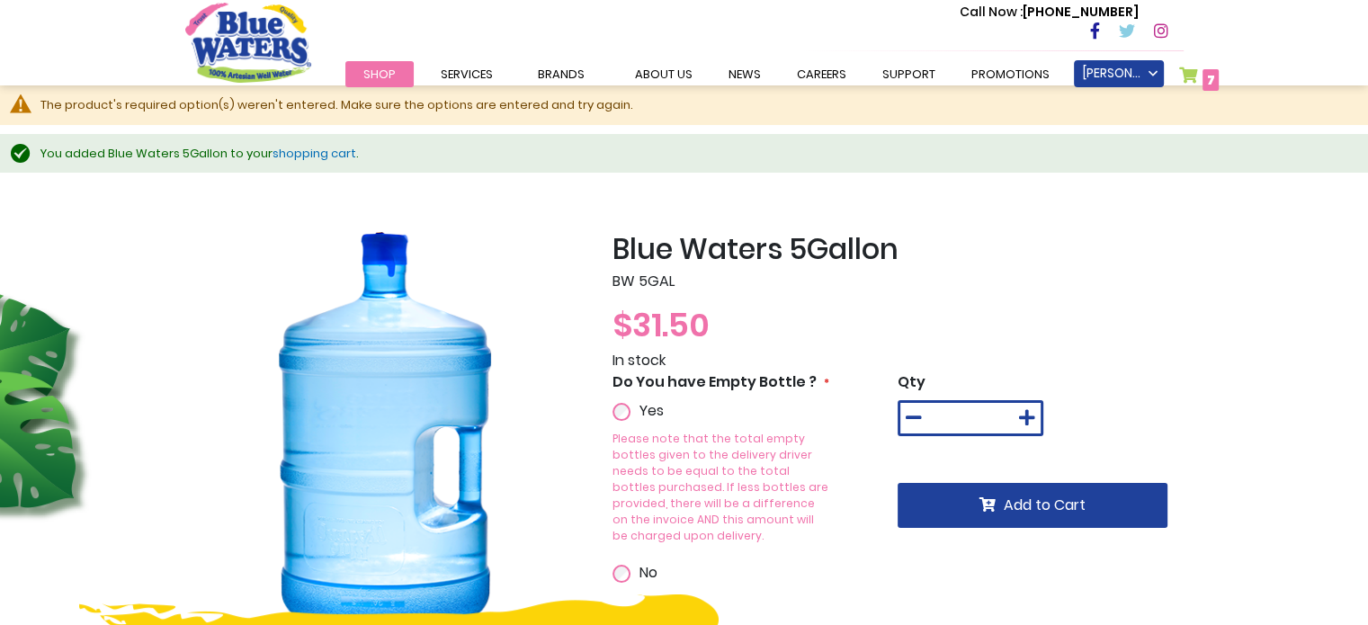
click at [1199, 73] on link "My Cart 7 7 items" at bounding box center [1199, 80] width 40 height 26
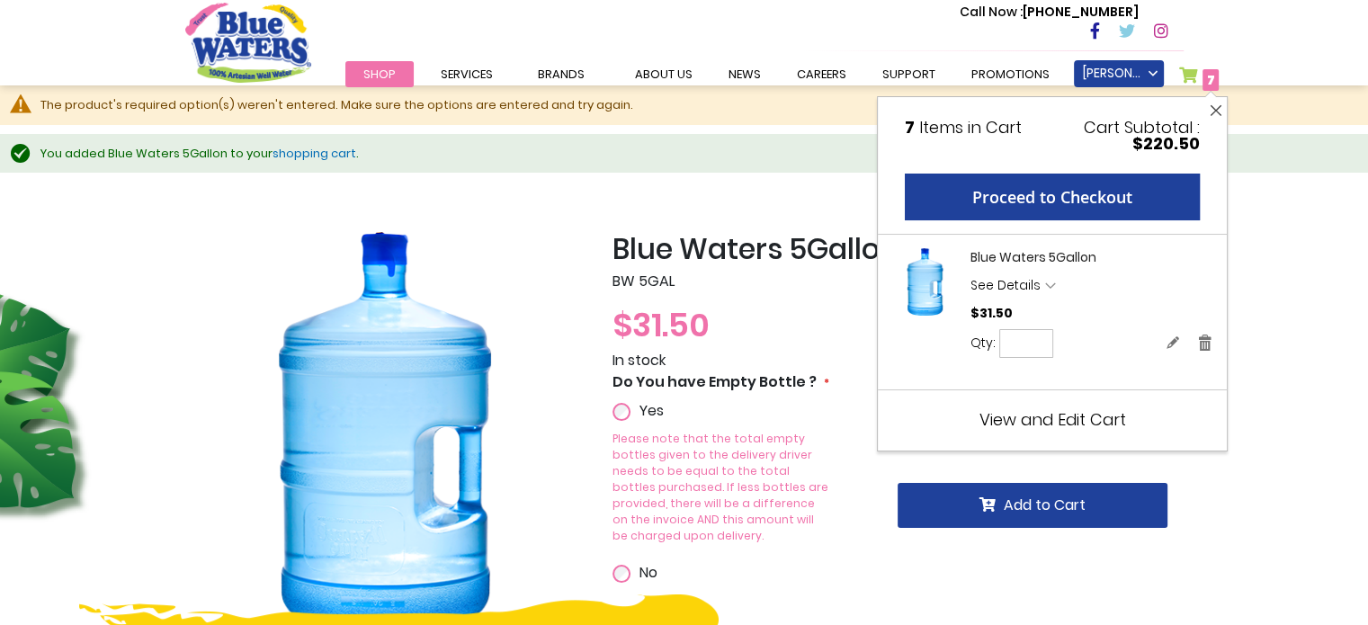
click at [1219, 114] on button "Close" at bounding box center [1215, 110] width 22 height 27
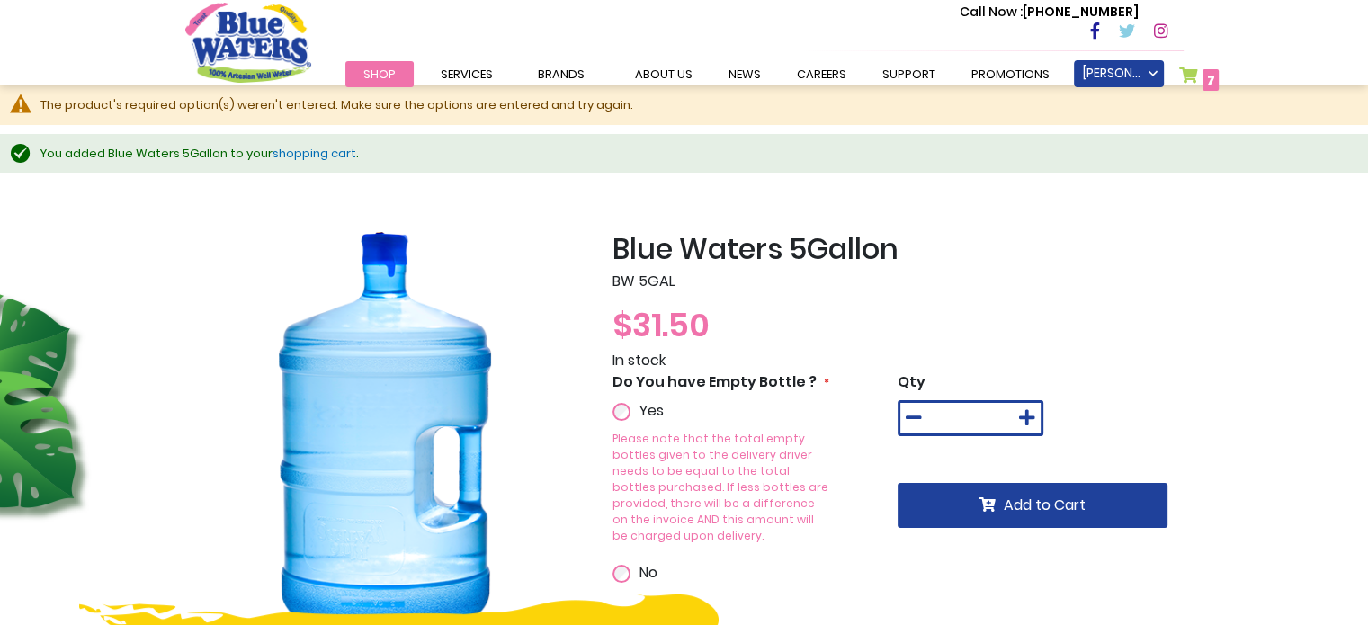
click at [1156, 324] on div "$31.50" at bounding box center [898, 325] width 571 height 49
click at [393, 66] on link "Shop" at bounding box center [379, 74] width 68 height 26
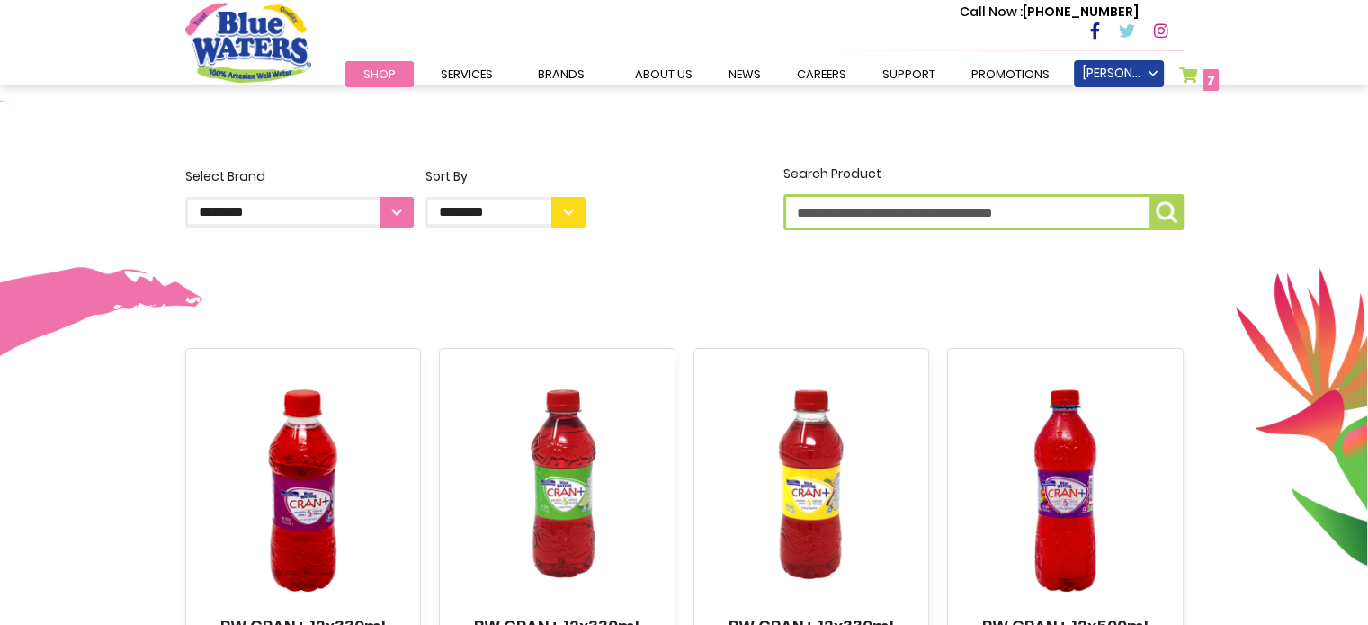
scroll to position [406, 0]
click at [403, 222] on select "**********" at bounding box center [299, 213] width 228 height 31
select select "**********"
click at [185, 198] on select "**********" at bounding box center [299, 213] width 228 height 31
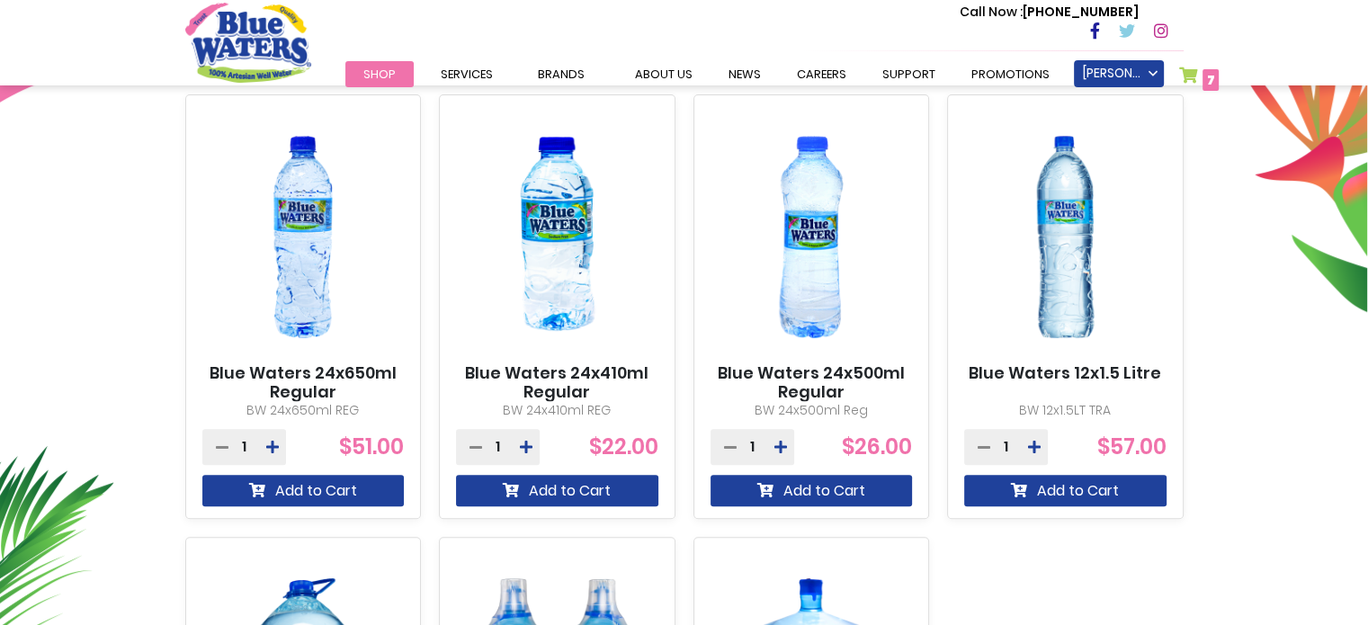
scroll to position [658, 0]
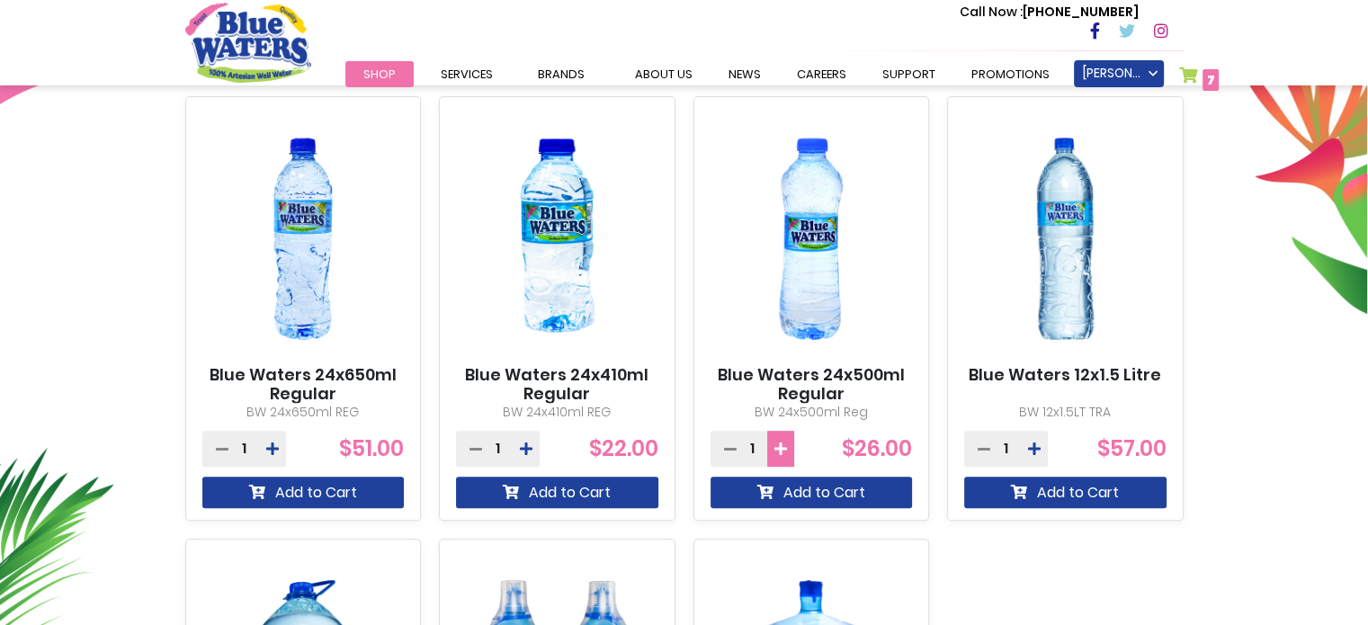
click at [783, 445] on icon at bounding box center [780, 449] width 13 height 14
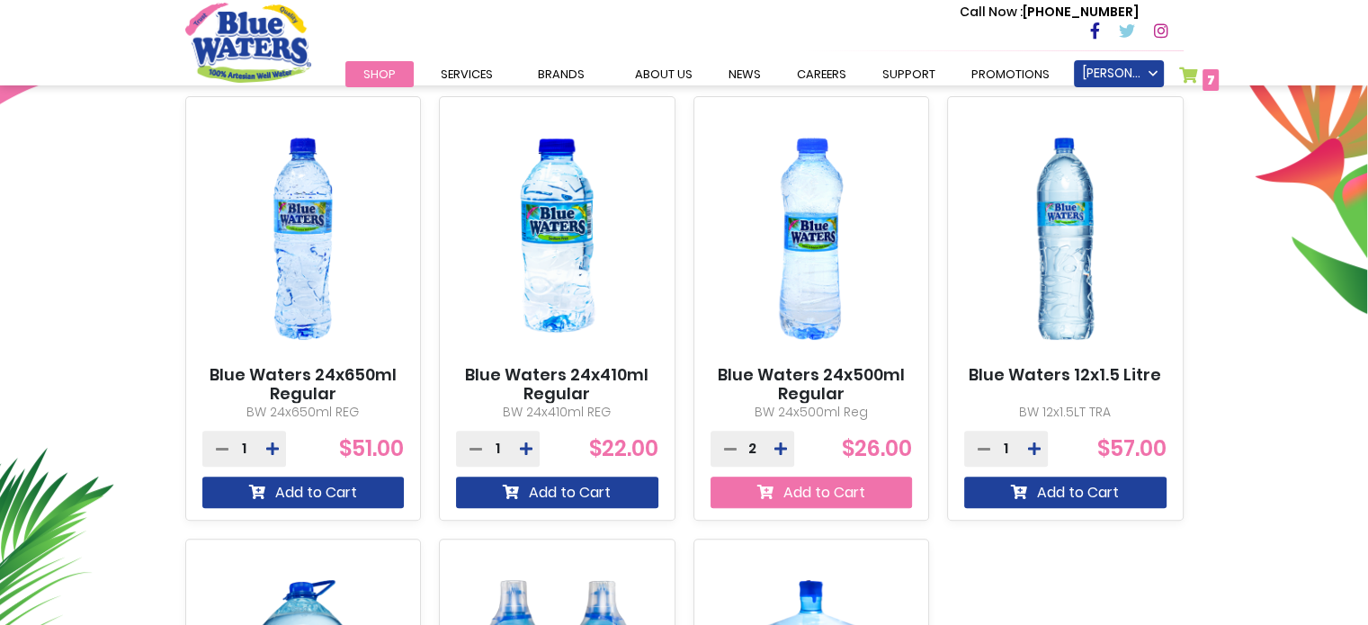
click at [815, 490] on button "Add to Cart" at bounding box center [812, 492] width 202 height 31
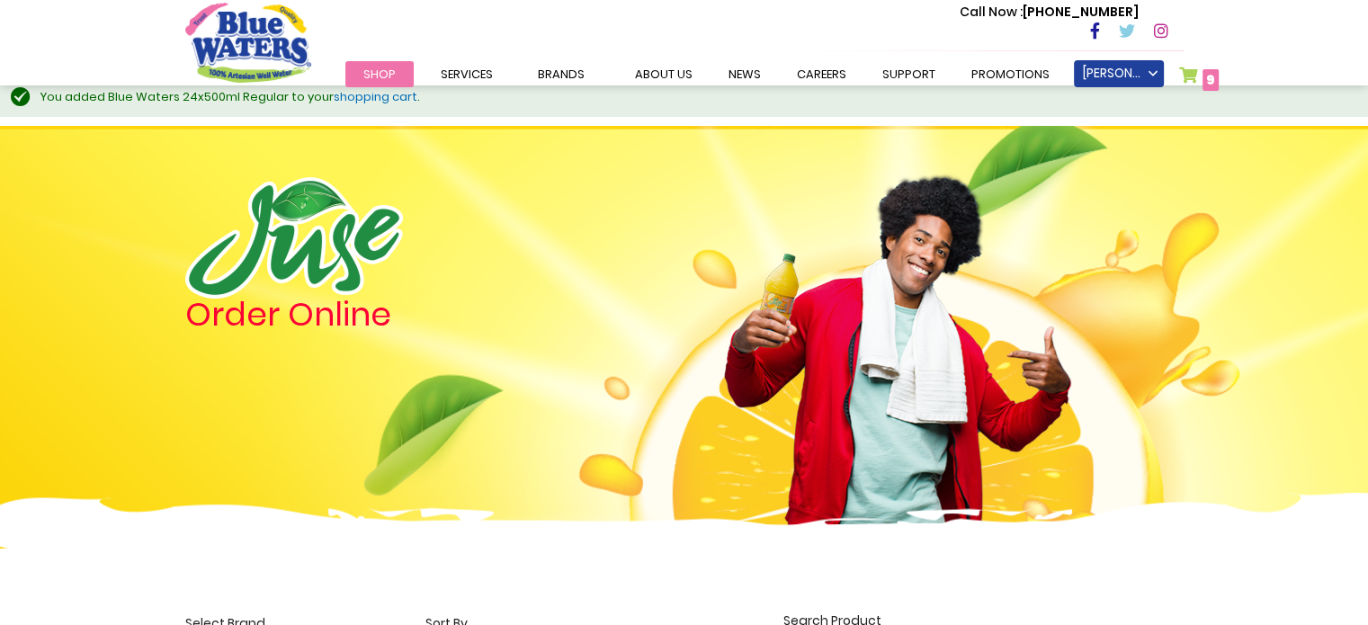
scroll to position [0, 0]
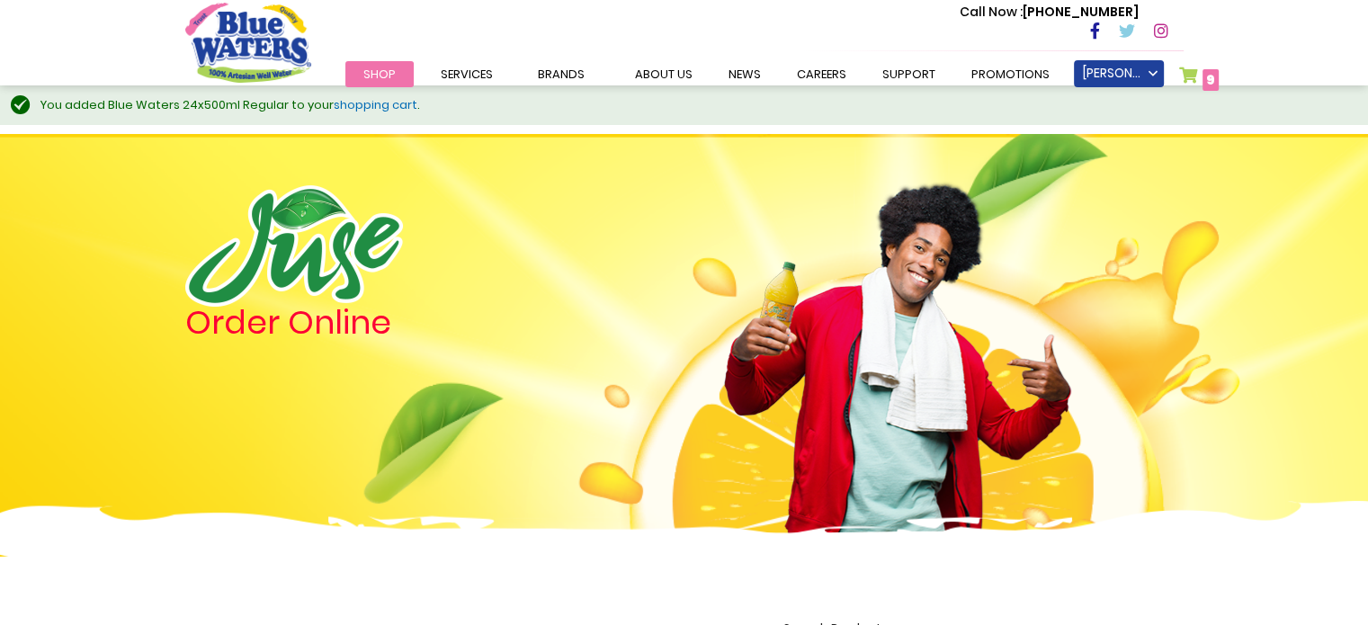
click at [1195, 70] on link "My Cart 9 9 items" at bounding box center [1199, 80] width 40 height 26
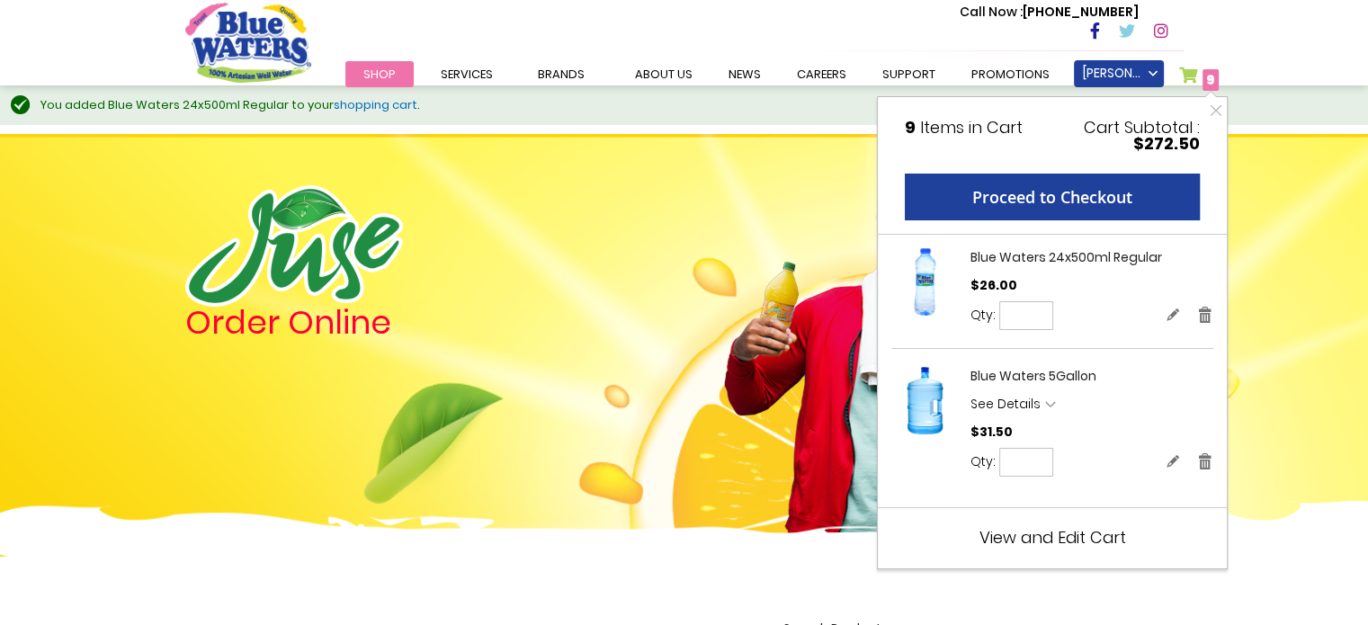
click at [1299, 183] on div "Order Online" at bounding box center [684, 386] width 1368 height 504
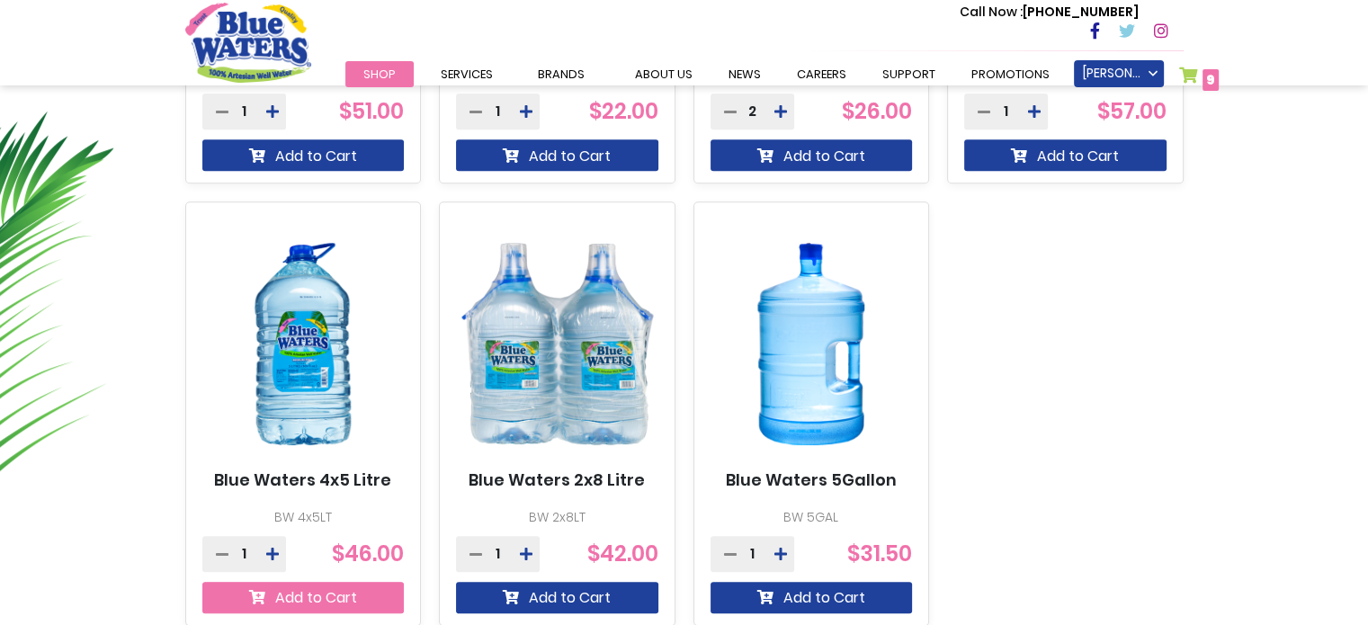
scroll to position [1058, 0]
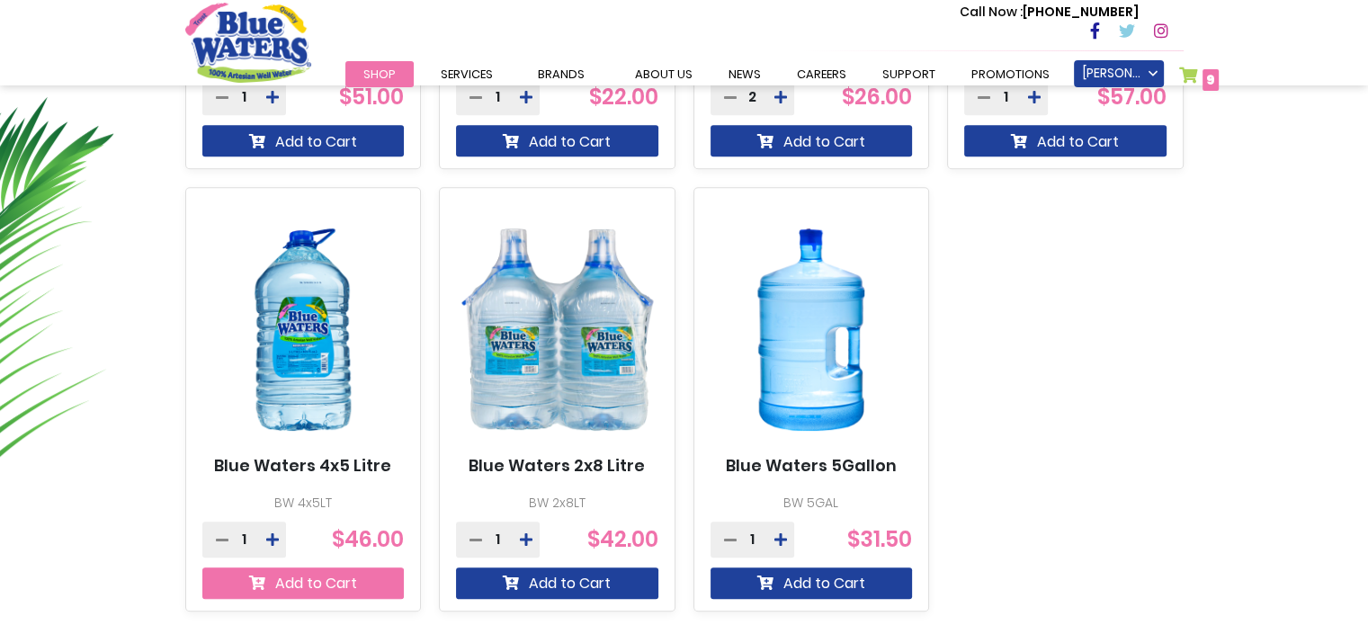
click at [326, 569] on button "Add to Cart" at bounding box center [303, 583] width 202 height 31
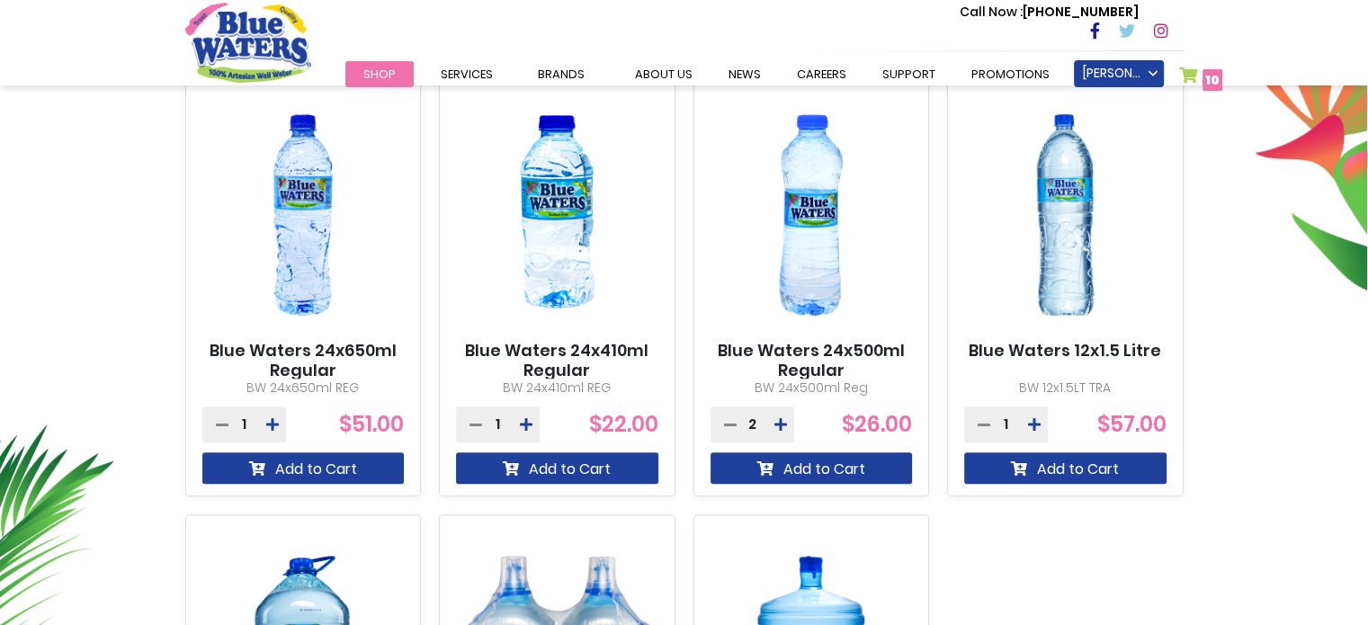
scroll to position [662, 0]
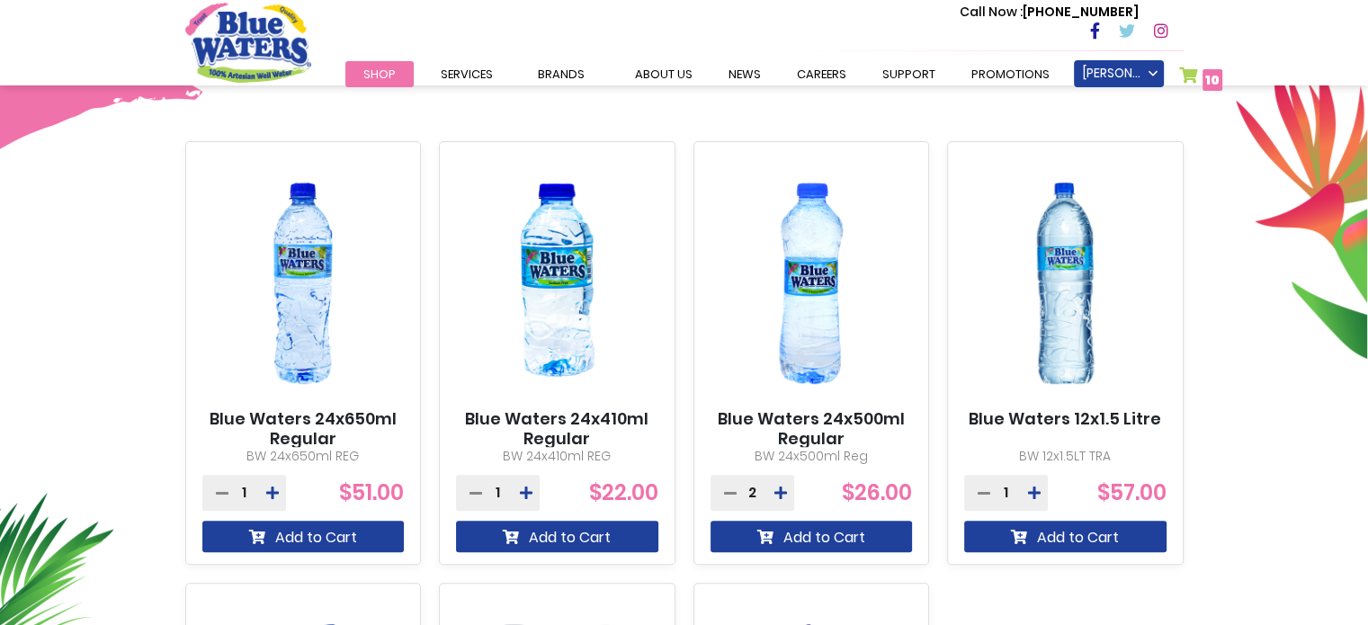
click at [1191, 76] on link "My Cart 10 10 items" at bounding box center [1201, 80] width 44 height 26
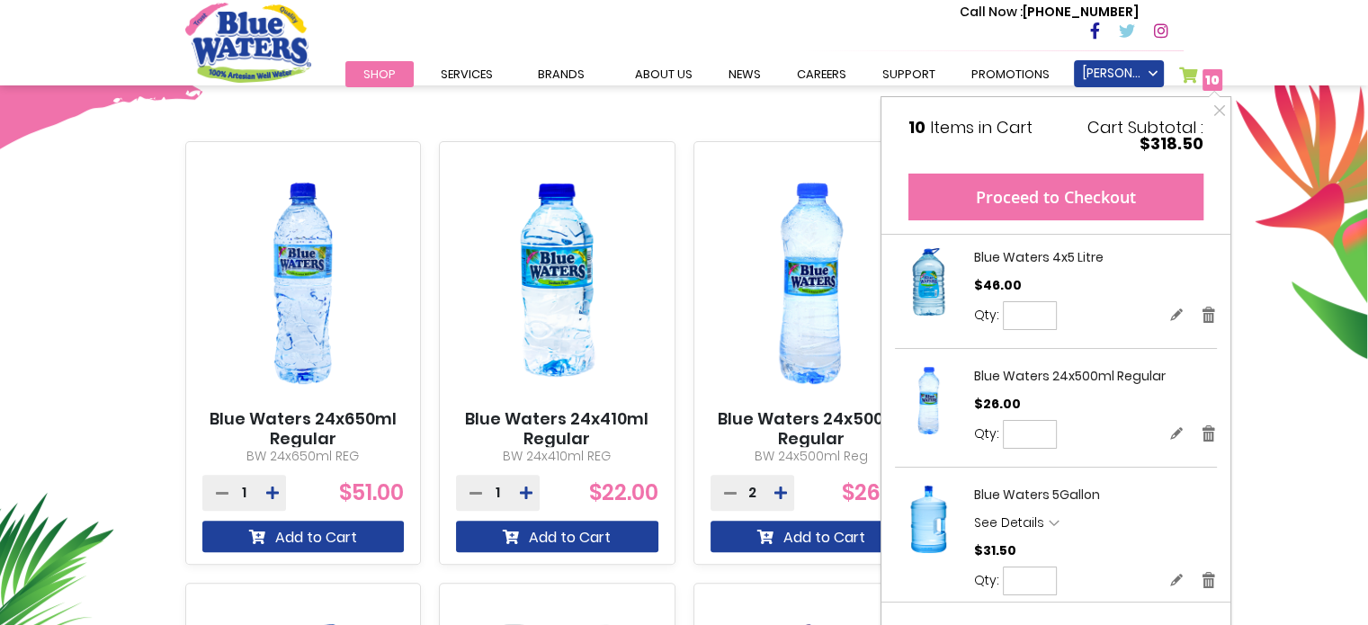
click at [1108, 202] on button "Proceed to Checkout" at bounding box center [1056, 197] width 295 height 47
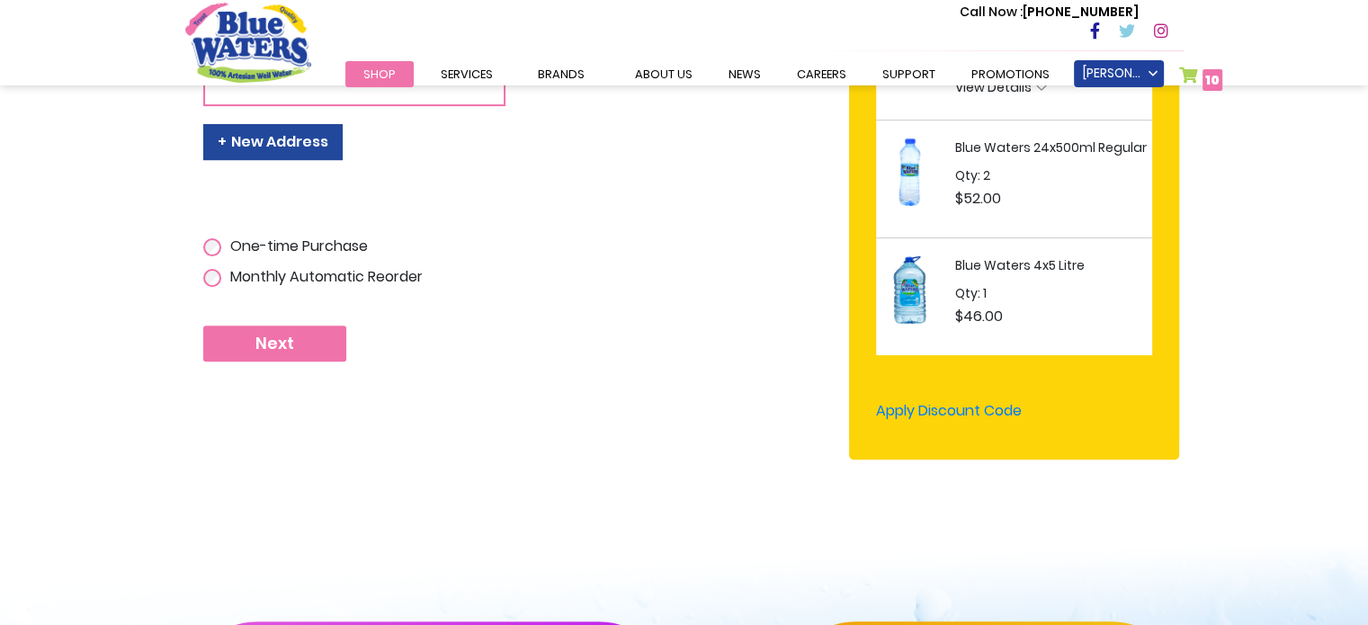
scroll to position [578, 0]
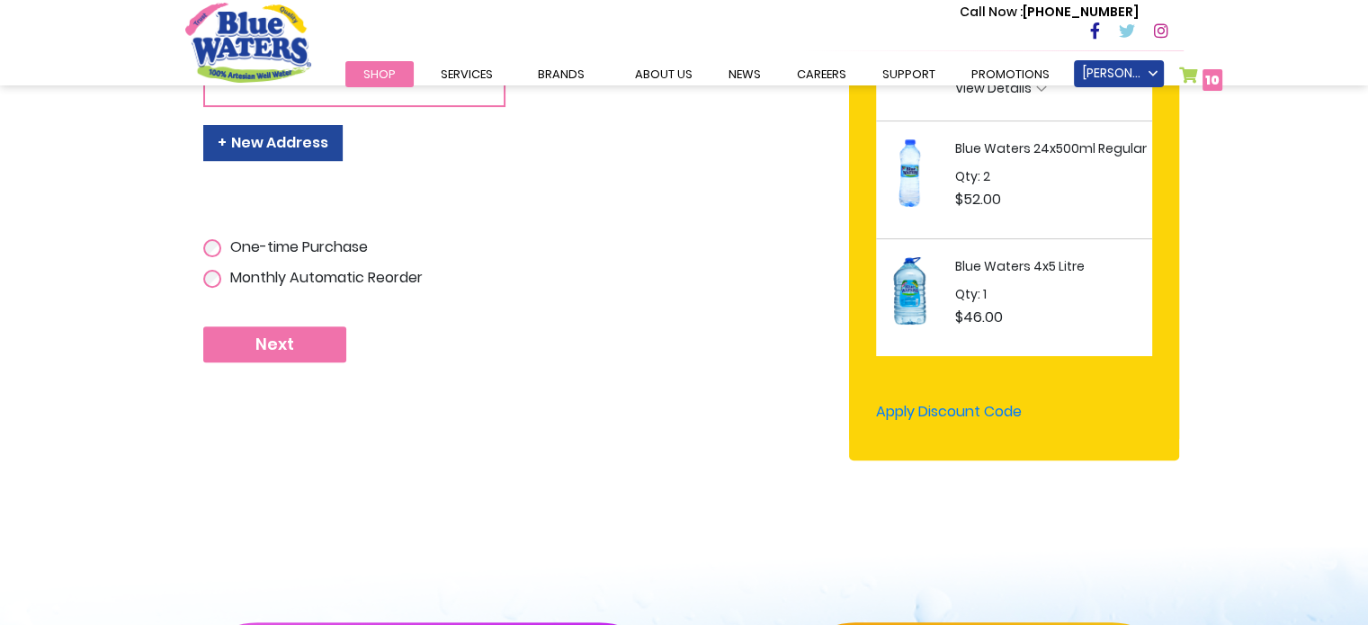
click at [232, 330] on button "Next" at bounding box center [274, 345] width 143 height 36
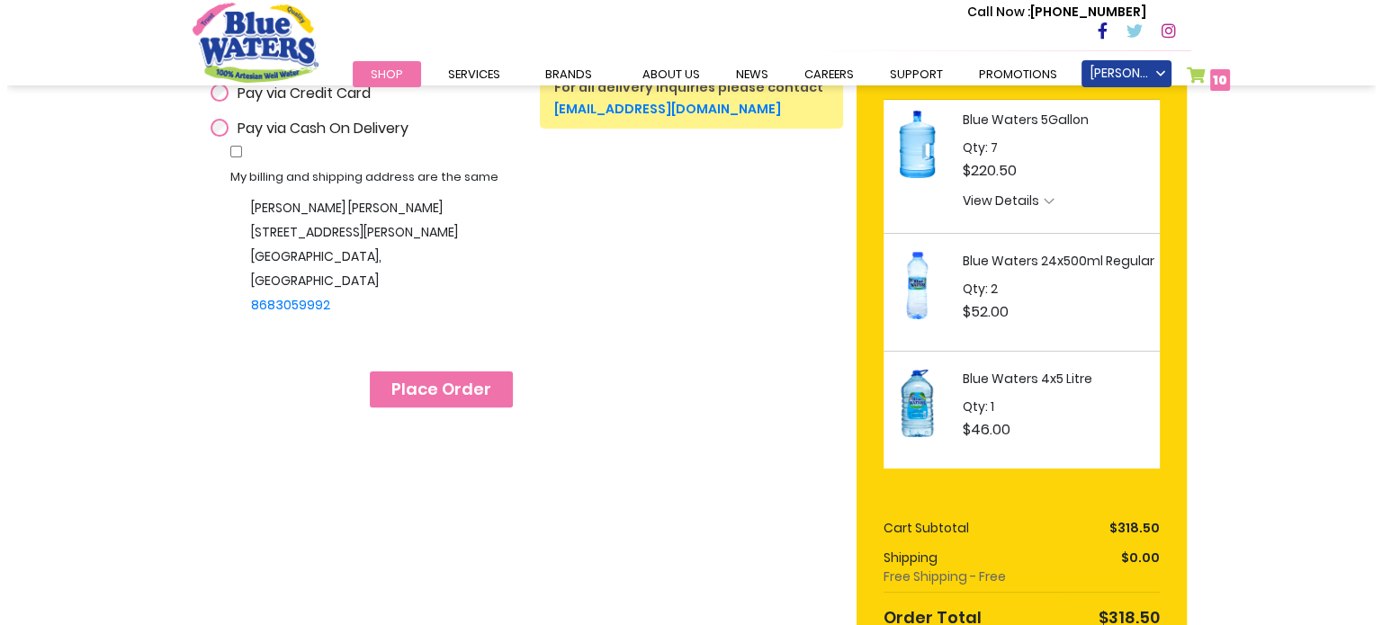
scroll to position [463, 0]
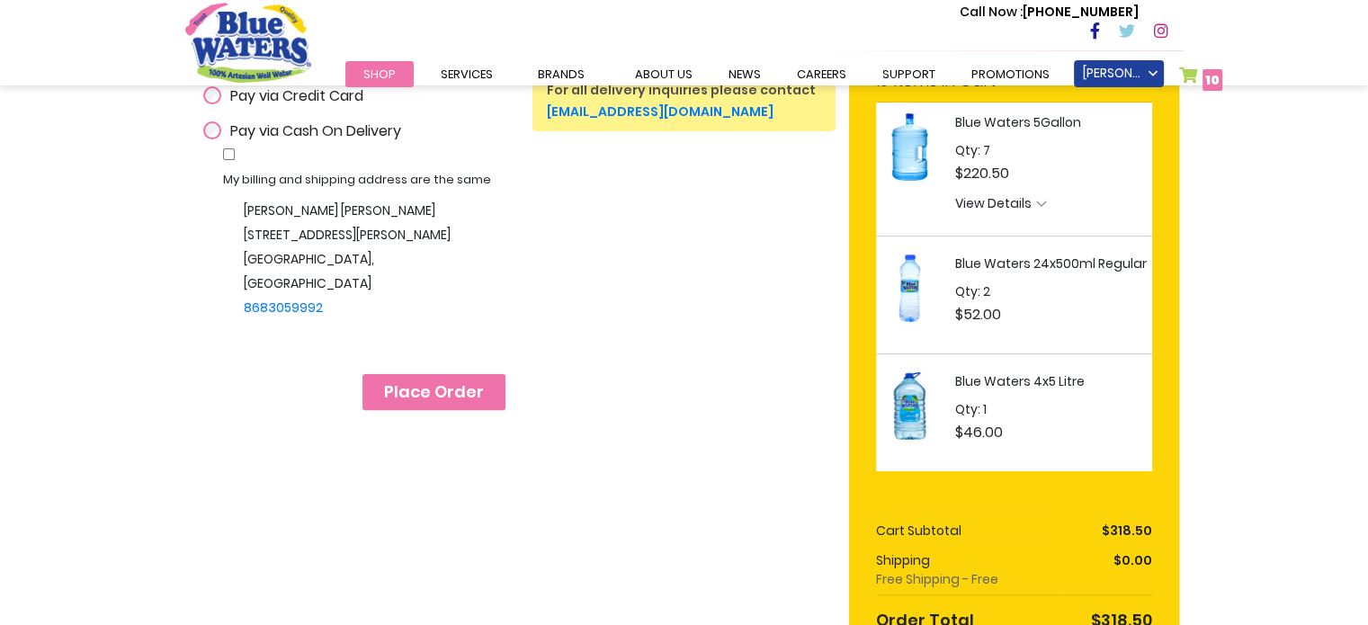
click at [460, 387] on span "Place Order" at bounding box center [434, 392] width 100 height 20
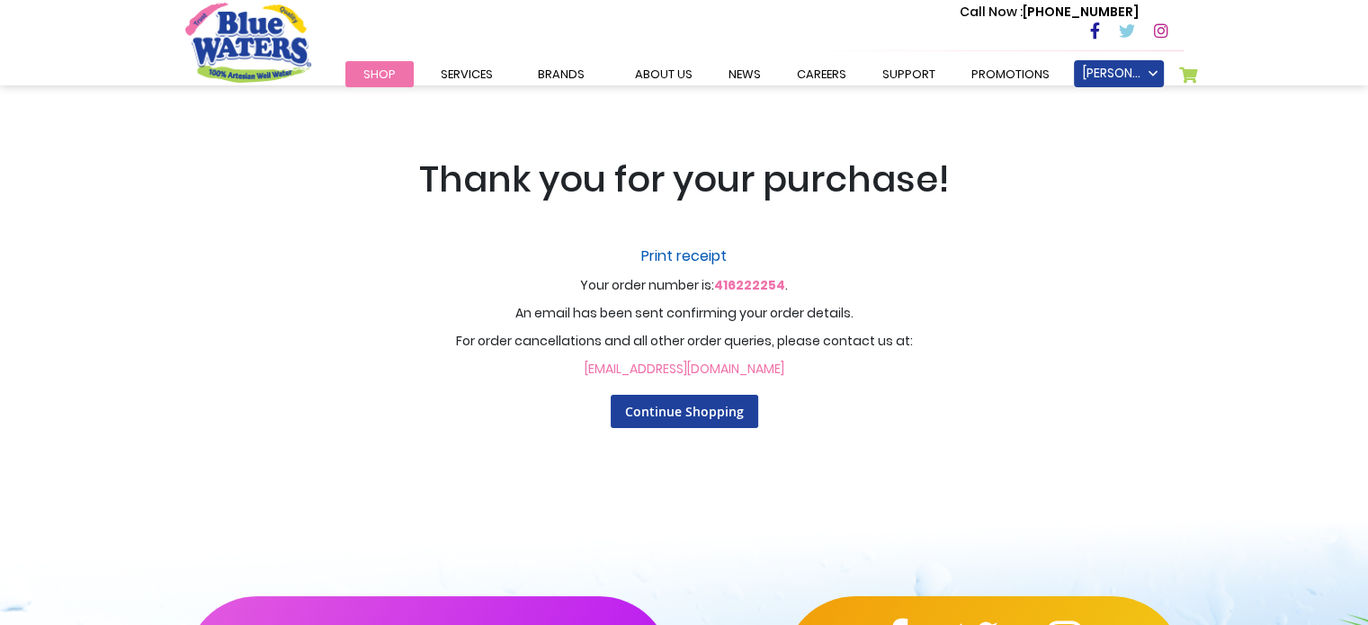
click at [671, 251] on link "Print receipt" at bounding box center [684, 257] width 1115 height 22
click at [685, 259] on link "Print receipt" at bounding box center [684, 257] width 1115 height 22
click at [676, 260] on link "Print receipt" at bounding box center [684, 257] width 1115 height 22
click at [667, 247] on link "Print receipt" at bounding box center [684, 257] width 1115 height 22
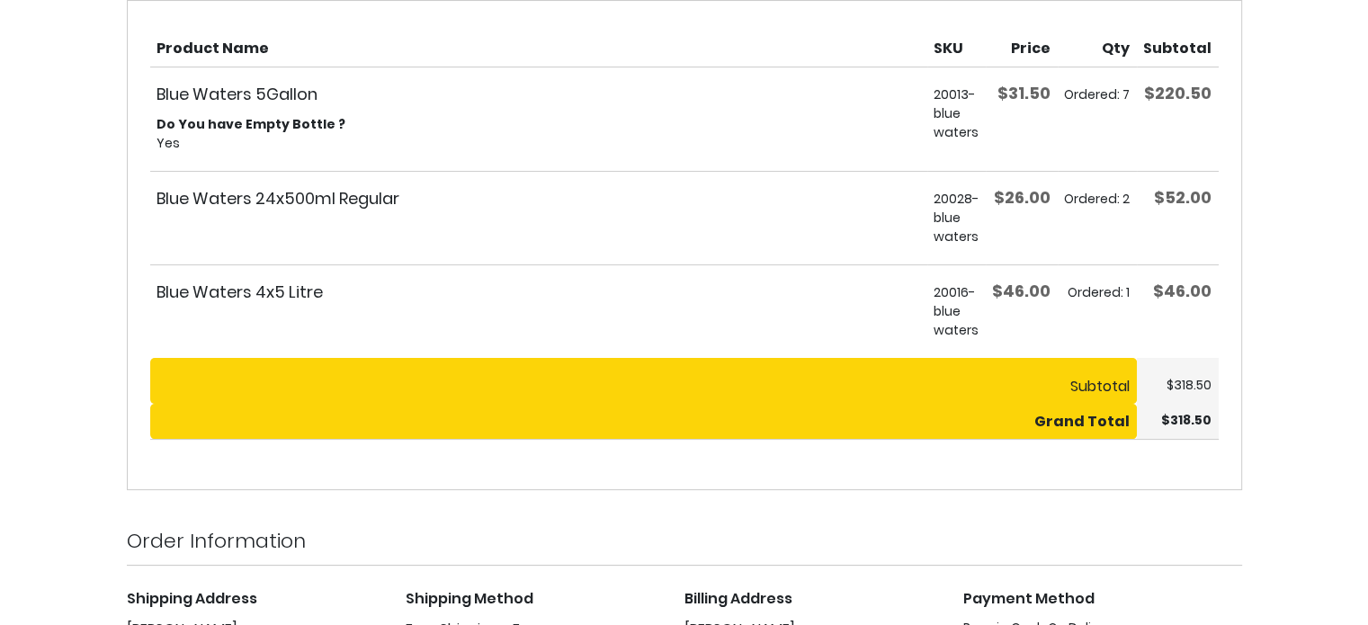
scroll to position [489, 0]
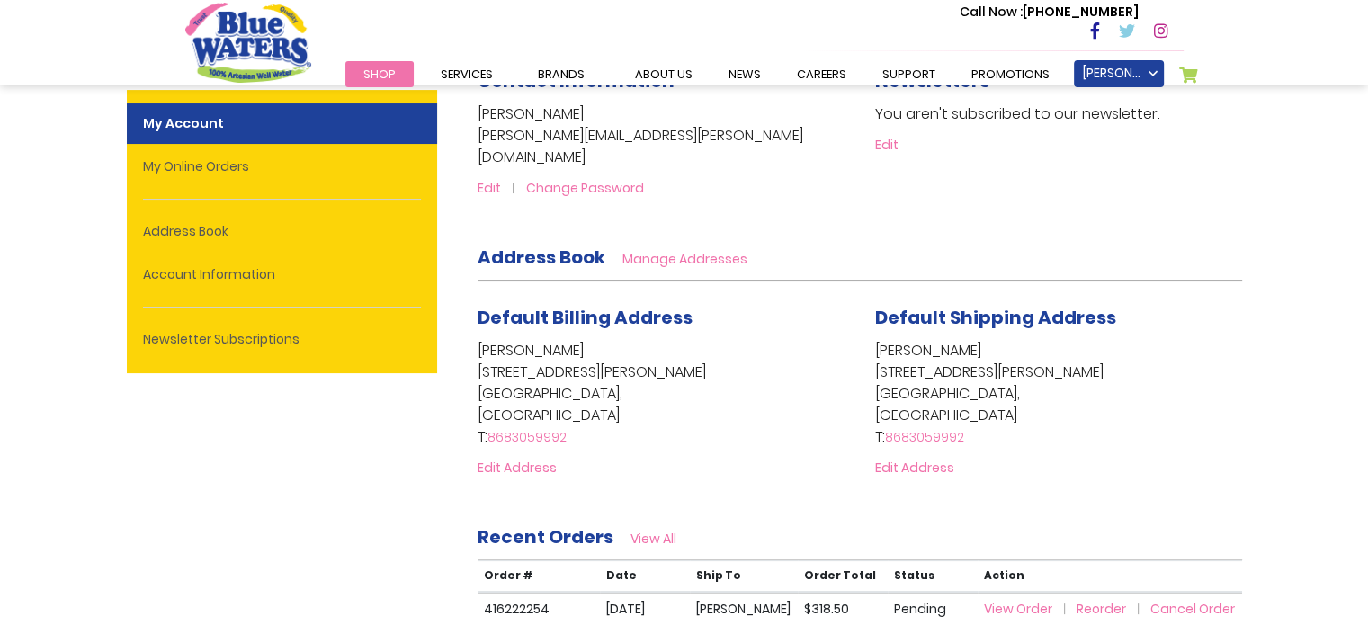
scroll to position [221, 0]
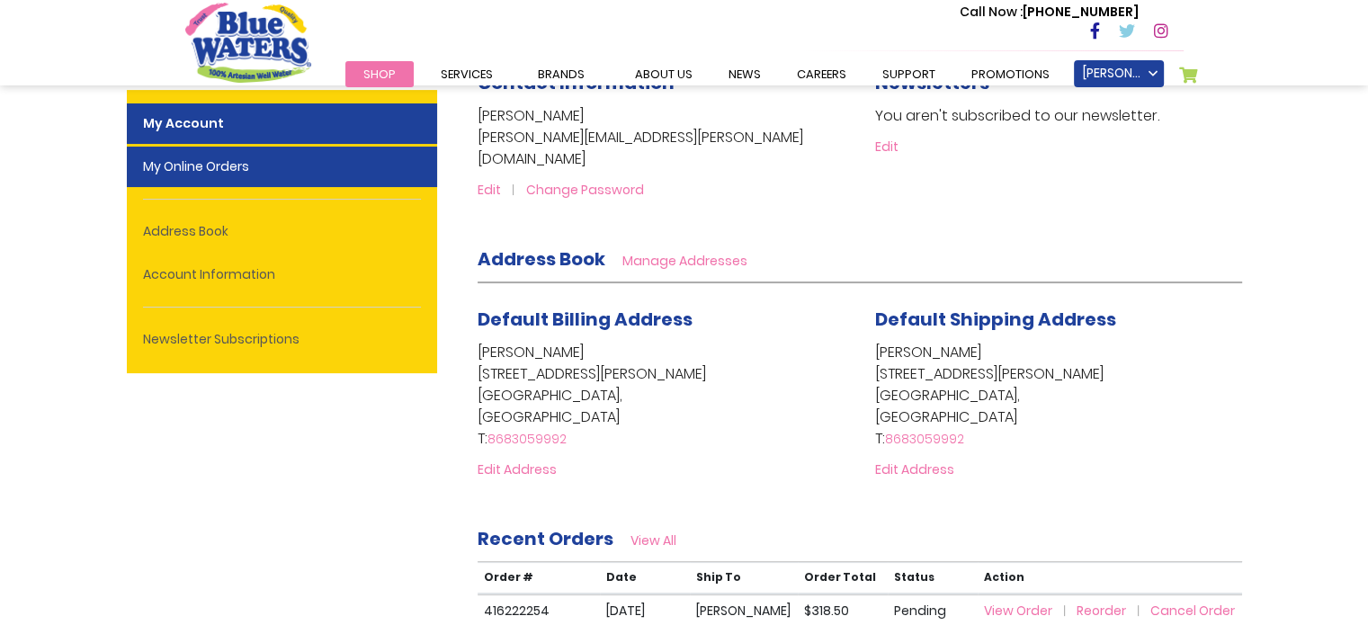
click at [362, 175] on link "My Online Orders" at bounding box center [282, 167] width 310 height 40
click at [266, 183] on link "My Online Orders" at bounding box center [282, 167] width 310 height 40
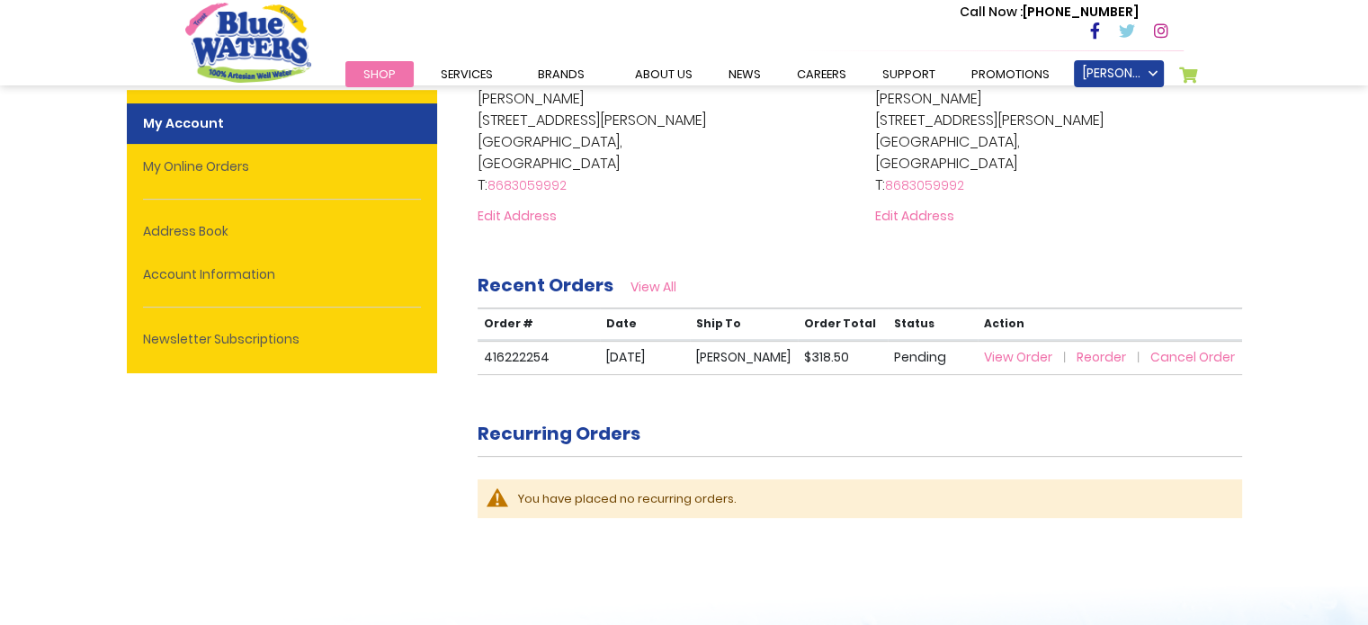
scroll to position [477, 0]
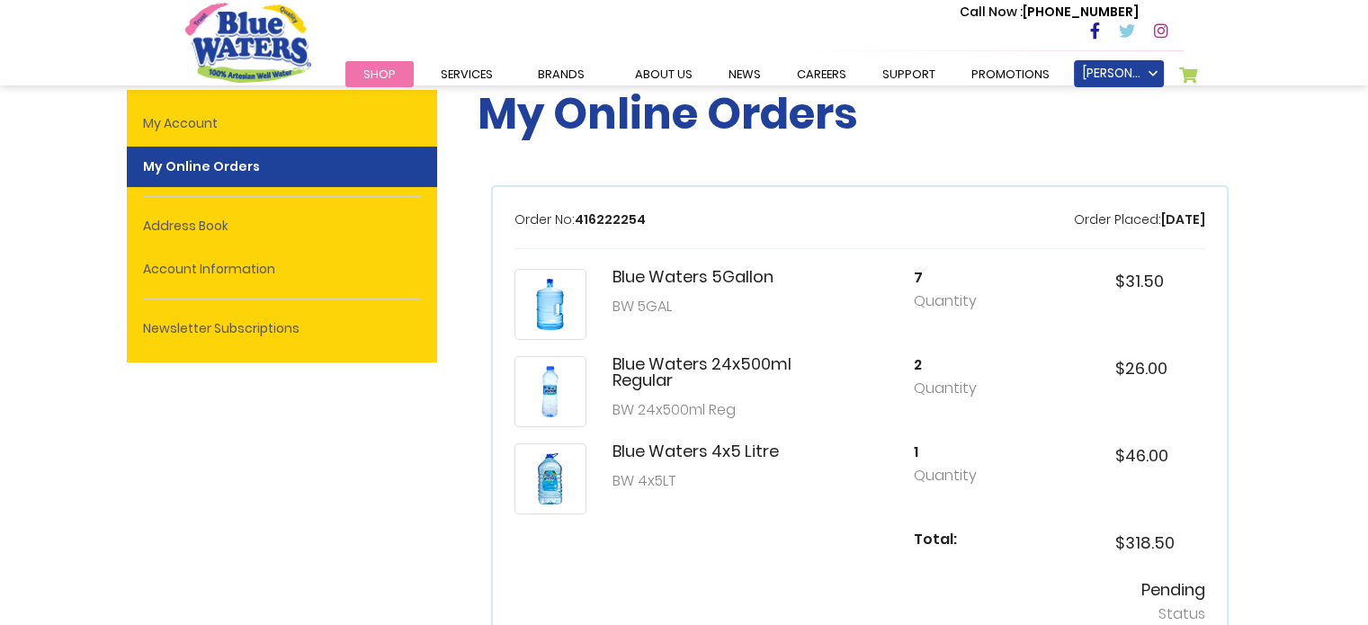
scroll to position [39, 0]
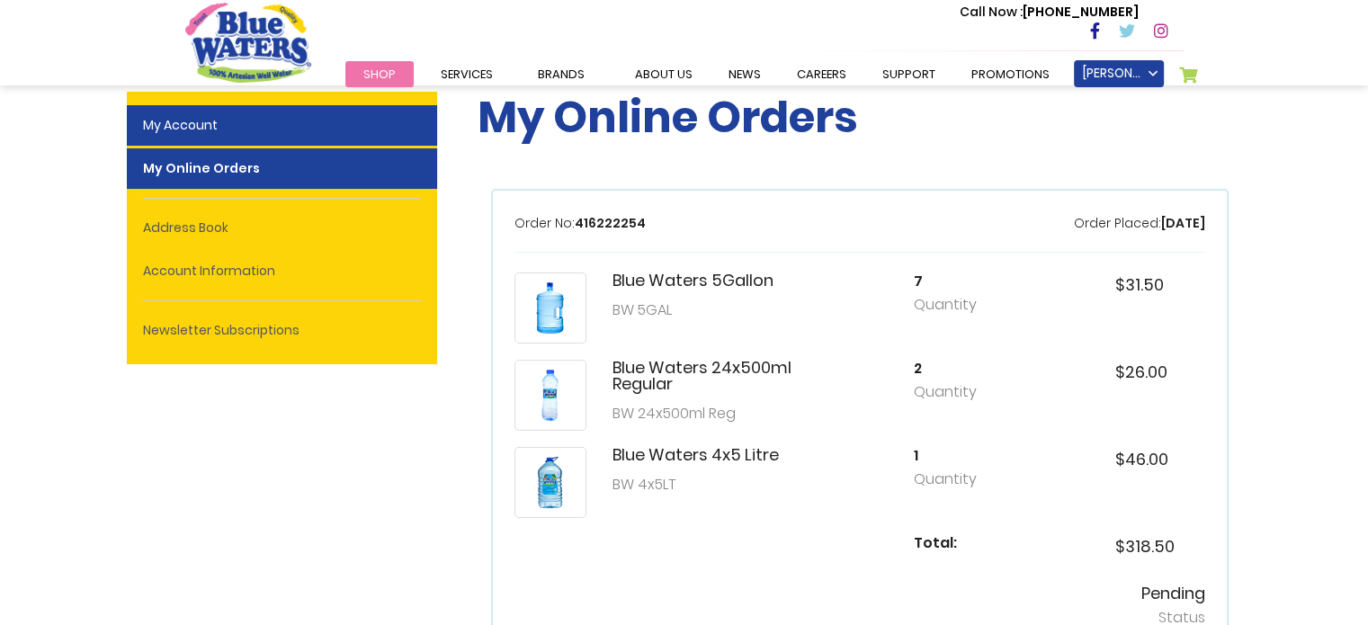
click at [302, 145] on link "My Account" at bounding box center [282, 125] width 310 height 40
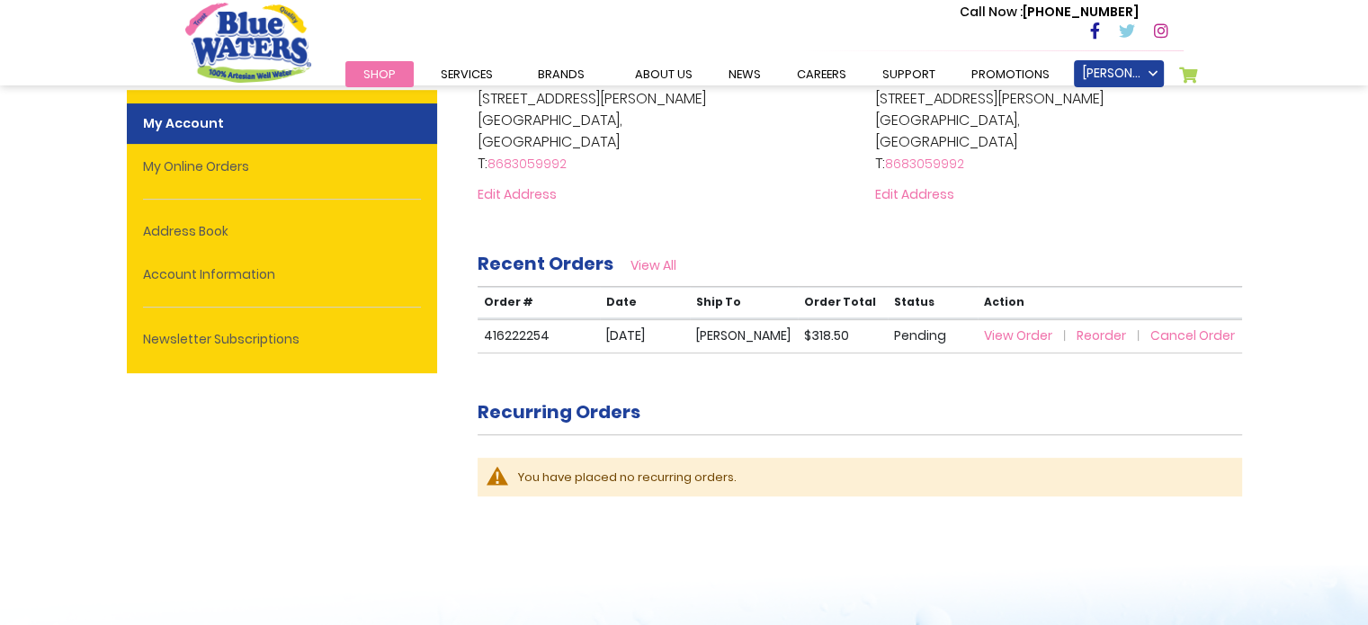
scroll to position [468, 0]
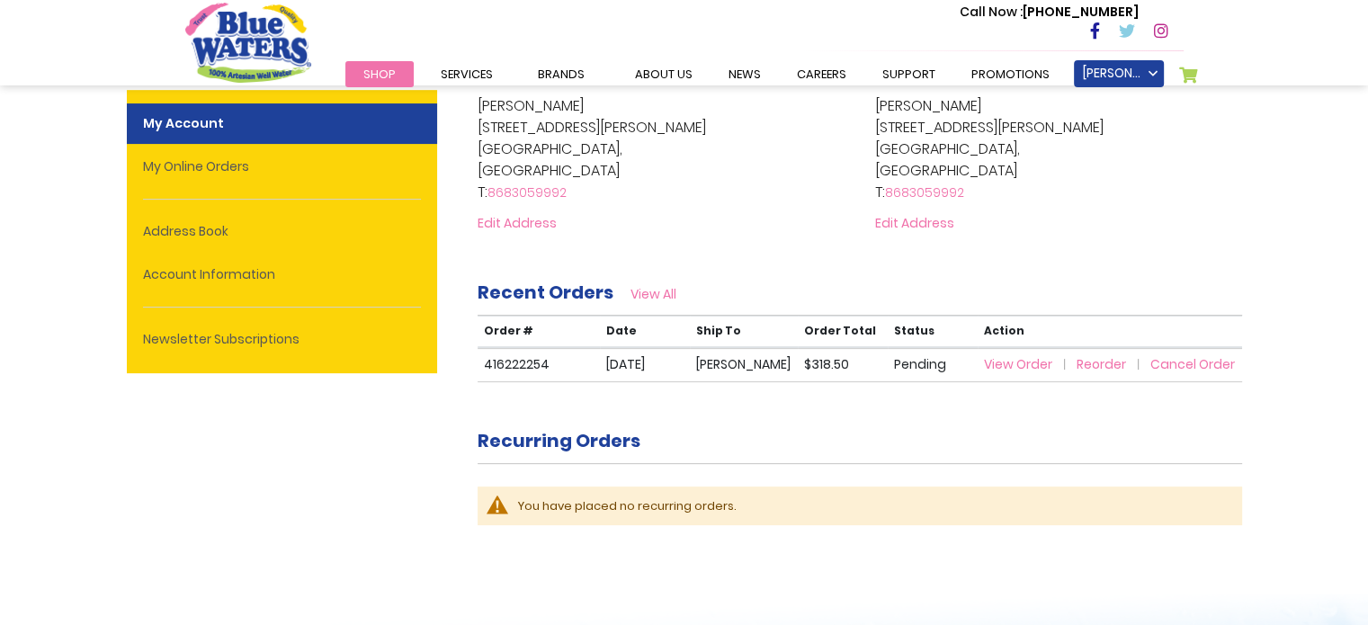
click at [1029, 355] on span "View Order" at bounding box center [1018, 364] width 68 height 18
